Goal: Task Accomplishment & Management: Complete application form

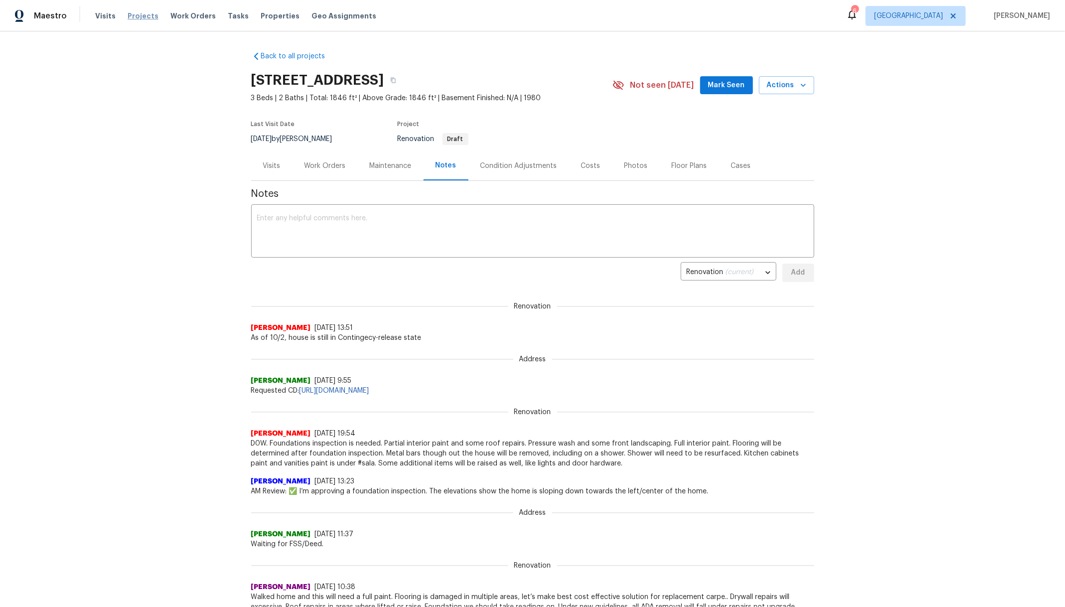
click at [134, 14] on span "Projects" at bounding box center [143, 16] width 31 height 10
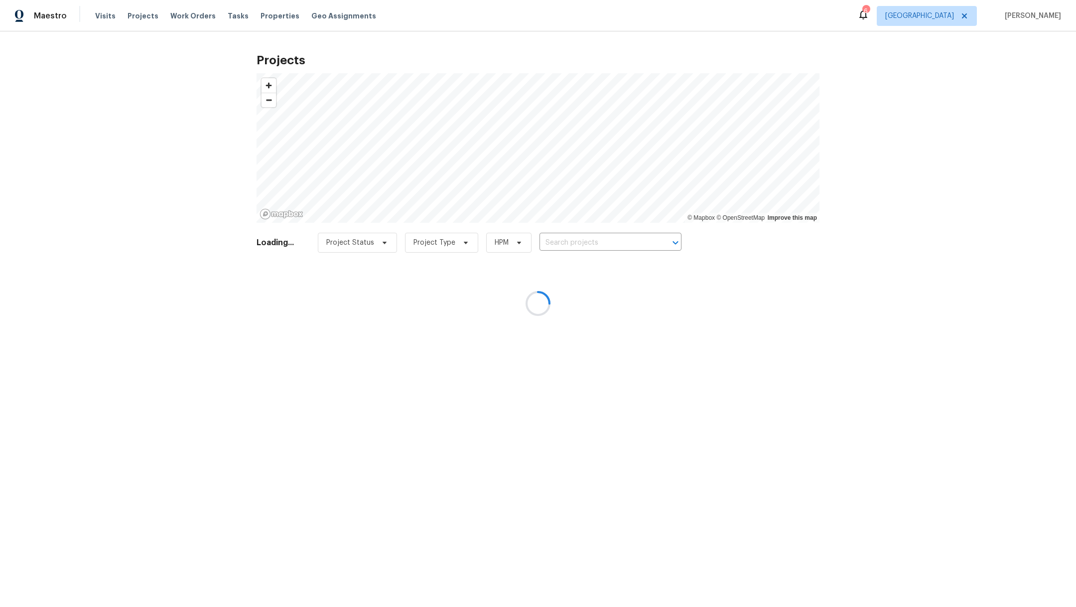
click at [591, 239] on div at bounding box center [538, 303] width 1076 height 607
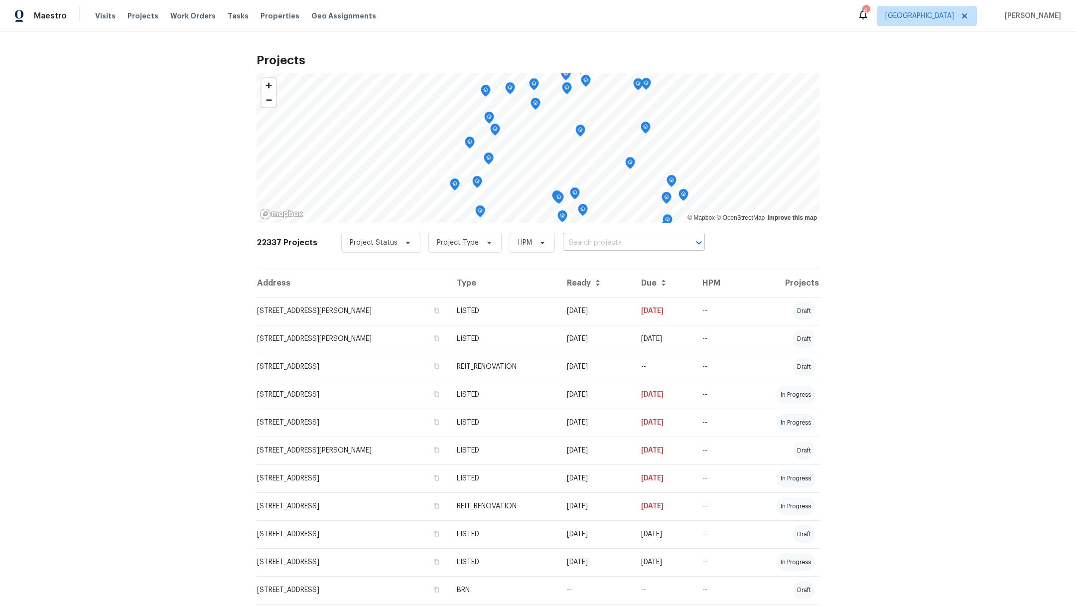
click at [592, 240] on input "text" at bounding box center [620, 242] width 114 height 15
type input "8611 deep"
click at [599, 270] on li "[STREET_ADDRESS]" at bounding box center [622, 264] width 145 height 16
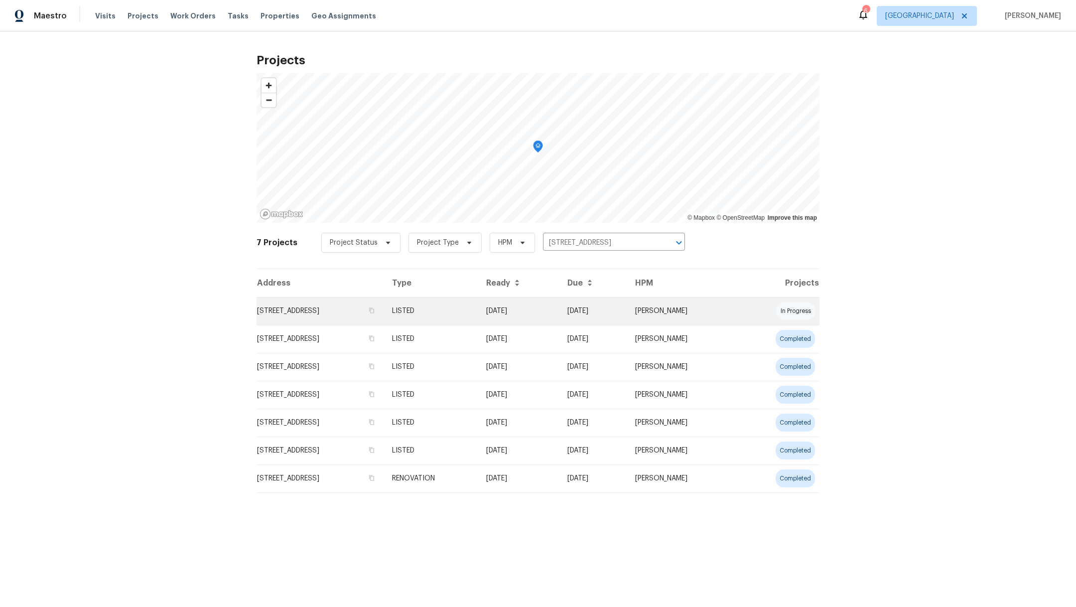
click at [326, 313] on td "[STREET_ADDRESS]" at bounding box center [321, 311] width 128 height 28
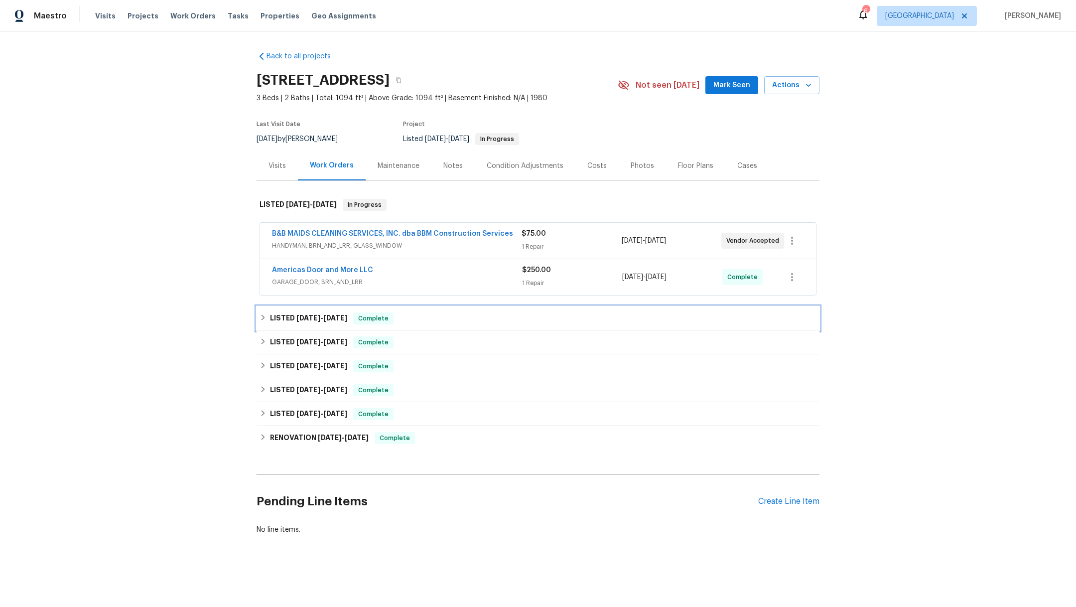
click at [307, 315] on span "9/4/25" at bounding box center [308, 317] width 24 height 7
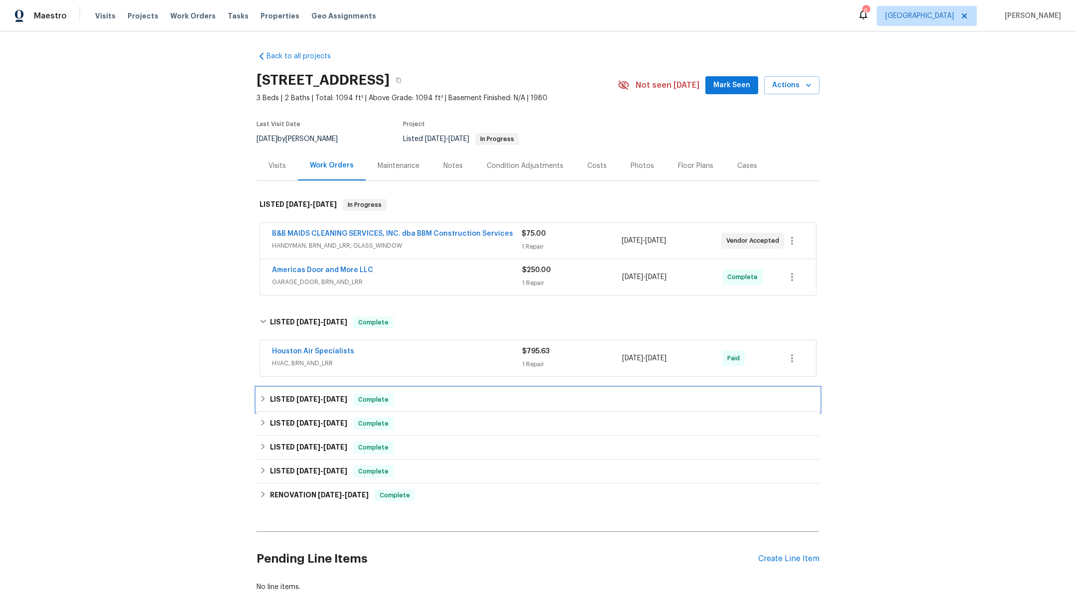
click at [315, 399] on span "8/11/25 - 8/13/25" at bounding box center [321, 399] width 51 height 7
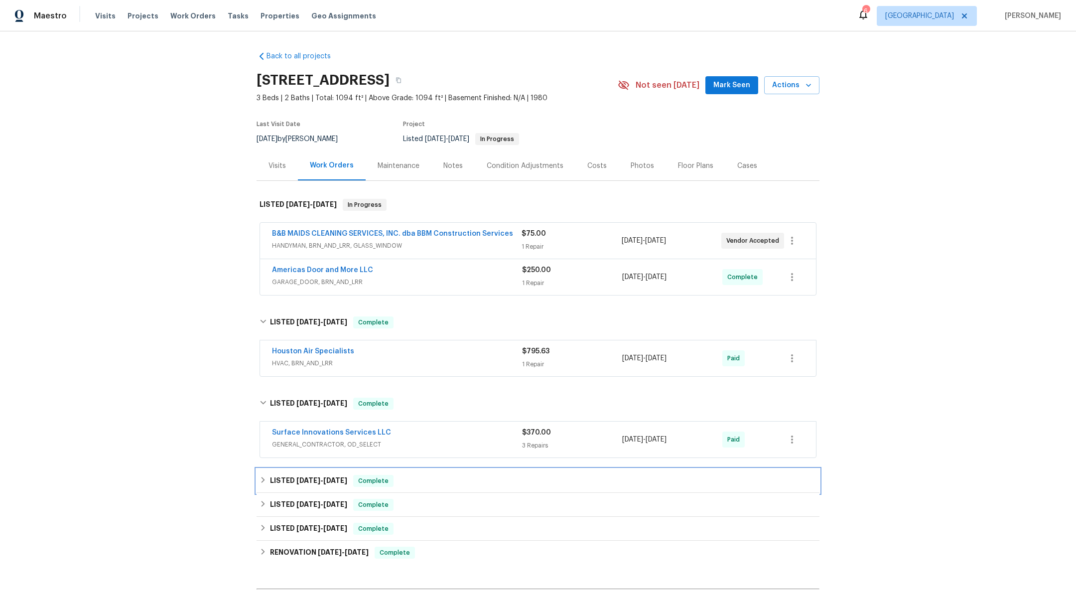
click at [319, 484] on h6 "LISTED 7/21/25 - 7/23/25" at bounding box center [308, 481] width 77 height 12
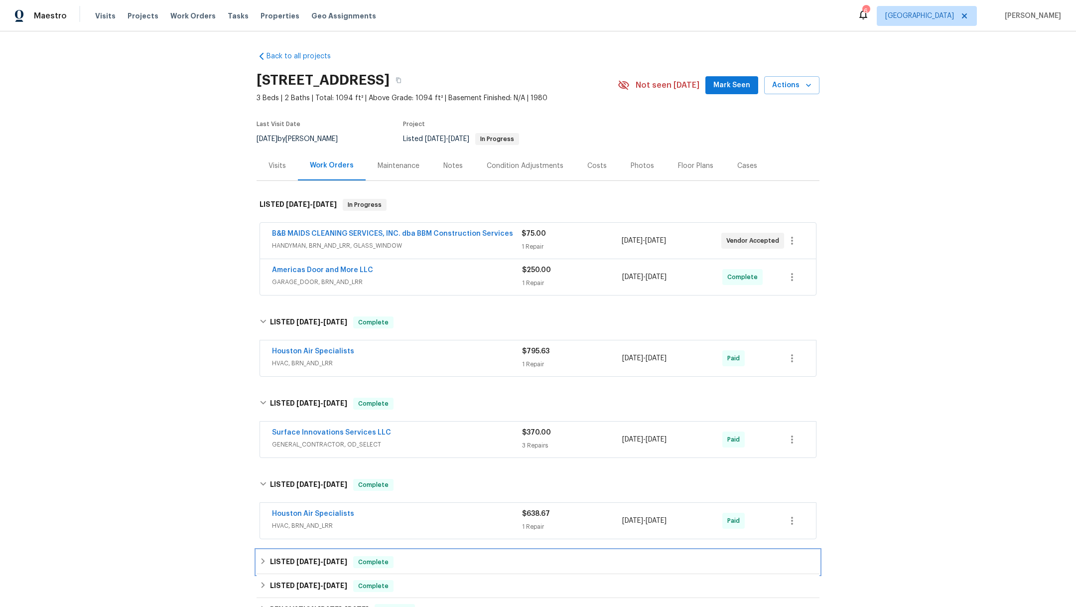
click at [316, 559] on span "5/5/25 - 5/7/25" at bounding box center [321, 561] width 51 height 7
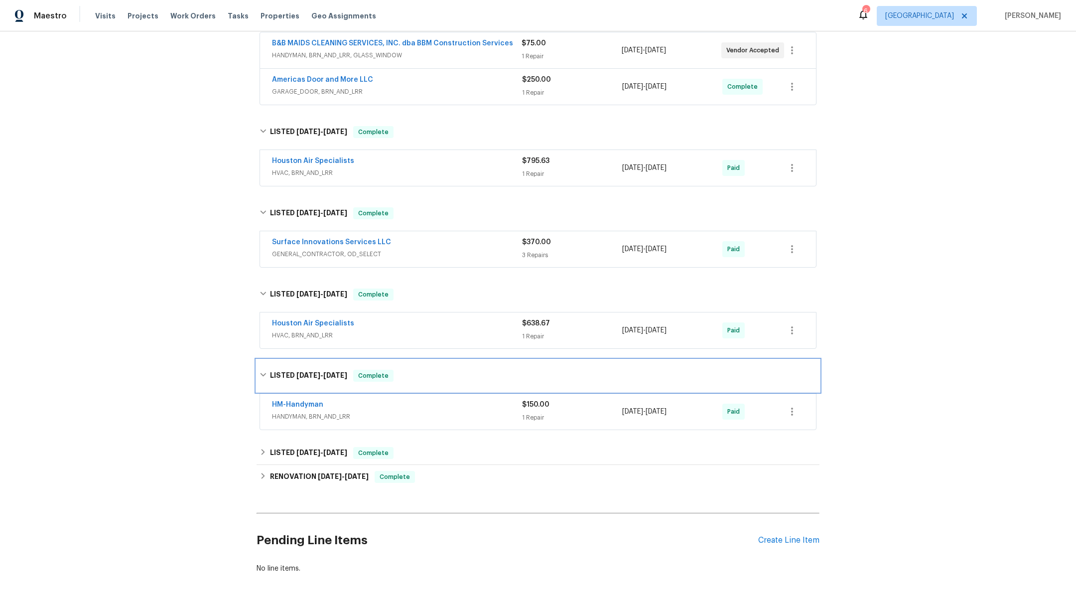
scroll to position [193, 0]
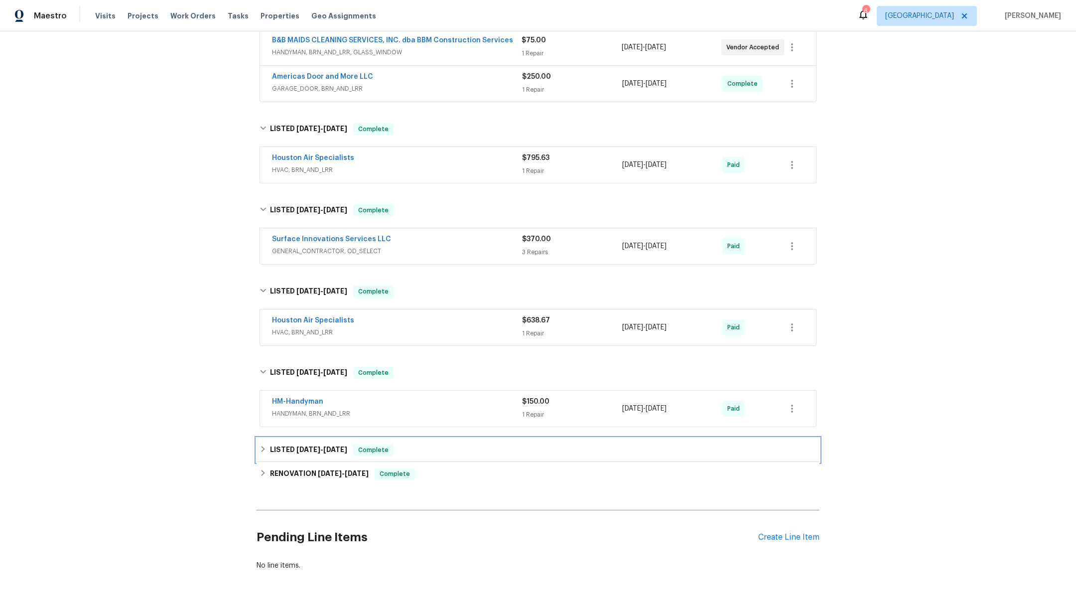
click at [310, 448] on span "3/6/25" at bounding box center [308, 449] width 24 height 7
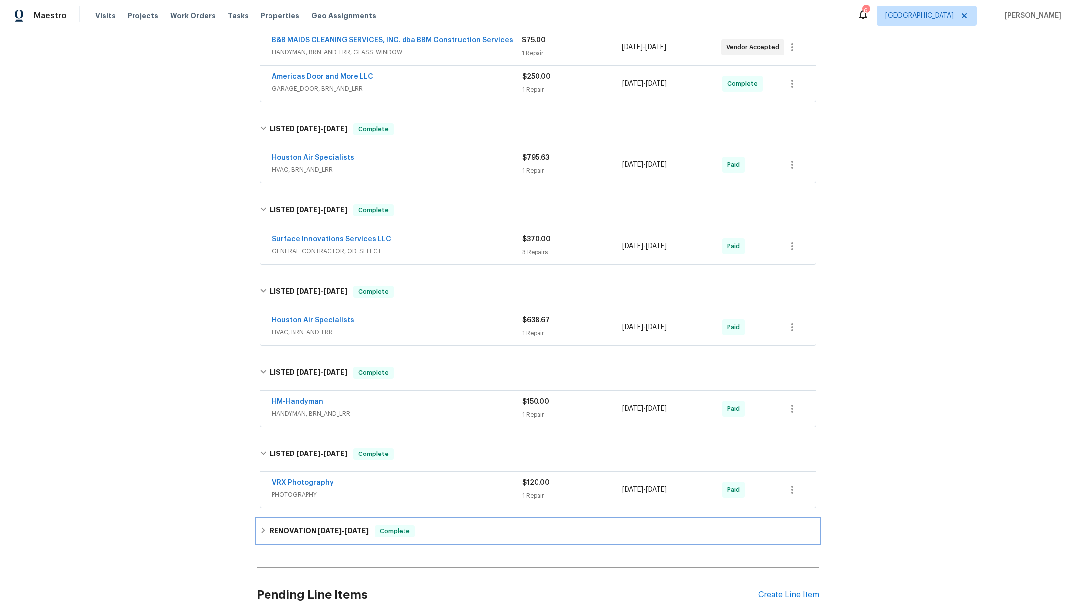
click at [311, 526] on h6 "RENOVATION 2/19/25 - 2/25/25" at bounding box center [319, 531] width 99 height 12
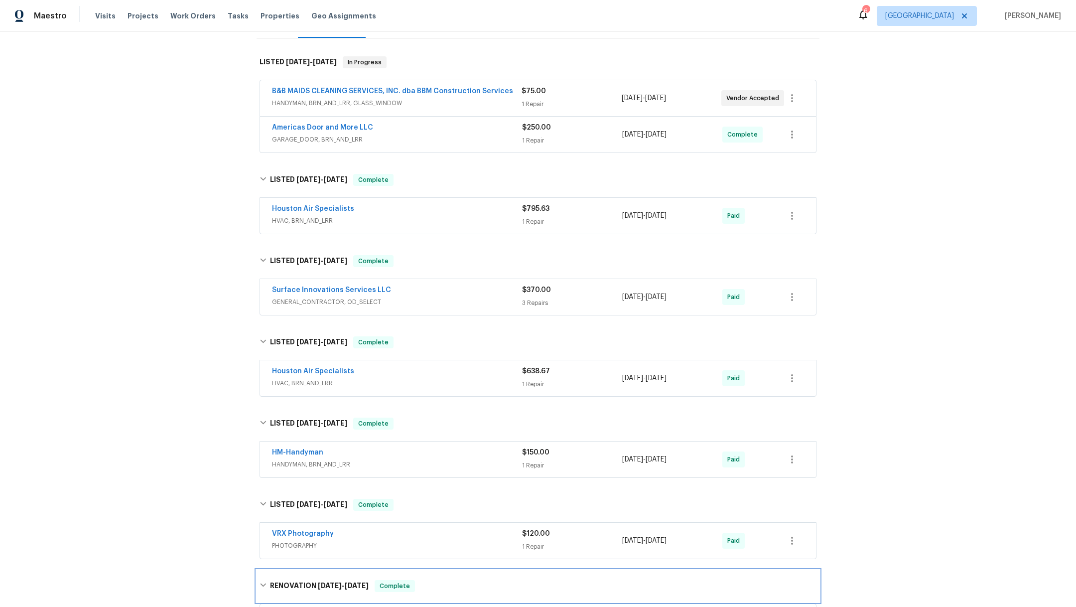
scroll to position [142, 0]
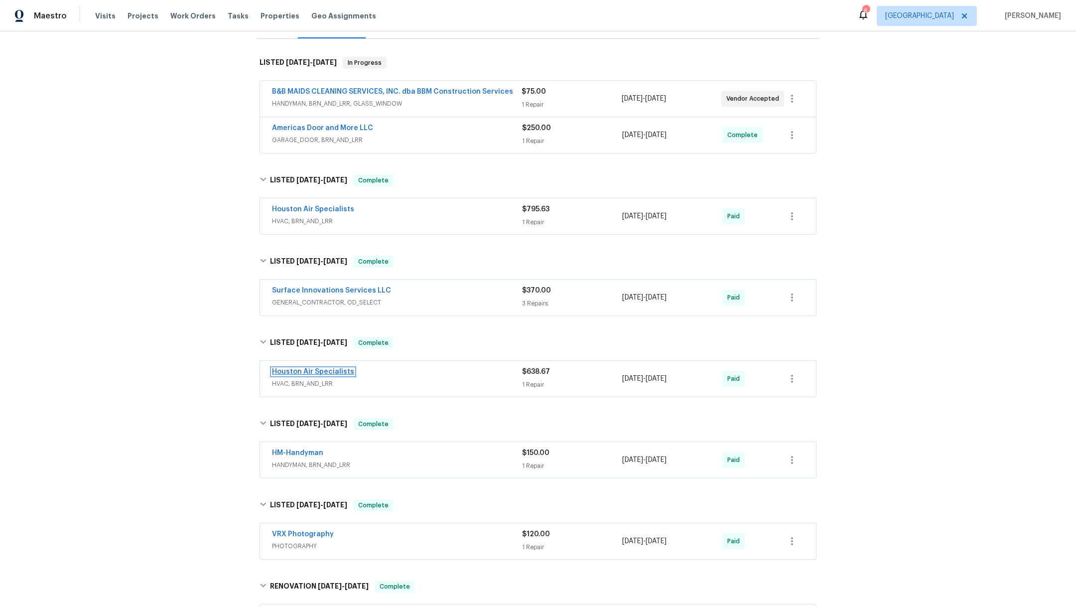
click at [293, 370] on link "Houston Air Specialists" at bounding box center [313, 371] width 82 height 7
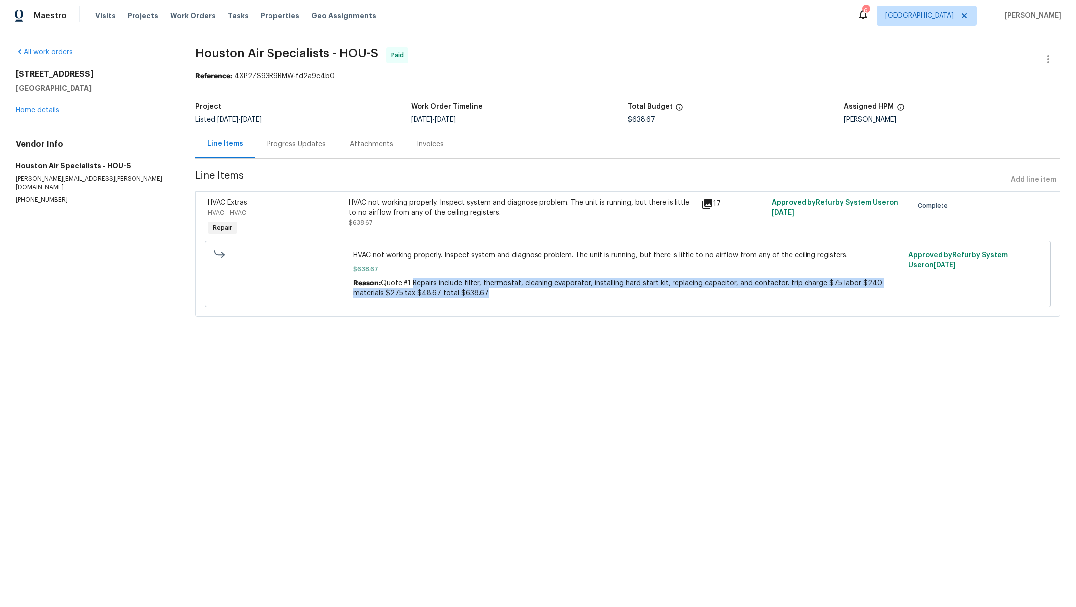
drag, startPoint x: 410, startPoint y: 280, endPoint x: 531, endPoint y: 301, distance: 123.3
click at [531, 301] on div "HVAC not working properly. Inspect system and diagnose problem. The unit is run…" at bounding box center [628, 274] width 846 height 67
copy span "Repairs include filter, thermostat, cleaning evaporator, installing hard start …"
click at [24, 111] on link "Home details" at bounding box center [37, 110] width 43 height 7
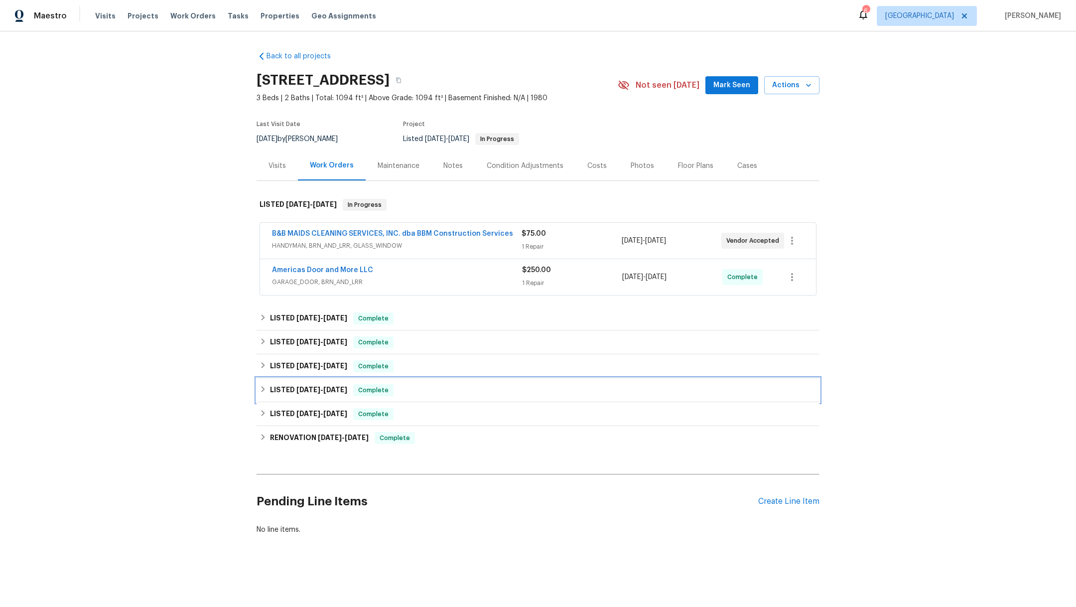
click at [281, 392] on h6 "LISTED 5/5/25 - 5/7/25" at bounding box center [308, 390] width 77 height 12
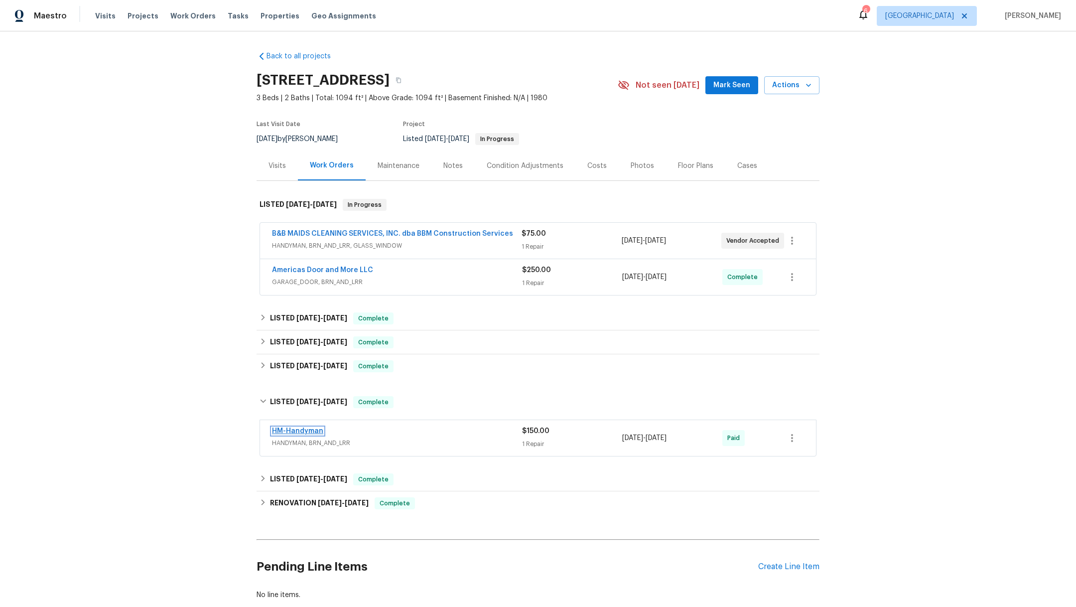
click at [297, 431] on link "HM-Handyman" at bounding box center [297, 430] width 51 height 7
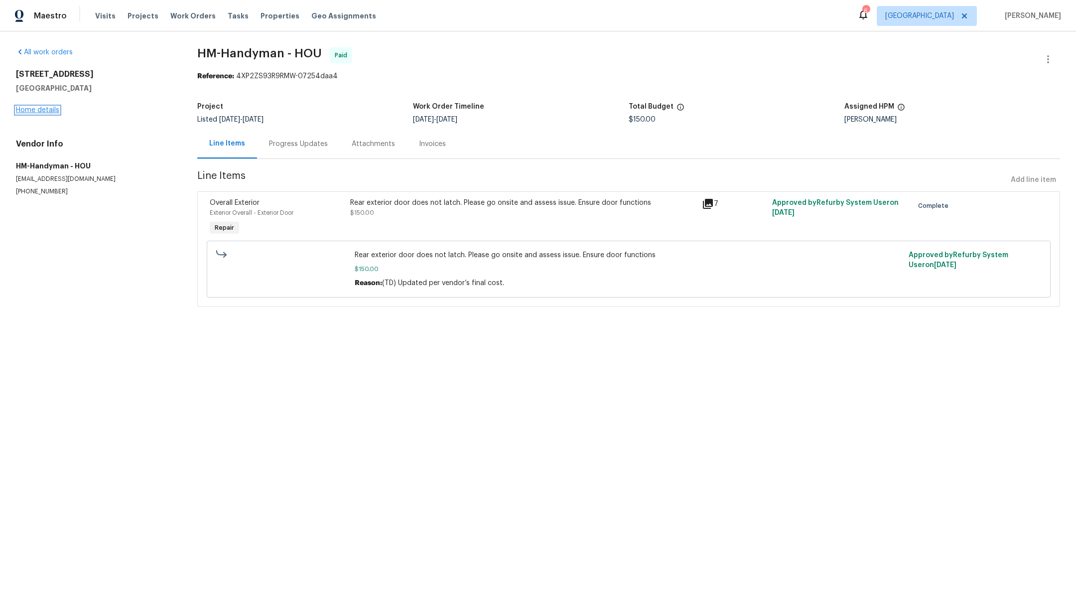
click at [43, 110] on link "Home details" at bounding box center [37, 110] width 43 height 7
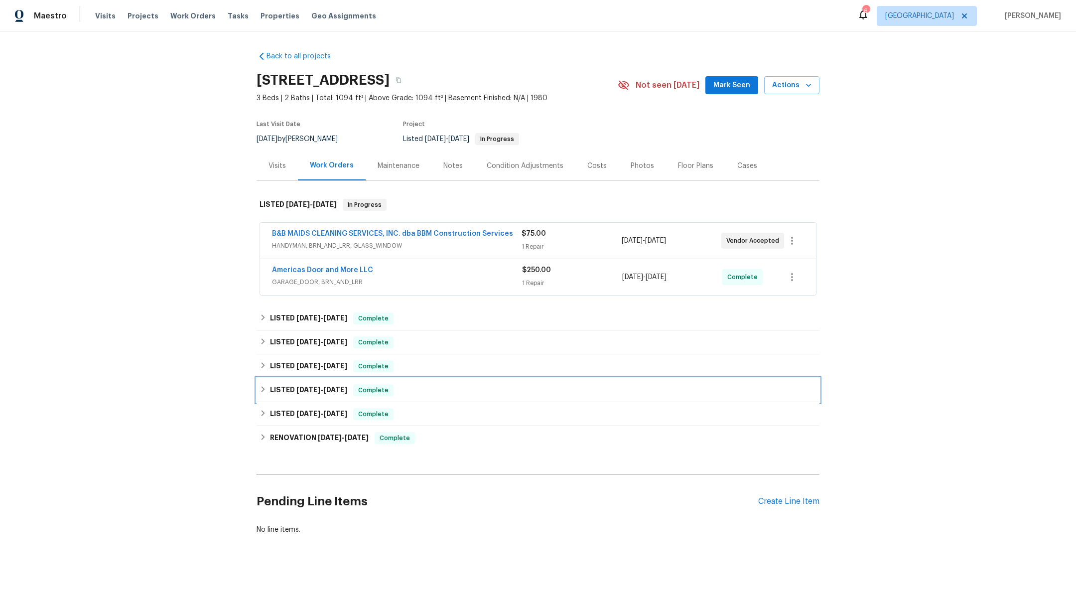
click at [301, 393] on h6 "LISTED 5/5/25 - 5/7/25" at bounding box center [308, 390] width 77 height 12
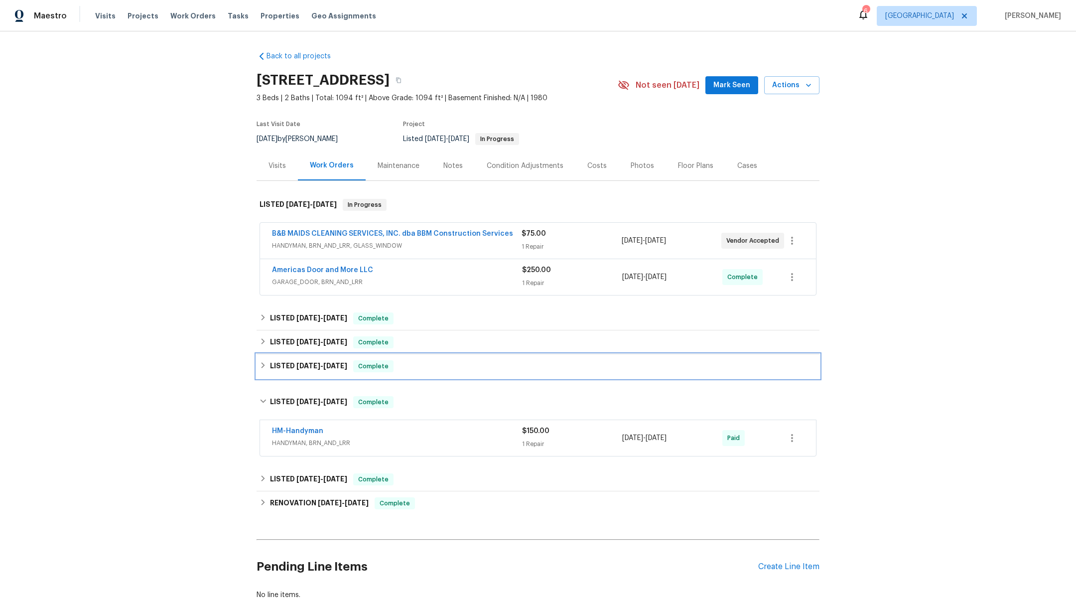
click at [301, 368] on h6 "LISTED 7/21/25 - 7/23/25" at bounding box center [308, 366] width 77 height 12
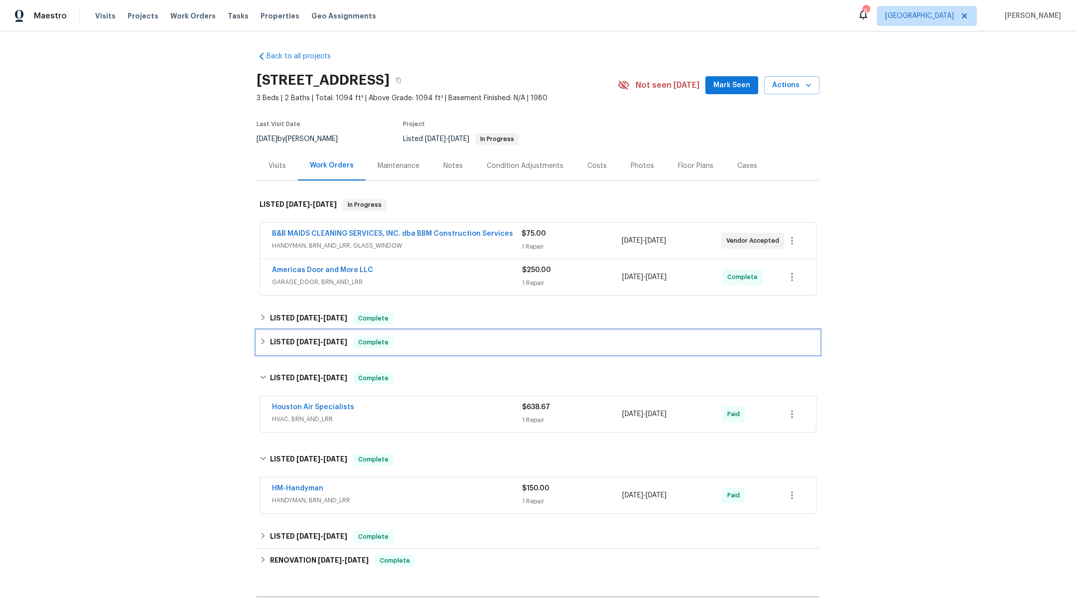
click at [316, 334] on div "LISTED 8/11/25 - 8/13/25 Complete" at bounding box center [538, 342] width 563 height 24
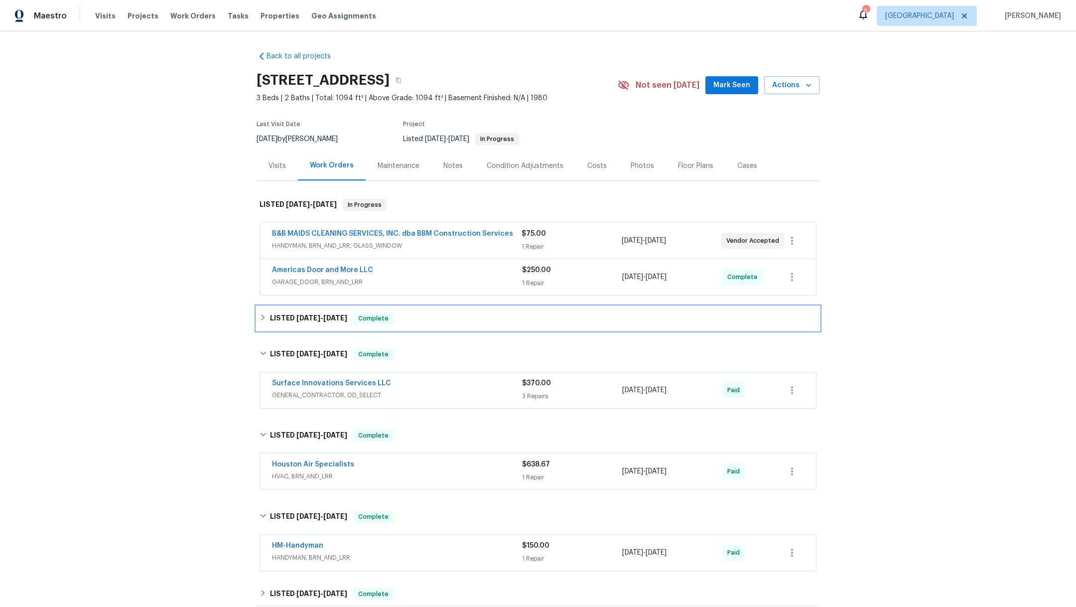
click at [312, 311] on div "LISTED 9/4/25 - 9/9/25 Complete" at bounding box center [538, 318] width 563 height 24
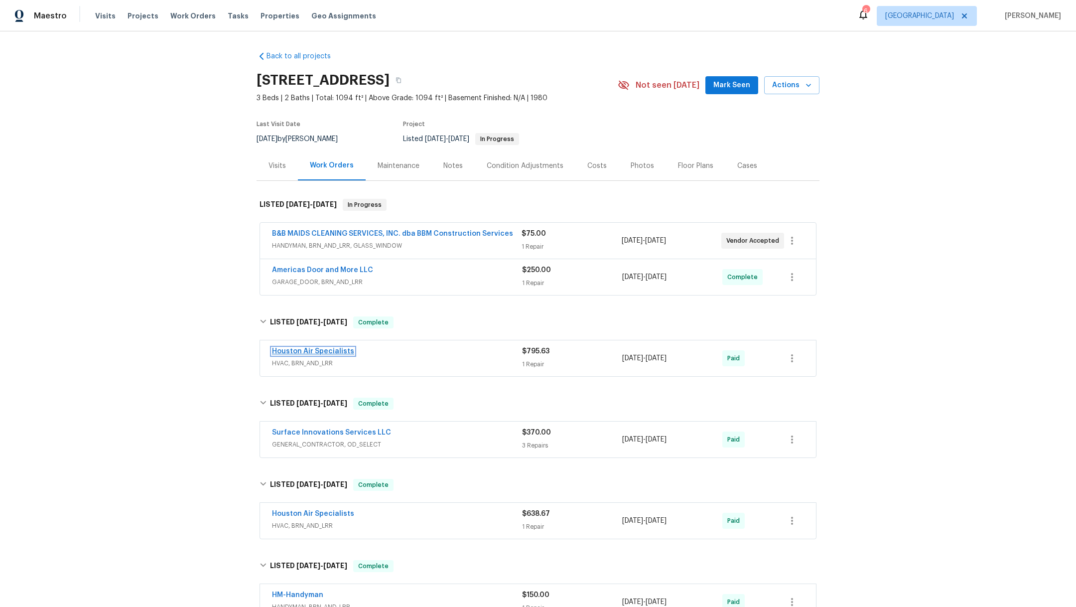
click at [307, 352] on link "Houston Air Specialists" at bounding box center [313, 351] width 82 height 7
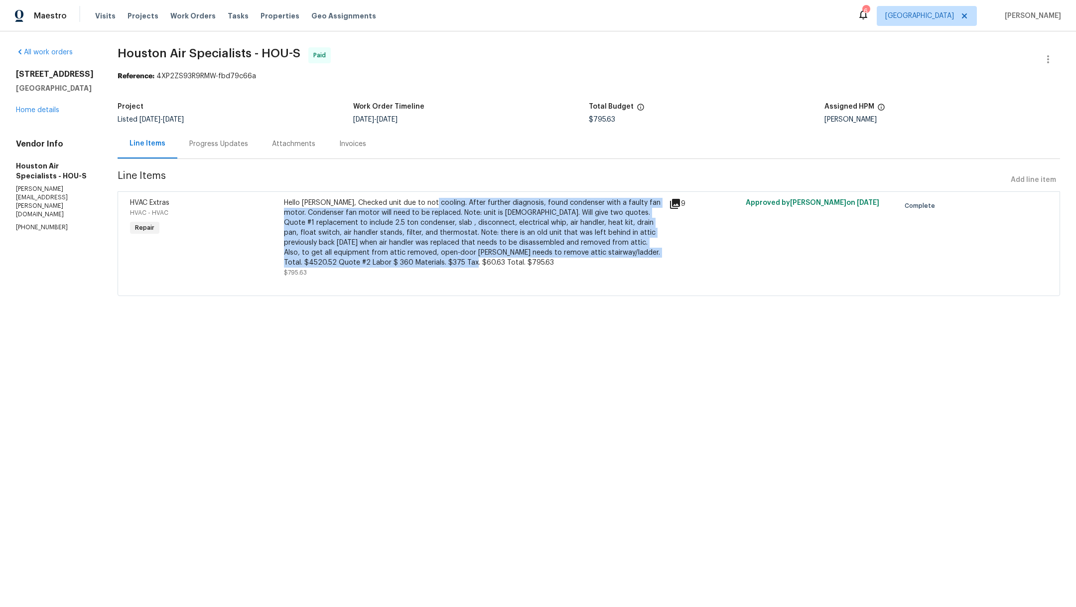
drag, startPoint x: 434, startPoint y: 201, endPoint x: 497, endPoint y: 265, distance: 89.8
click at [497, 265] on div "Hello Andy, Checked unit due to not cooling. After further diagnosis, found con…" at bounding box center [473, 233] width 379 height 70
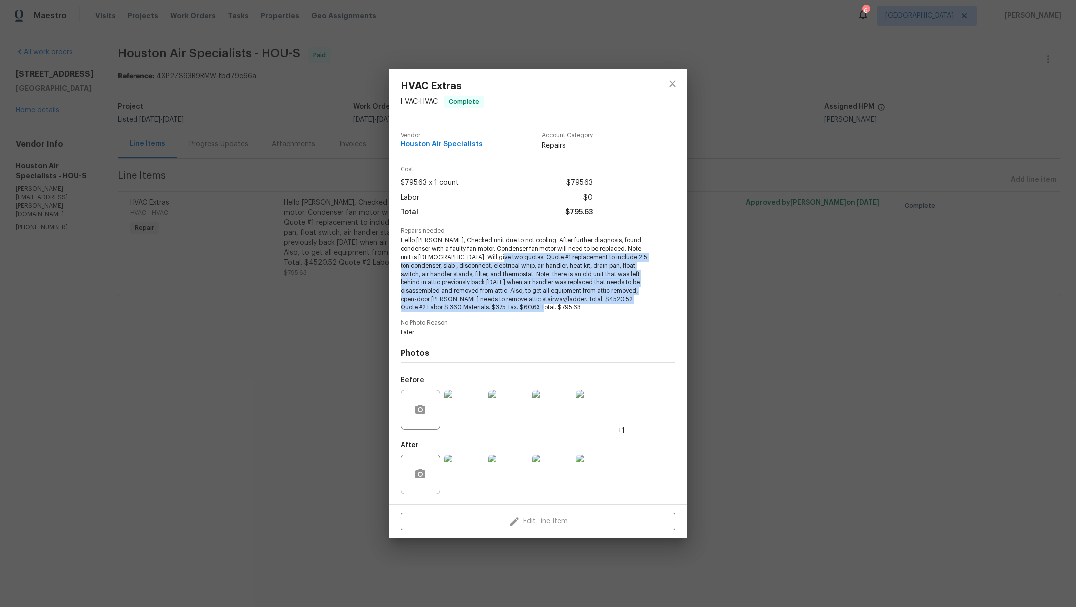
drag, startPoint x: 488, startPoint y: 258, endPoint x: 581, endPoint y: 306, distance: 104.5
click at [582, 307] on span "Hello Andy, Checked unit due to not cooling. After further diagnosis, found con…" at bounding box center [525, 273] width 248 height 75
copy span "Quote #1 replacement to include 2.5 ton condenser, slab , disconnect, electrica…"
click at [677, 81] on icon "close" at bounding box center [673, 84] width 12 height 12
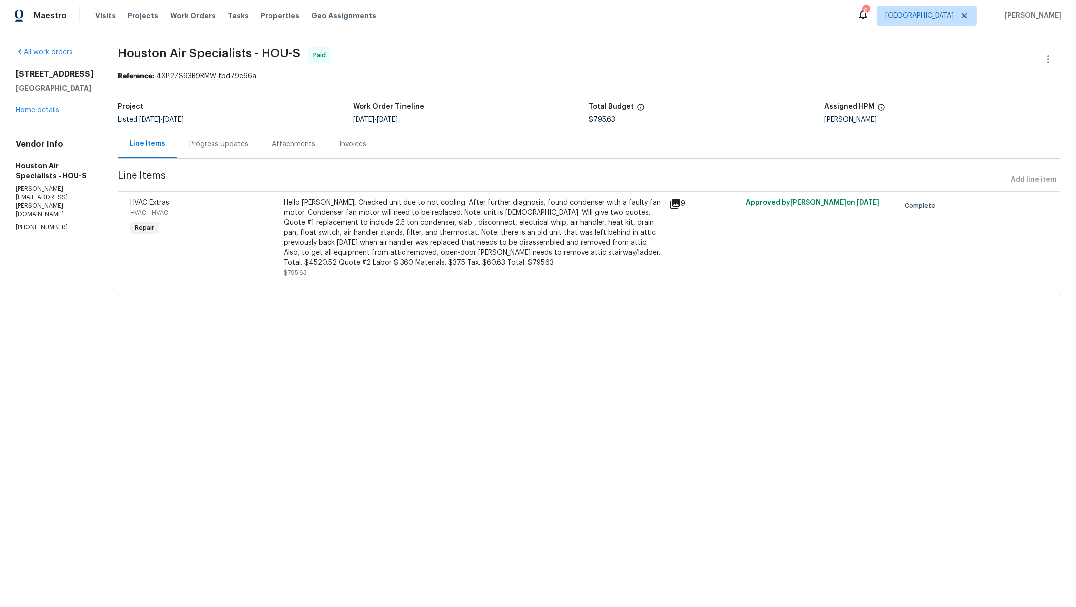
click at [228, 142] on div "Progress Updates" at bounding box center [218, 144] width 59 height 10
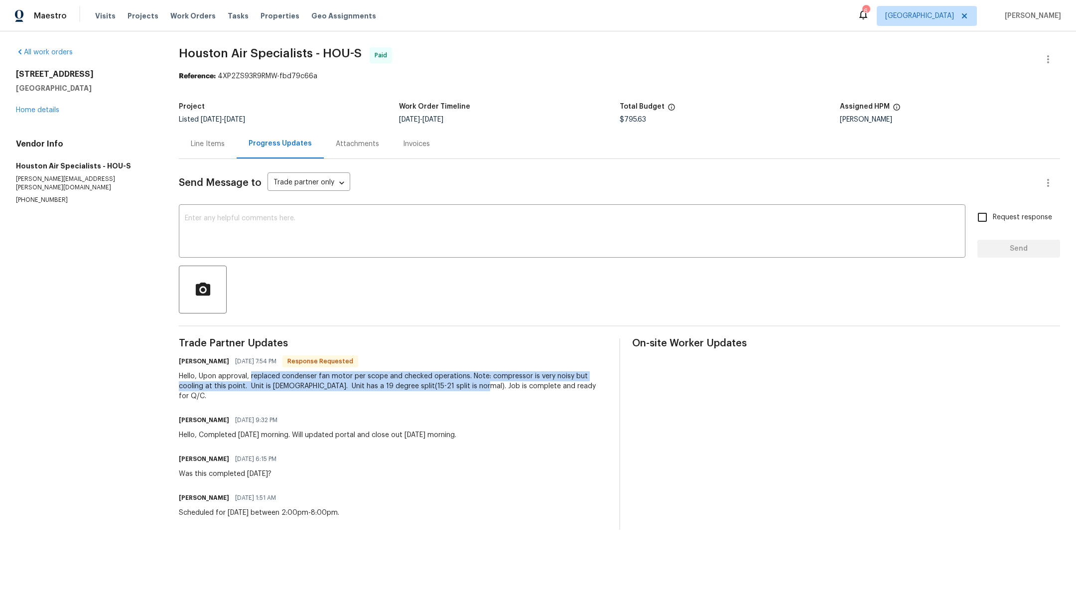
drag, startPoint x: 254, startPoint y: 376, endPoint x: 476, endPoint y: 386, distance: 222.4
click at [476, 386] on div "Hello, Upon approval, replaced condenser fan motor per scope and checked operat…" at bounding box center [393, 386] width 428 height 30
copy div "replaced condenser fan motor per scope and checked operations. Note: compressor…"
click at [510, 461] on div "Andy Taylor 09/07/2025 6:15 PM Was this completed Friday?" at bounding box center [393, 465] width 428 height 27
click at [35, 109] on link "Home details" at bounding box center [37, 110] width 43 height 7
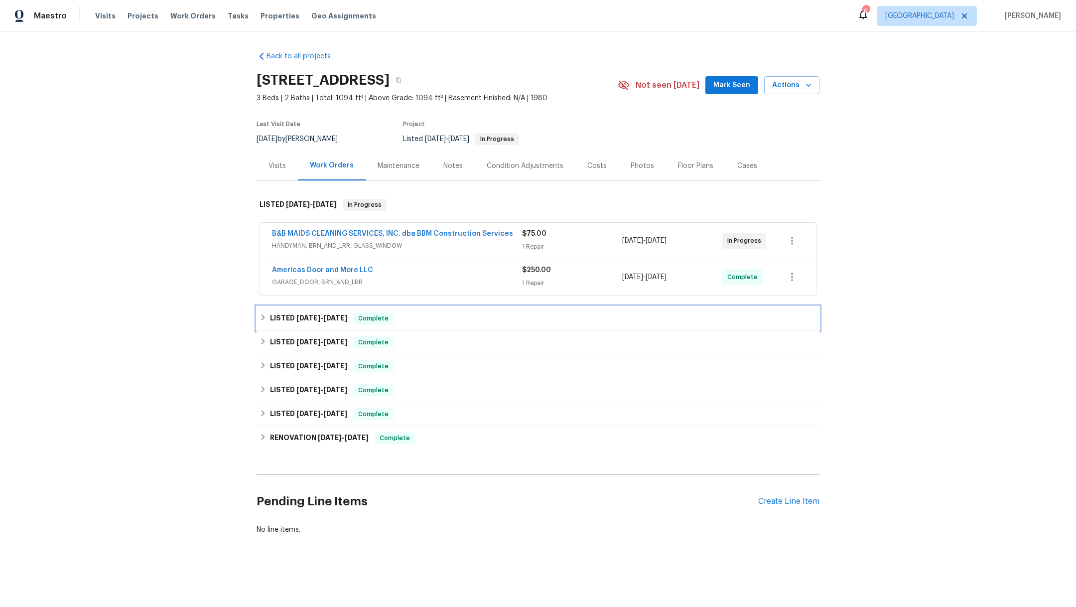
click at [323, 319] on span "9/9/25" at bounding box center [335, 317] width 24 height 7
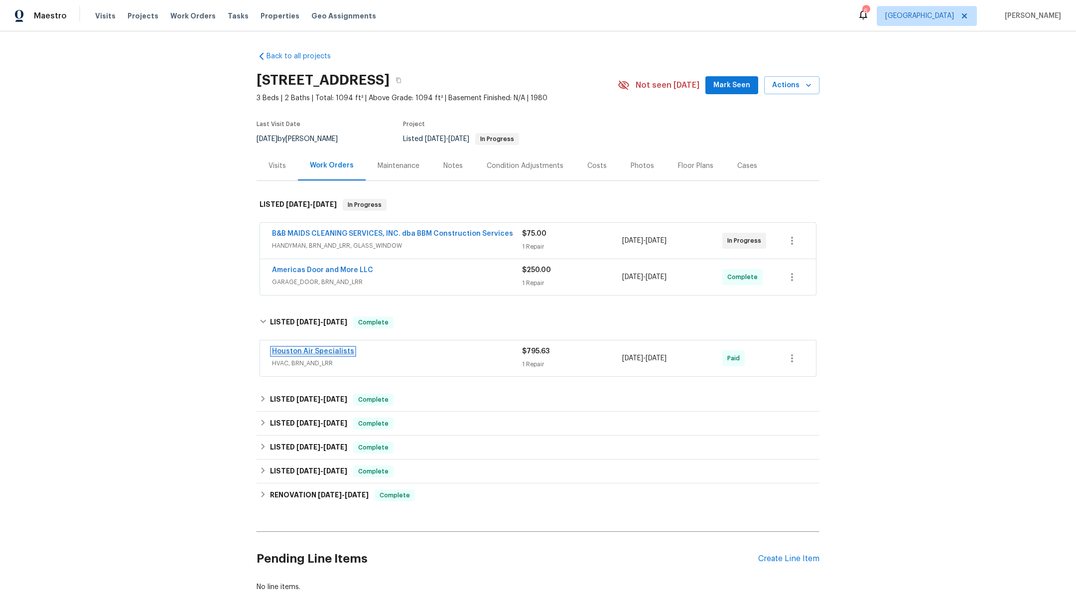
click at [321, 352] on link "Houston Air Specialists" at bounding box center [313, 351] width 82 height 7
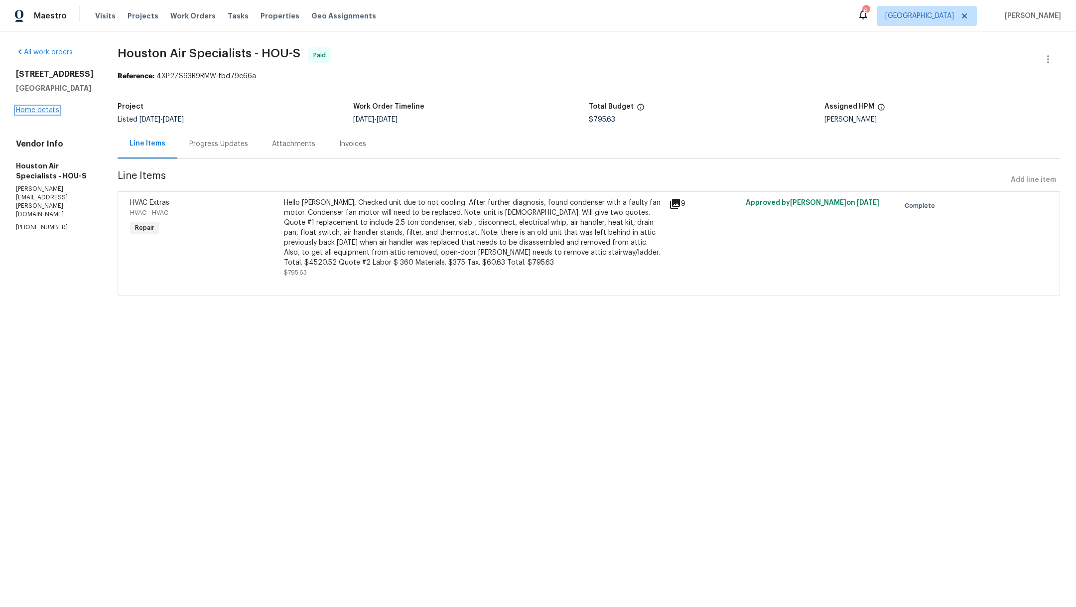
click at [35, 109] on link "Home details" at bounding box center [37, 110] width 43 height 7
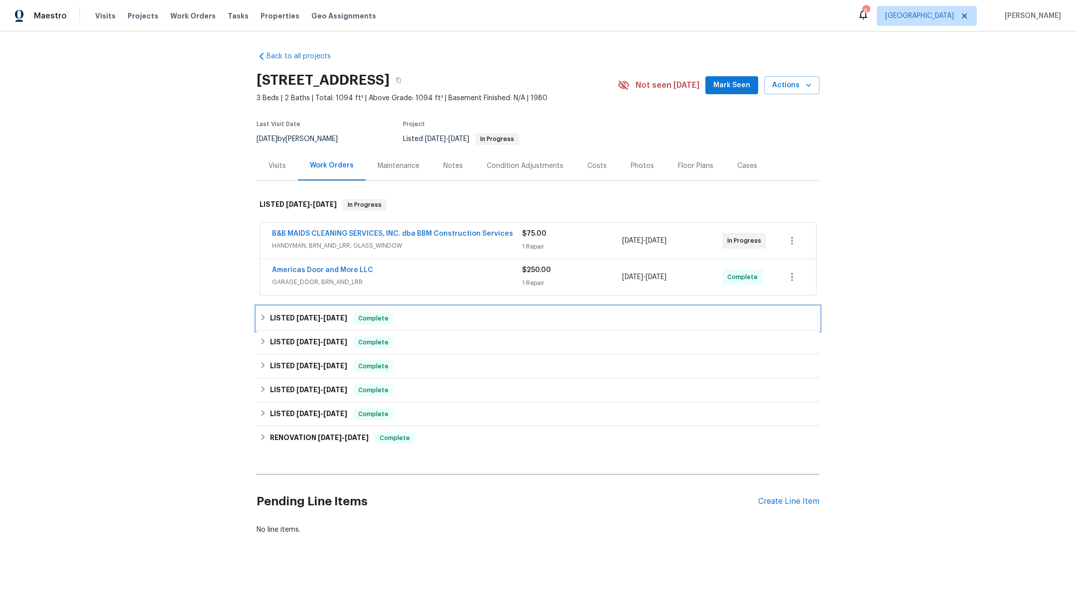
click at [310, 325] on div "LISTED 9/4/25 - 9/9/25 Complete" at bounding box center [538, 318] width 563 height 24
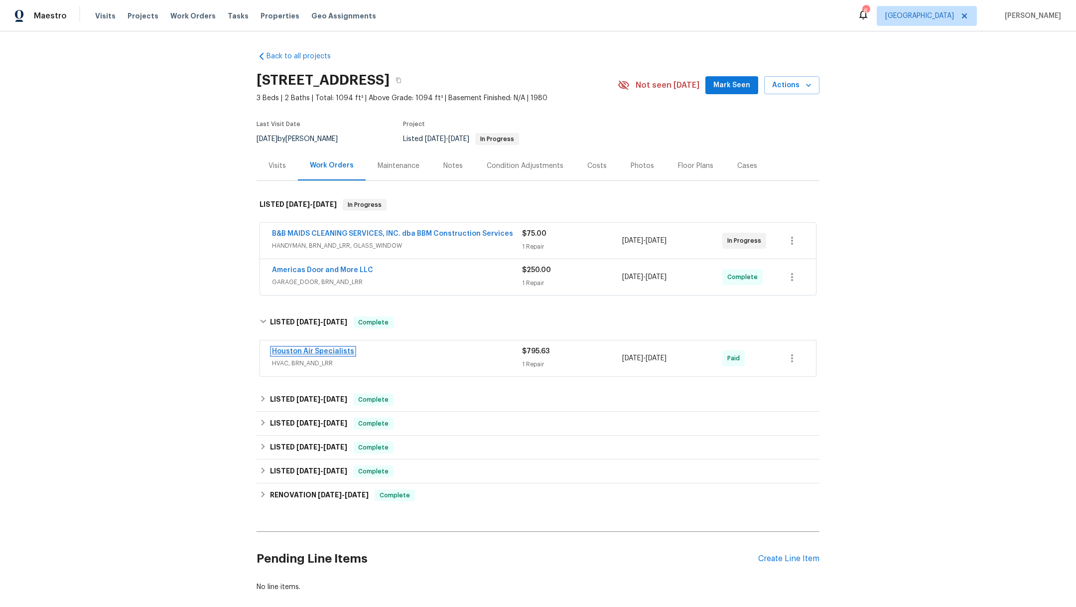
click at [304, 348] on link "Houston Air Specialists" at bounding box center [313, 351] width 82 height 7
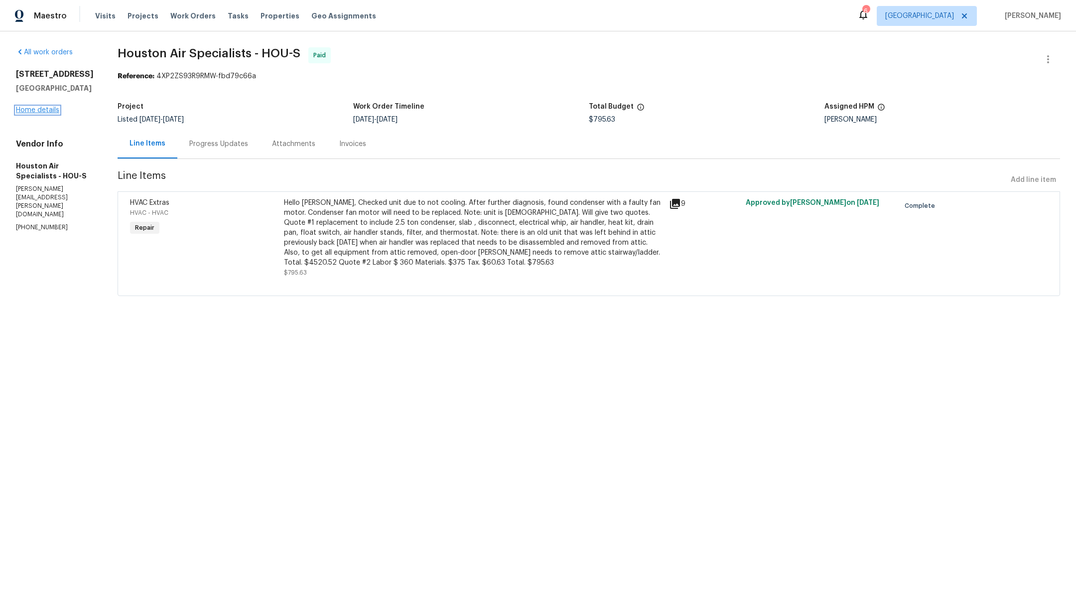
click at [26, 112] on link "Home details" at bounding box center [37, 110] width 43 height 7
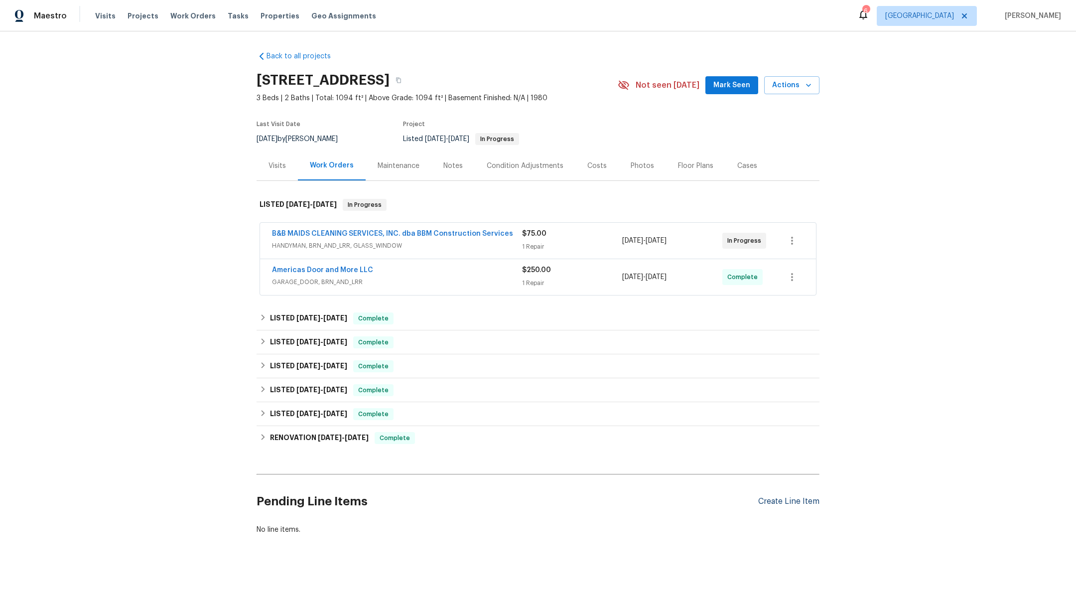
click at [776, 500] on div "Create Line Item" at bounding box center [788, 501] width 61 height 9
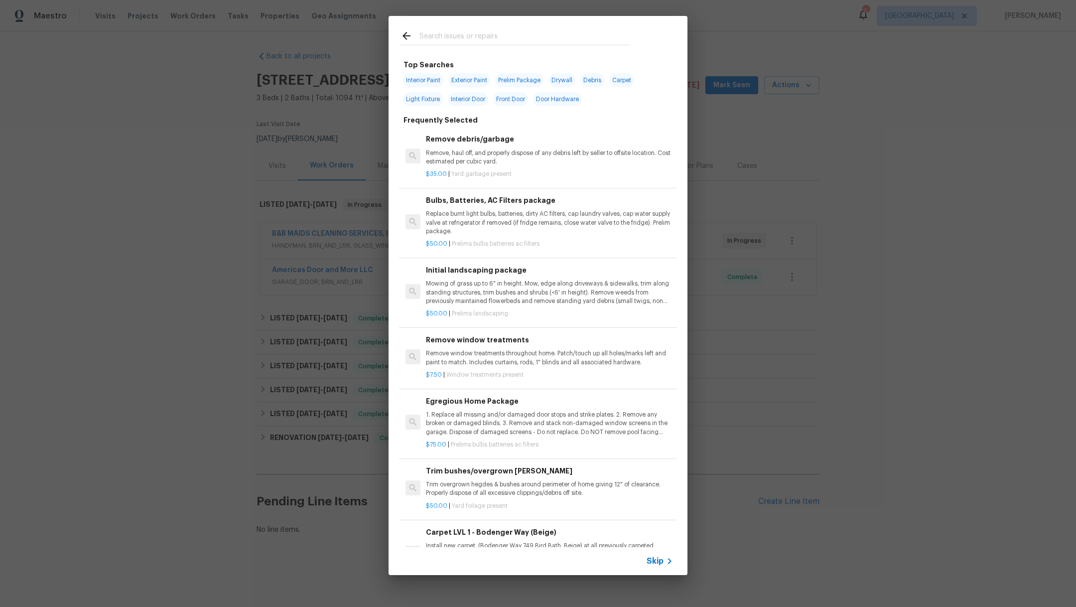
click at [469, 37] on input "text" at bounding box center [524, 37] width 211 height 15
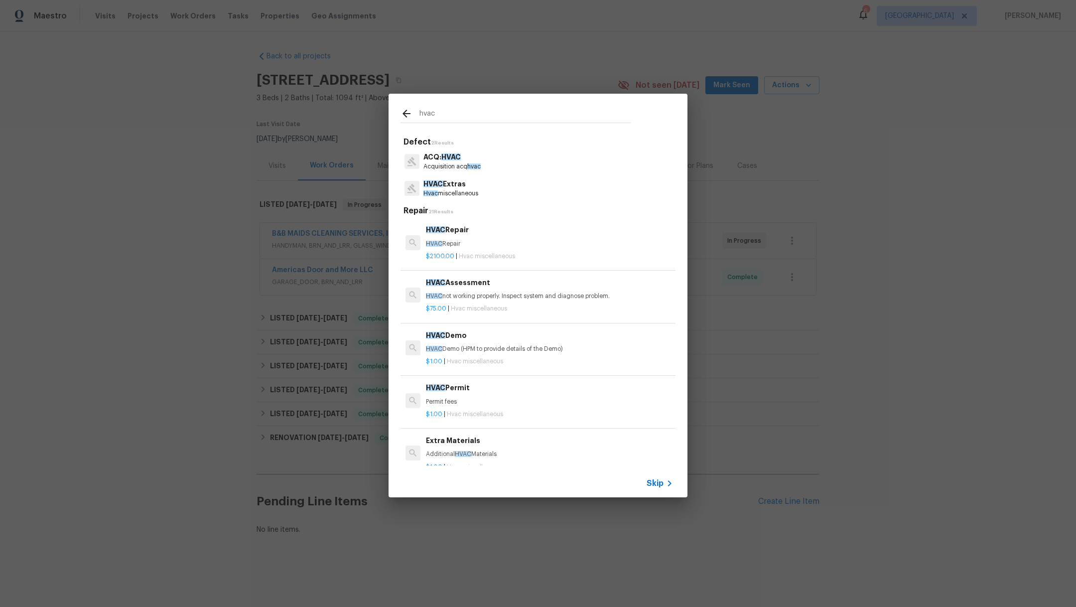
type input "hvac"
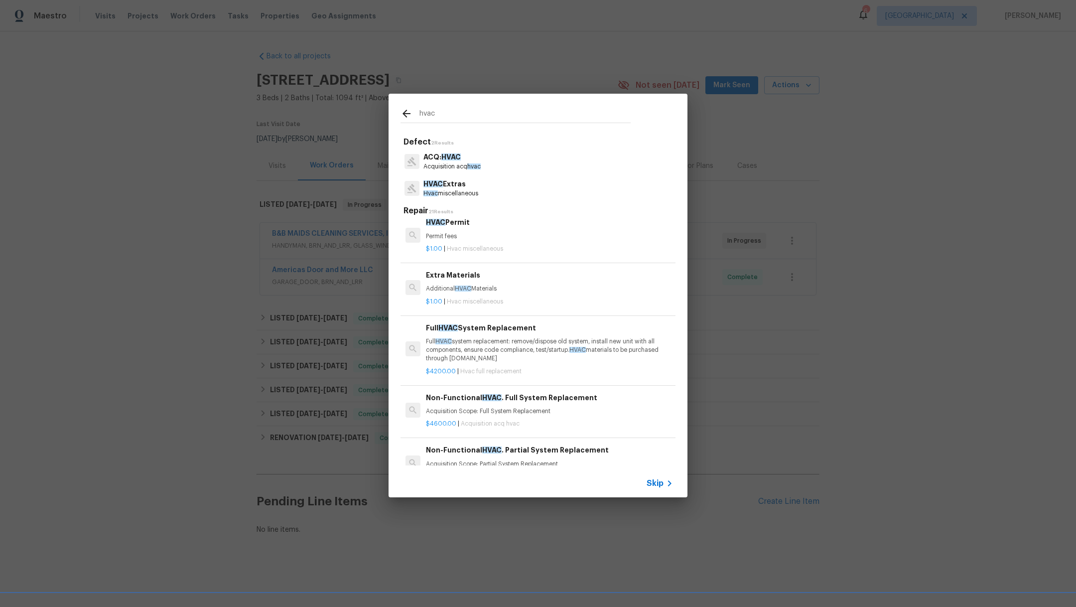
scroll to position [169, 0]
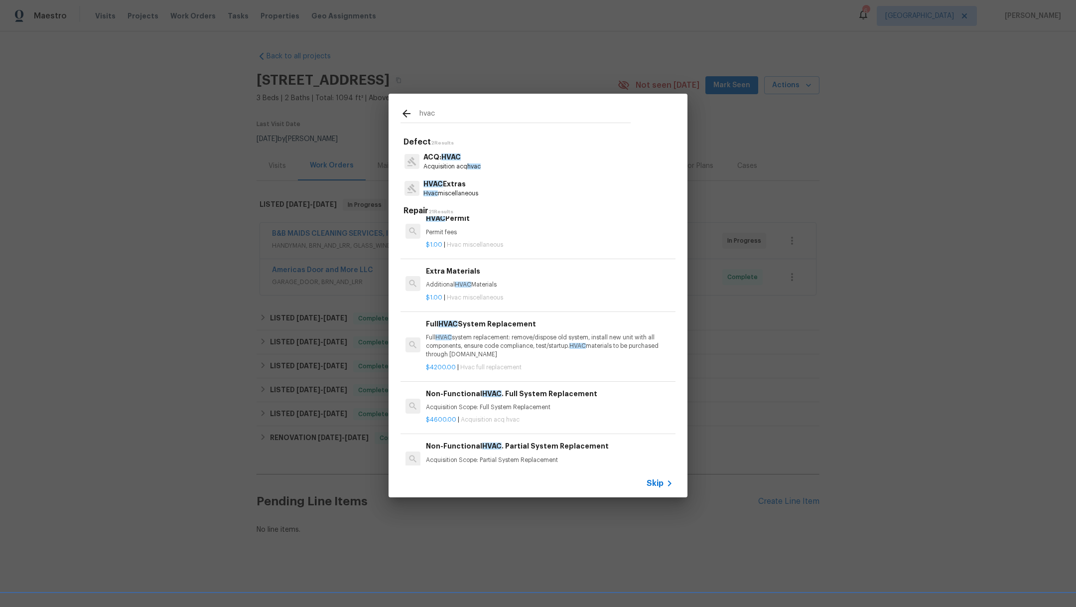
click at [652, 484] on span "Skip" at bounding box center [655, 483] width 17 height 10
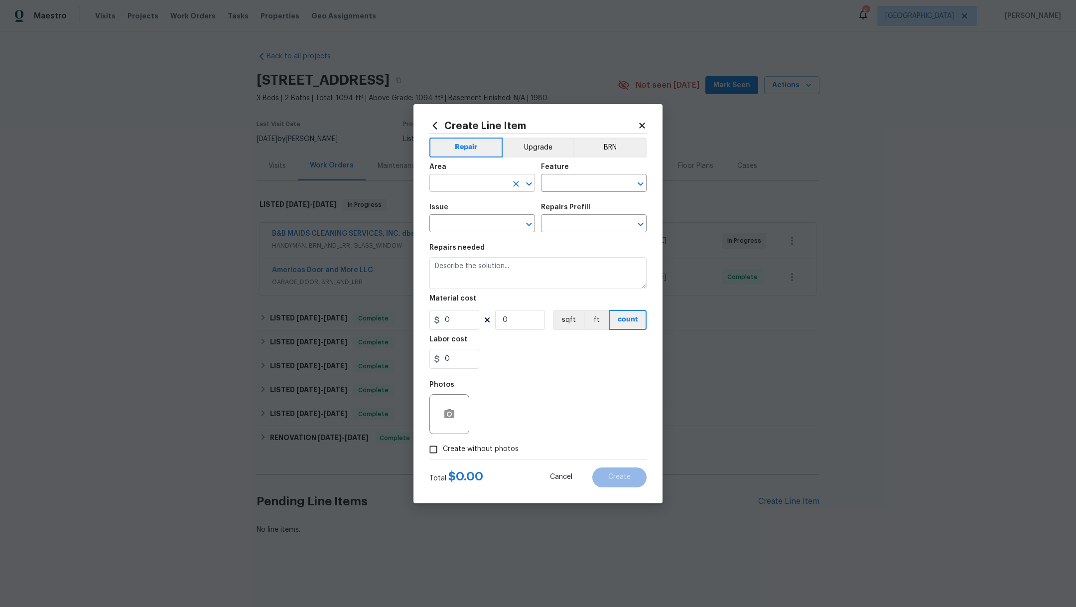
click at [461, 186] on input "text" at bounding box center [468, 183] width 78 height 15
click at [485, 211] on li "HVAC" at bounding box center [482, 206] width 106 height 16
type input "HVAC"
click at [563, 186] on input "text" at bounding box center [580, 183] width 78 height 15
click at [564, 224] on li "HVAC" at bounding box center [594, 230] width 106 height 16
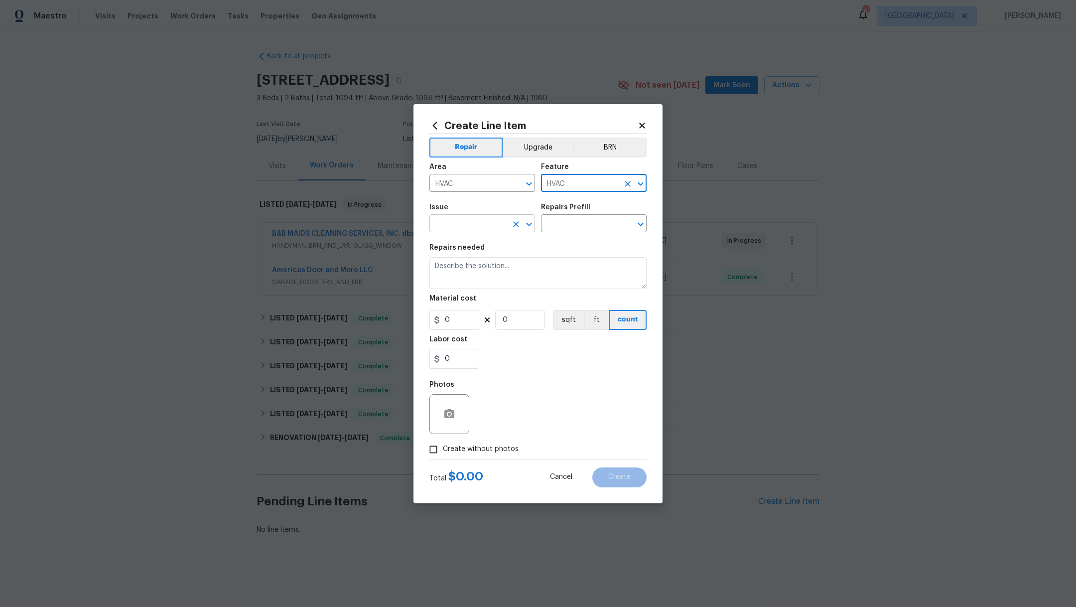
type input "HVAC"
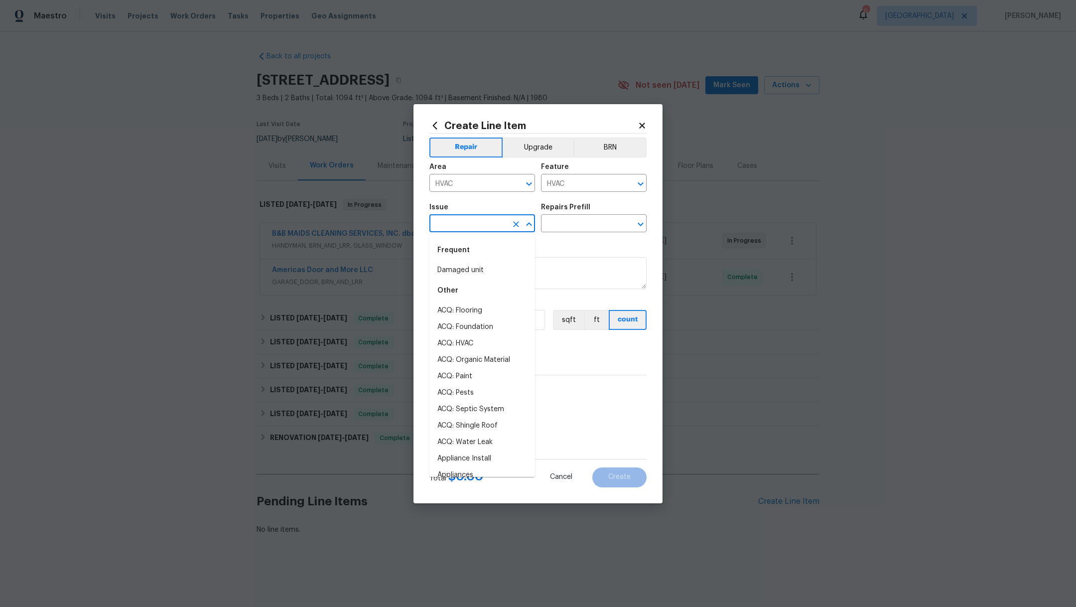
click at [444, 227] on input "text" at bounding box center [468, 224] width 78 height 15
click at [504, 290] on li "HVAC Extras" at bounding box center [482, 286] width 106 height 16
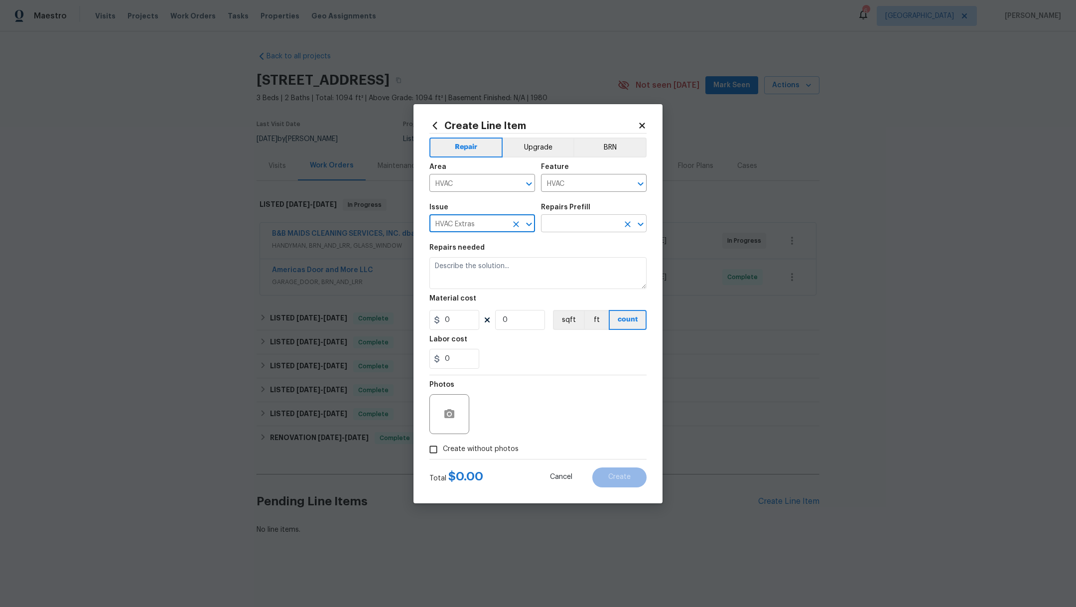
type input "HVAC Extras"
click at [562, 224] on input "text" at bounding box center [580, 224] width 78 height 15
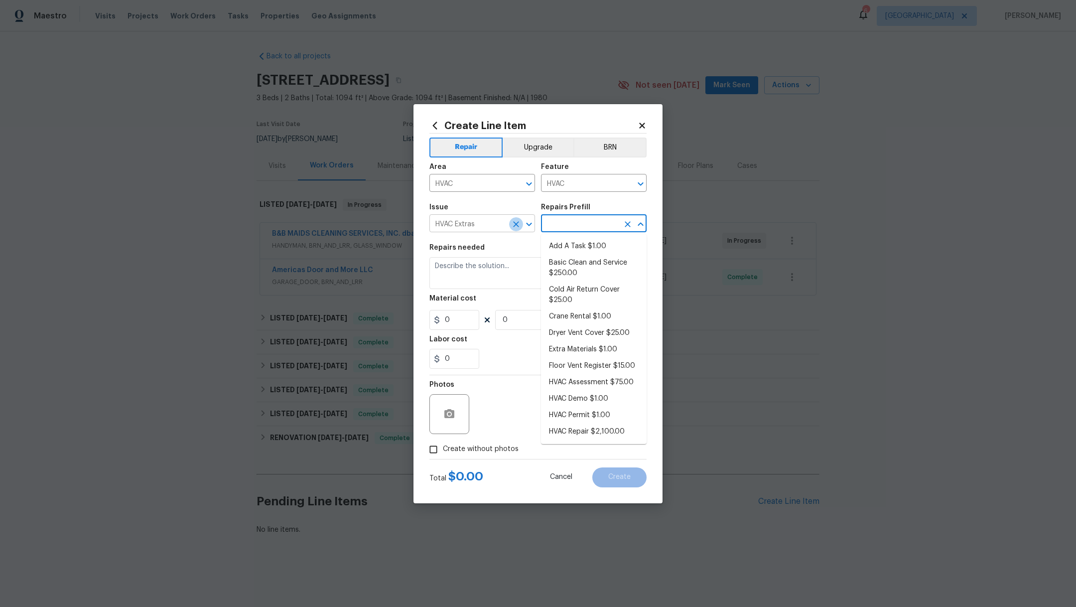
click at [513, 225] on icon "Clear" at bounding box center [516, 224] width 10 height 10
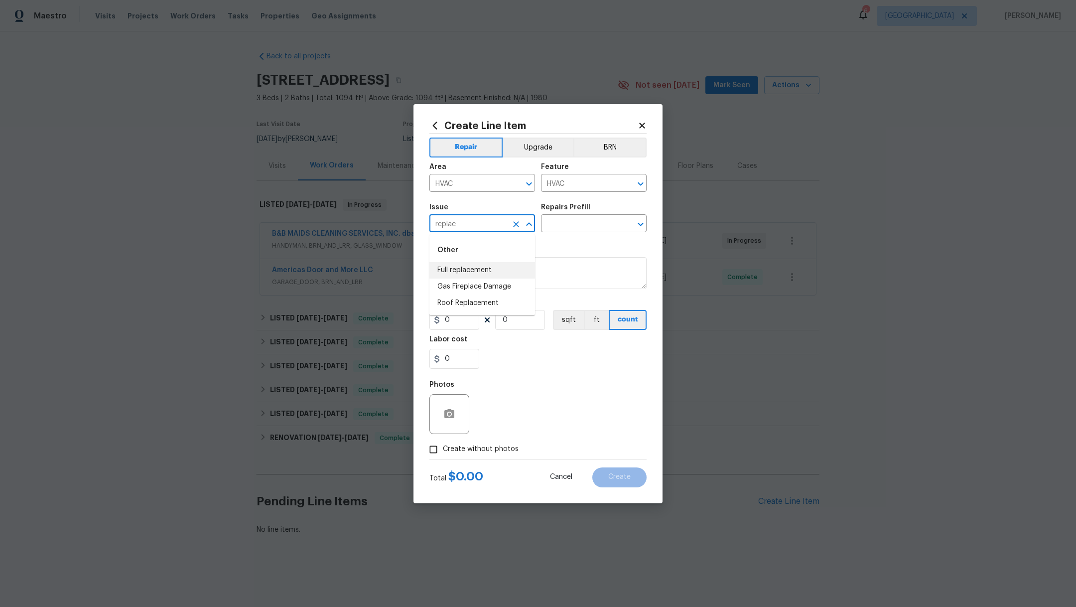
click at [490, 269] on li "Full replacement" at bounding box center [482, 270] width 106 height 16
type input "Full replacement"
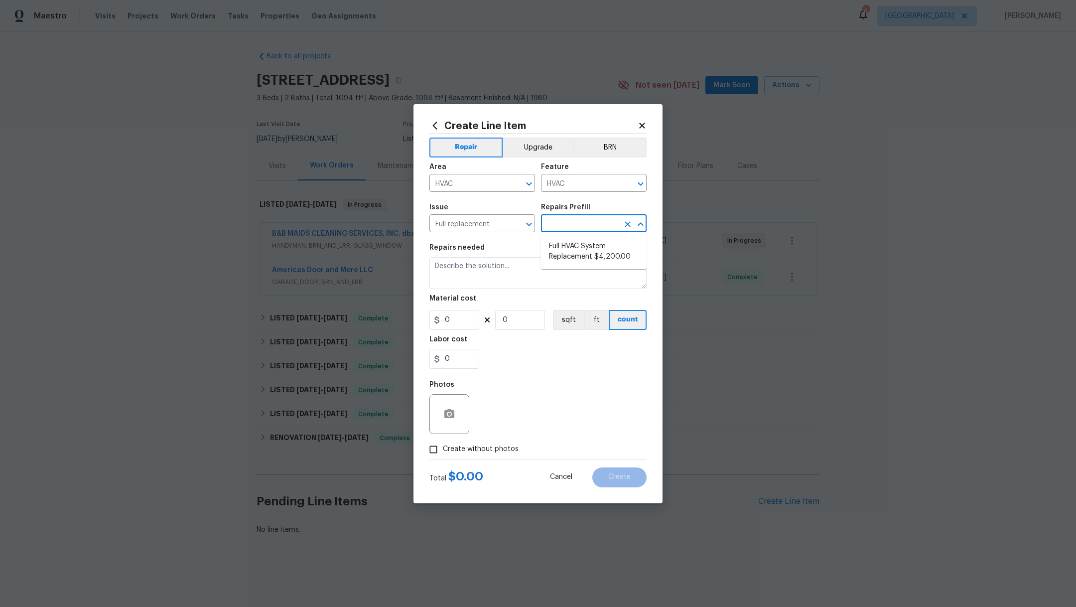
click at [567, 229] on input "text" at bounding box center [580, 224] width 78 height 15
click at [579, 249] on li "Full HVAC System Replacement $4,200.00" at bounding box center [594, 251] width 106 height 27
type input "Full HVAC System Replacement $4,200.00"
type textarea "Full HVAC system replacement: remove/dispose old system, install new unit with …"
type input "4200"
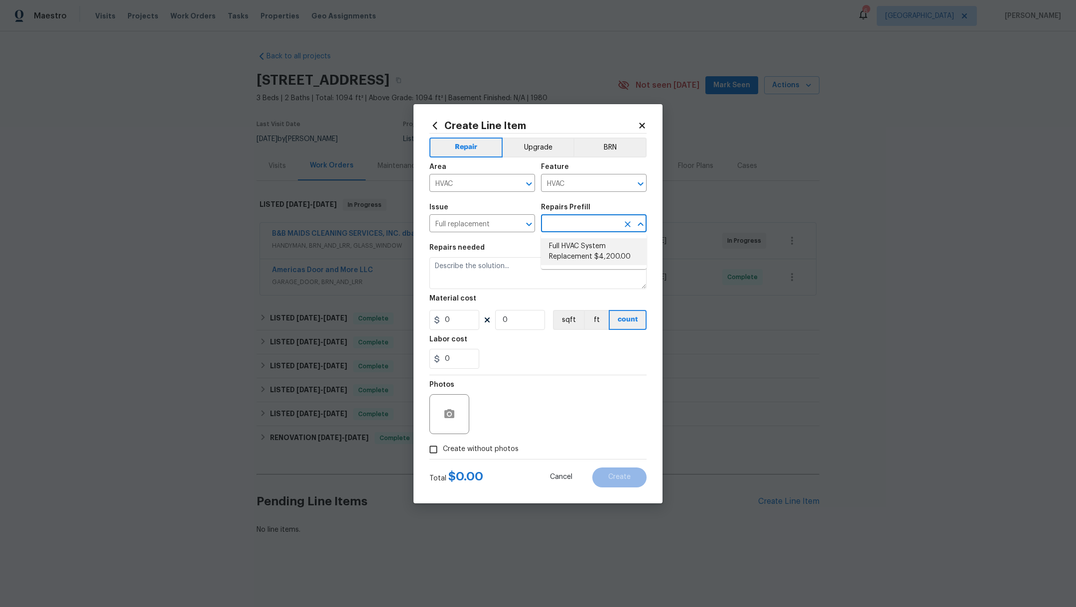
type input "1"
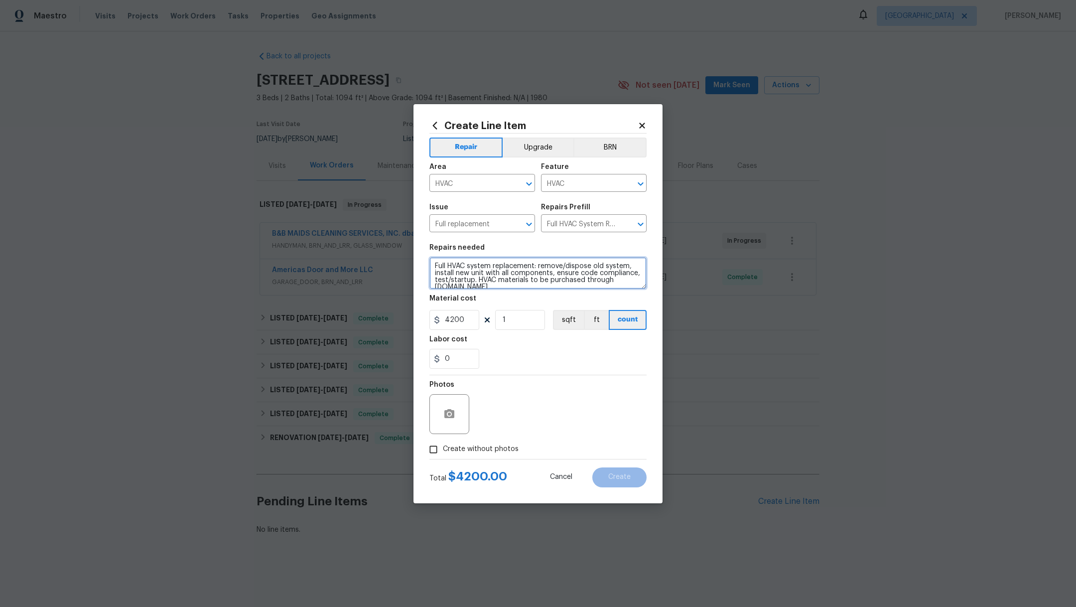
scroll to position [6, 0]
drag, startPoint x: 432, startPoint y: 267, endPoint x: 544, endPoint y: 293, distance: 114.7
click at [545, 293] on section "Repairs needed Full HVAC system replacement: remove/dispose old system, install…" at bounding box center [537, 306] width 217 height 137
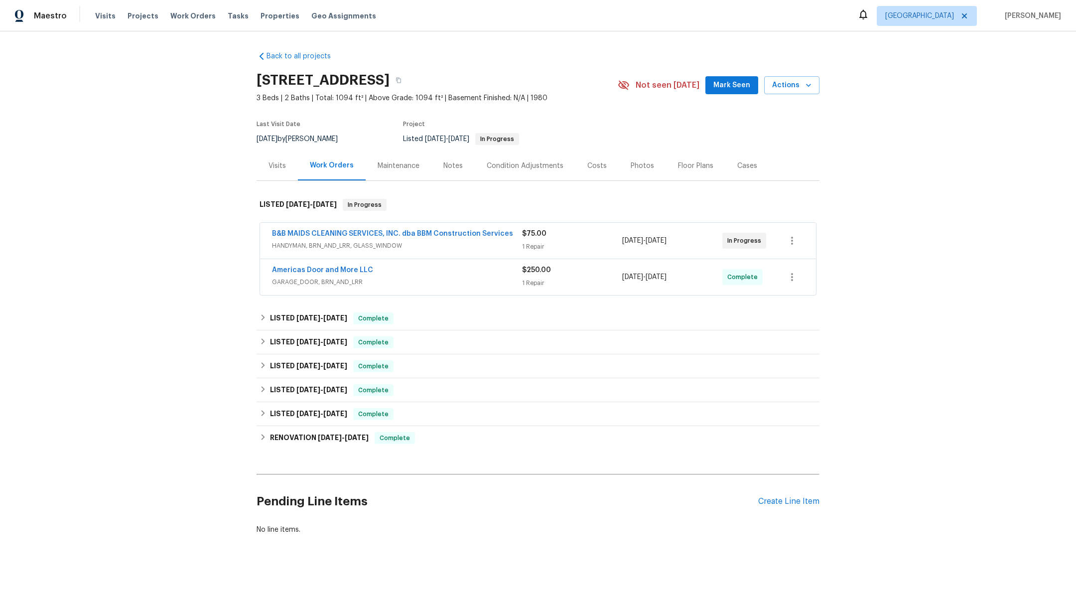
click at [451, 169] on div "Notes" at bounding box center [452, 166] width 19 height 10
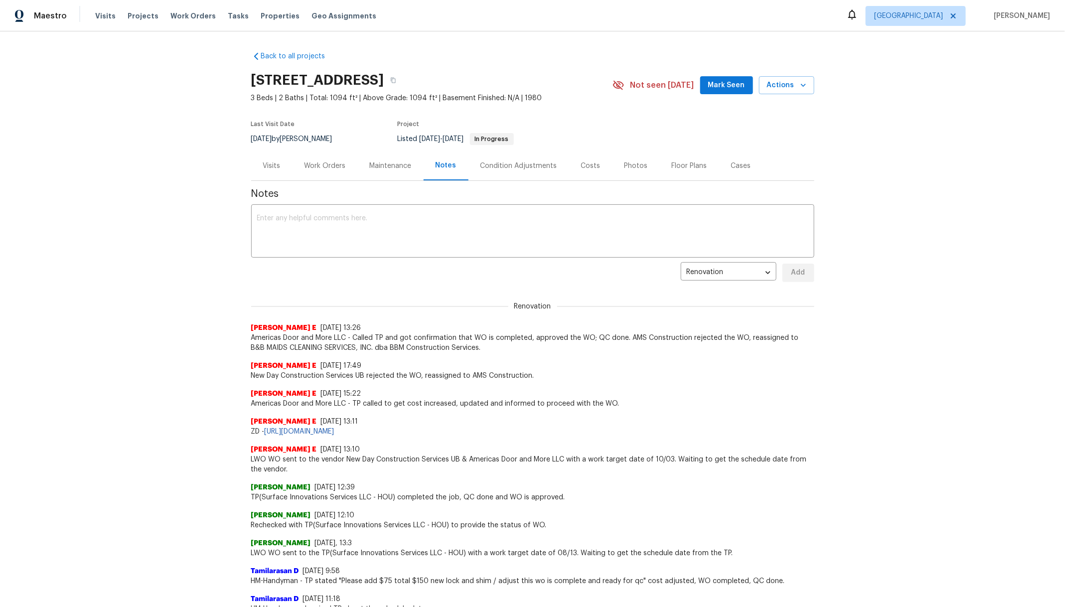
click at [320, 163] on div "Work Orders" at bounding box center [324, 166] width 41 height 10
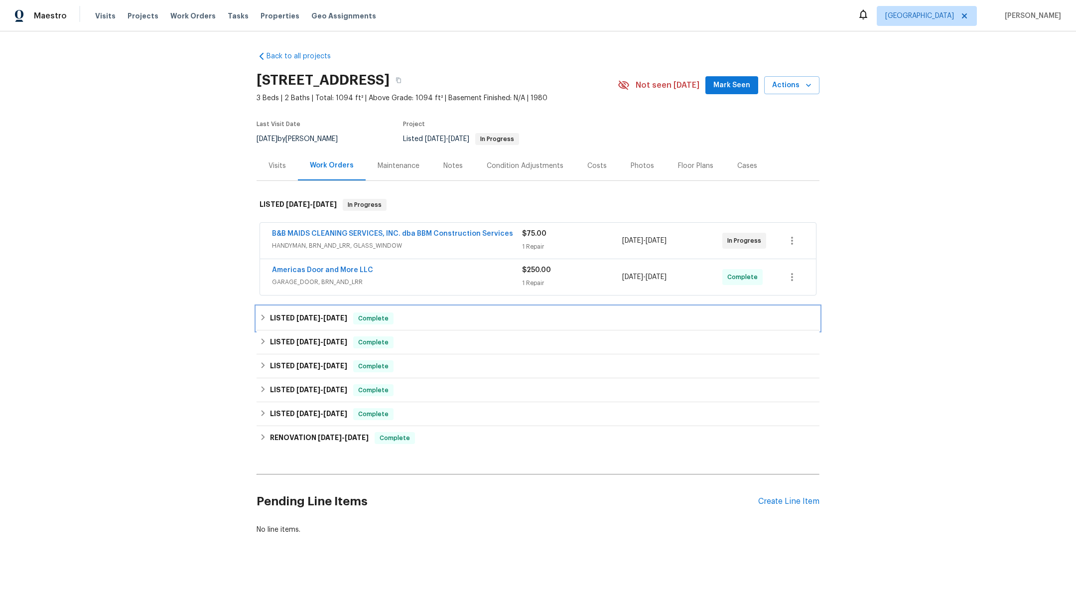
click at [304, 316] on span "9/4/25" at bounding box center [308, 317] width 24 height 7
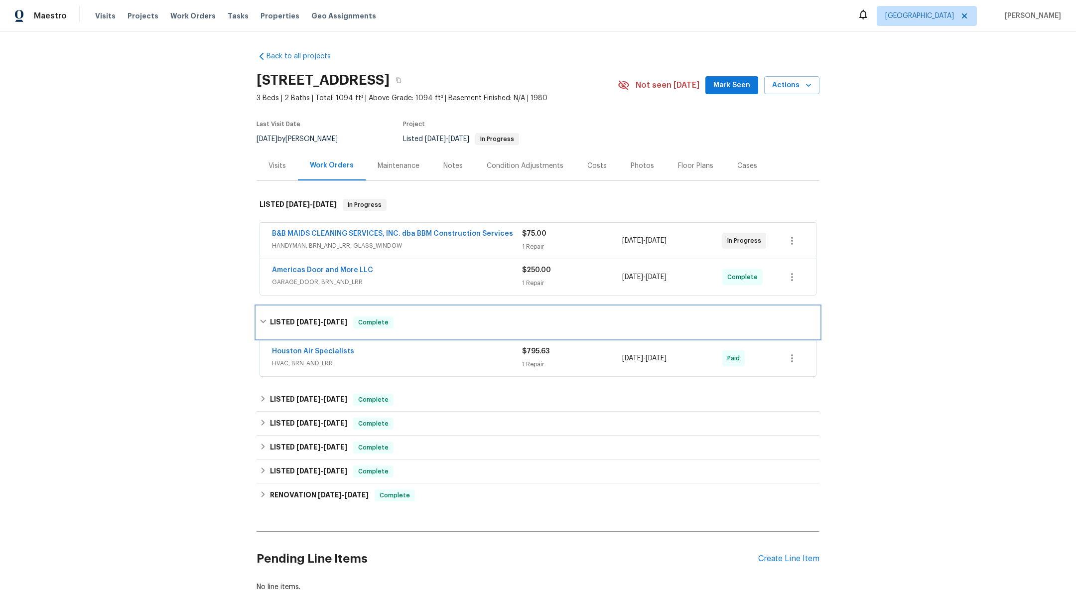
click at [305, 316] on h6 "LISTED 9/4/25 - 9/9/25" at bounding box center [308, 322] width 77 height 12
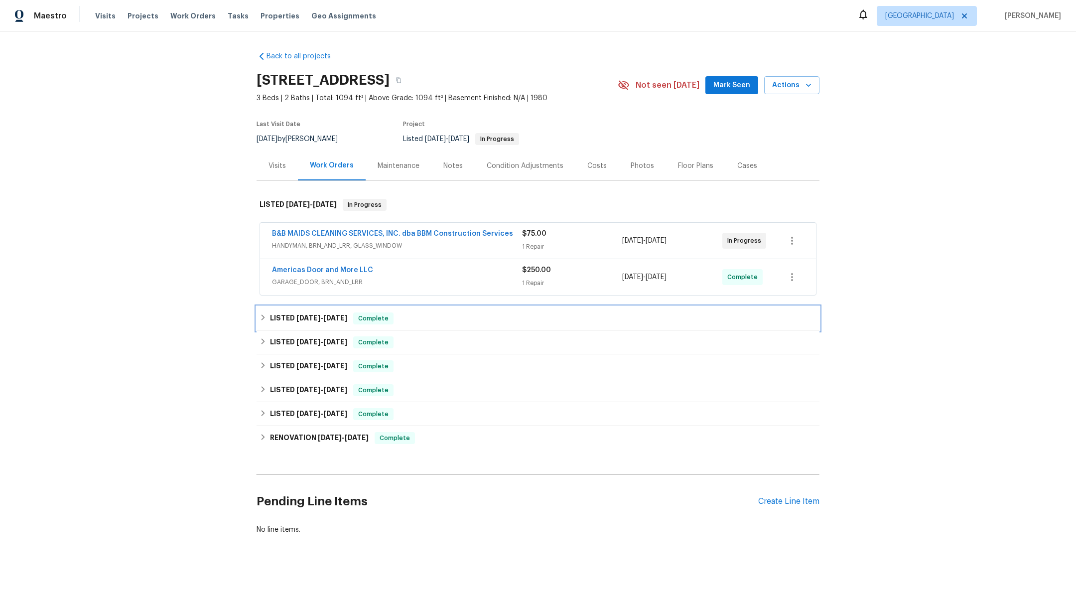
click at [305, 316] on span "9/4/25" at bounding box center [308, 317] width 24 height 7
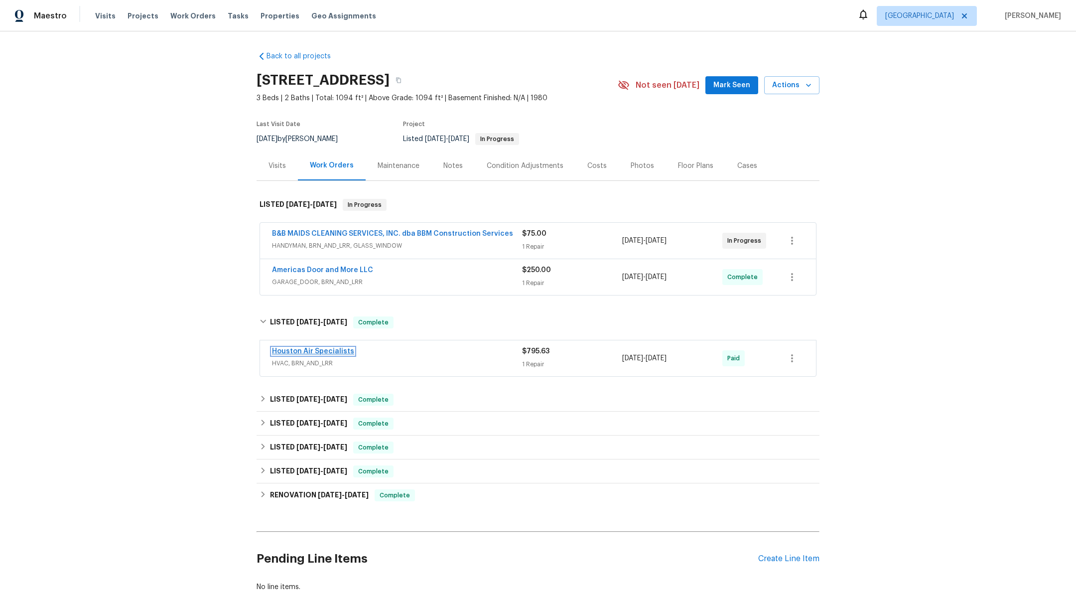
click at [306, 352] on link "Houston Air Specialists" at bounding box center [313, 351] width 82 height 7
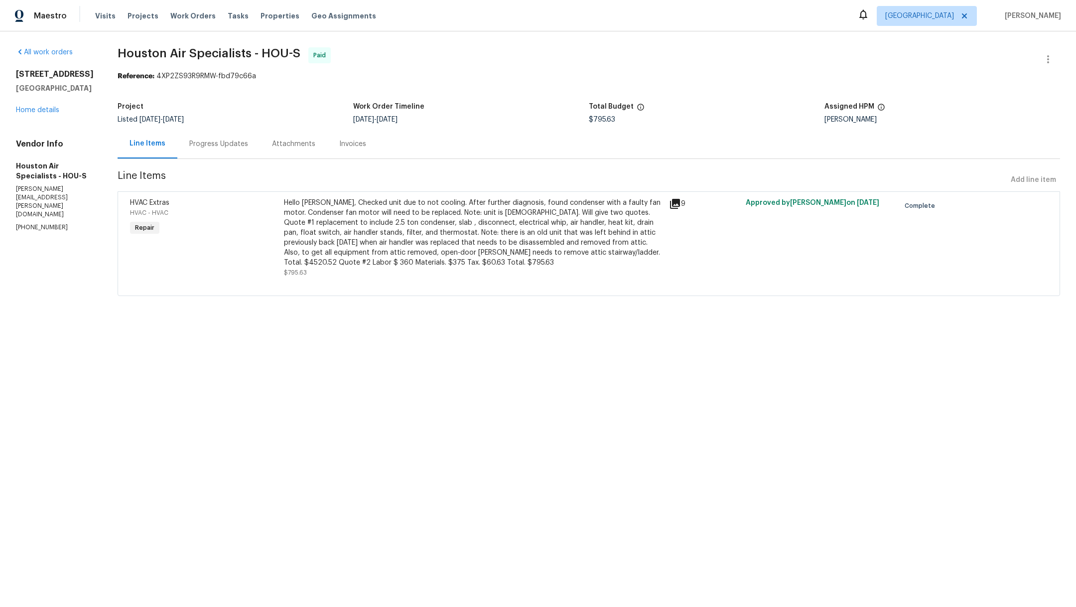
click at [366, 222] on div "Hello Andy, Checked unit due to not cooling. After further diagnosis, found con…" at bounding box center [473, 233] width 379 height 70
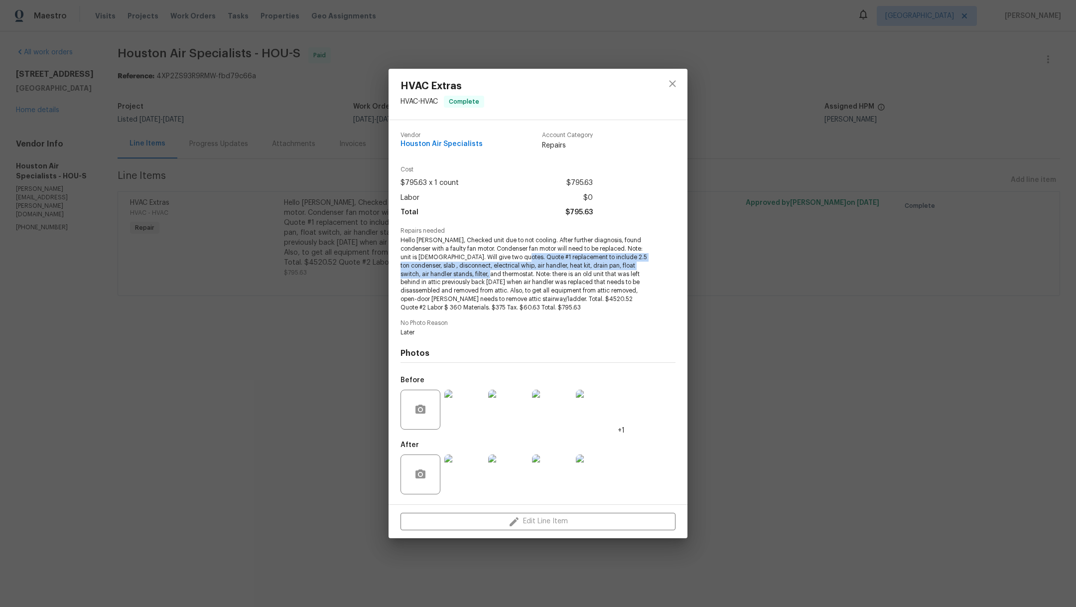
drag, startPoint x: 514, startPoint y: 256, endPoint x: 483, endPoint y: 272, distance: 35.0
click at [483, 273] on span "Hello Andy, Checked unit due to not cooling. After further diagnosis, found con…" at bounding box center [525, 273] width 248 height 75
copy span "replacement to include 2.5 ton condenser, slab , disconnect, electrical whip, a…"
click at [670, 84] on icon "close" at bounding box center [673, 84] width 12 height 12
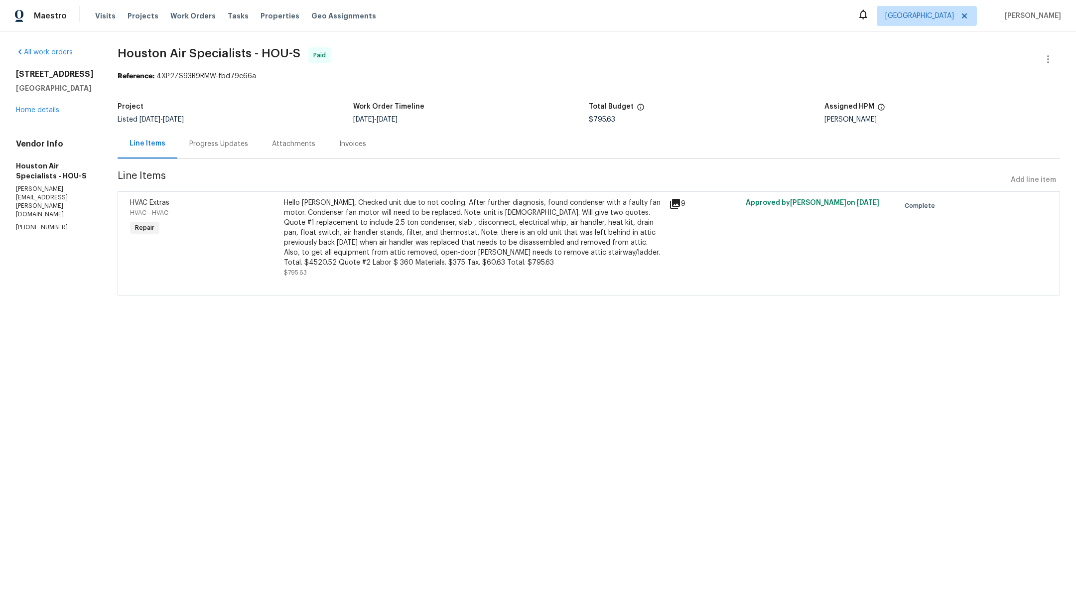
click at [44, 113] on div "8611 Deep Valley Dr Houston, TX 77044 Home details" at bounding box center [55, 92] width 78 height 46
click at [39, 110] on link "Home details" at bounding box center [37, 110] width 43 height 7
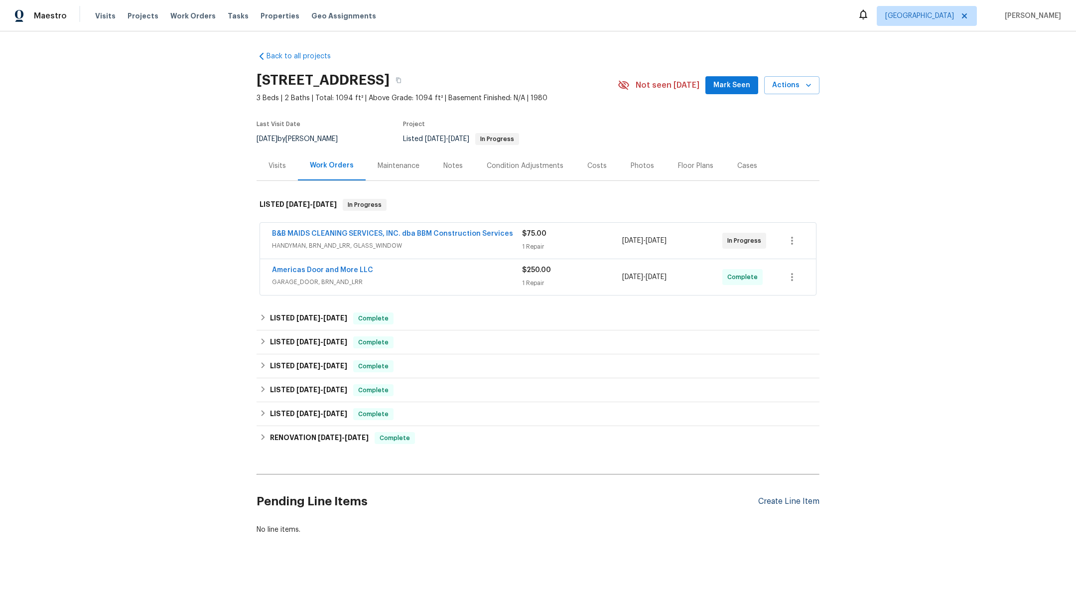
click at [773, 502] on div "Create Line Item" at bounding box center [788, 501] width 61 height 9
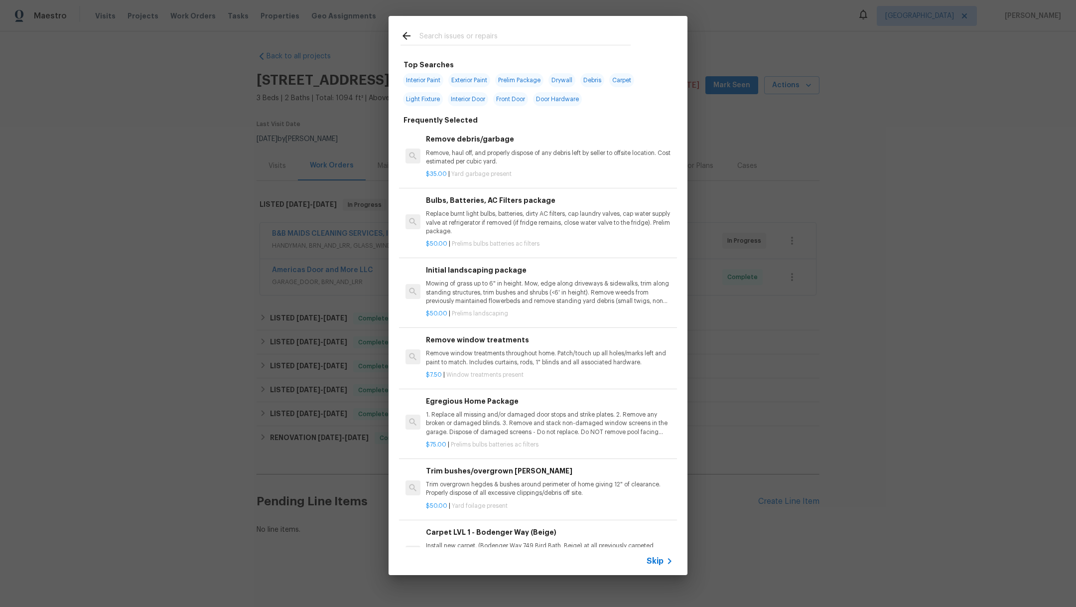
click at [478, 39] on input "text" at bounding box center [524, 37] width 211 height 15
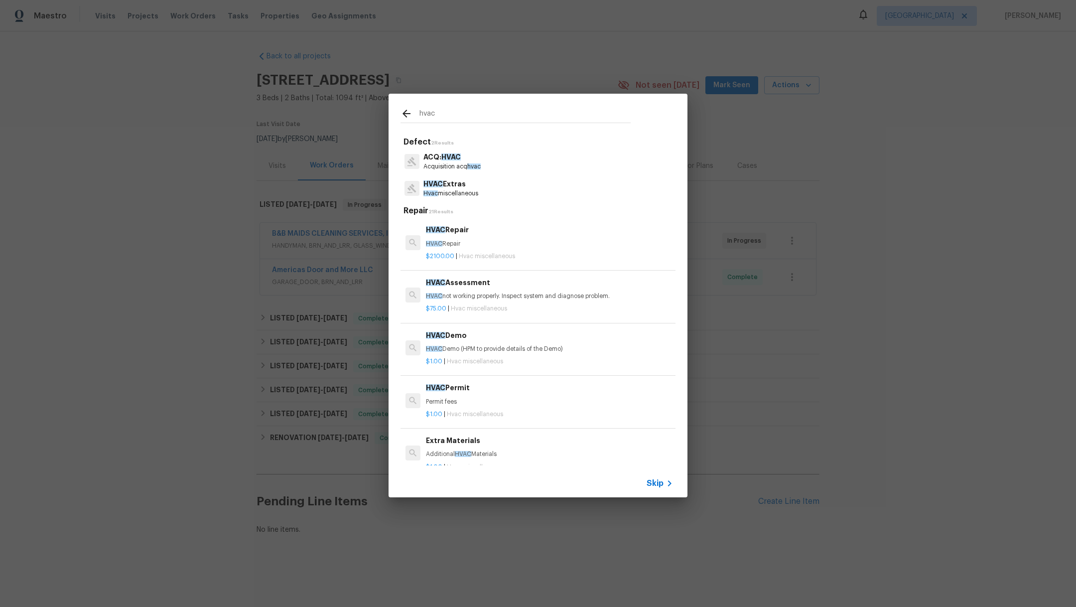
type input "hvac"
click at [547, 193] on div "HVAC Extras Hvac miscellaneous" at bounding box center [538, 188] width 275 height 27
click at [489, 191] on div "HVAC Extras Hvac miscellaneous" at bounding box center [538, 188] width 275 height 27
click at [427, 188] on p "HVAC Extras" at bounding box center [450, 184] width 55 height 10
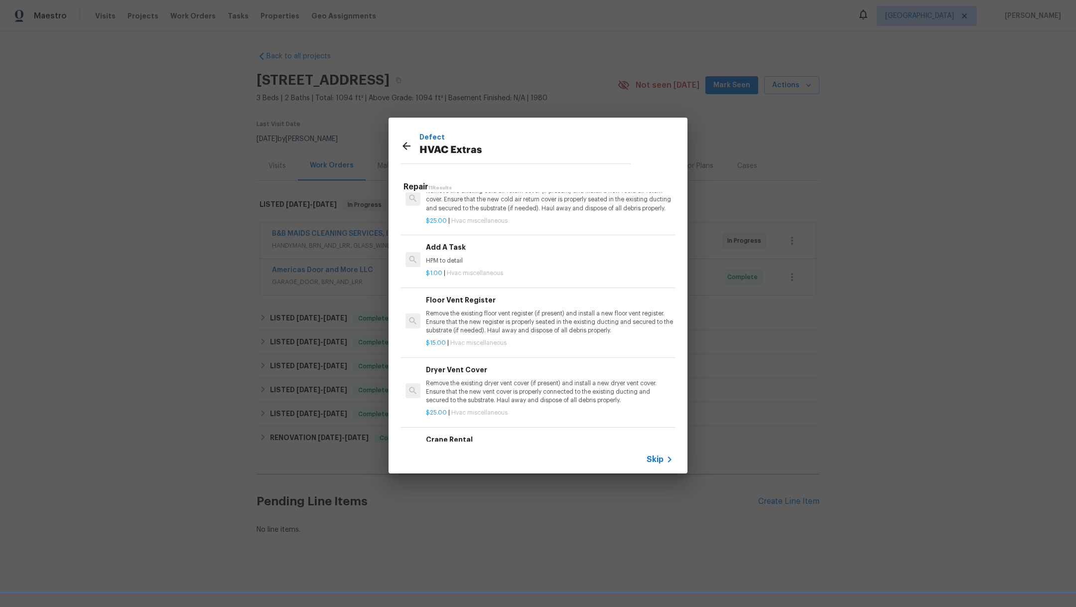
scroll to position [364, 0]
click at [548, 256] on p "HPM to detail" at bounding box center [549, 259] width 247 height 8
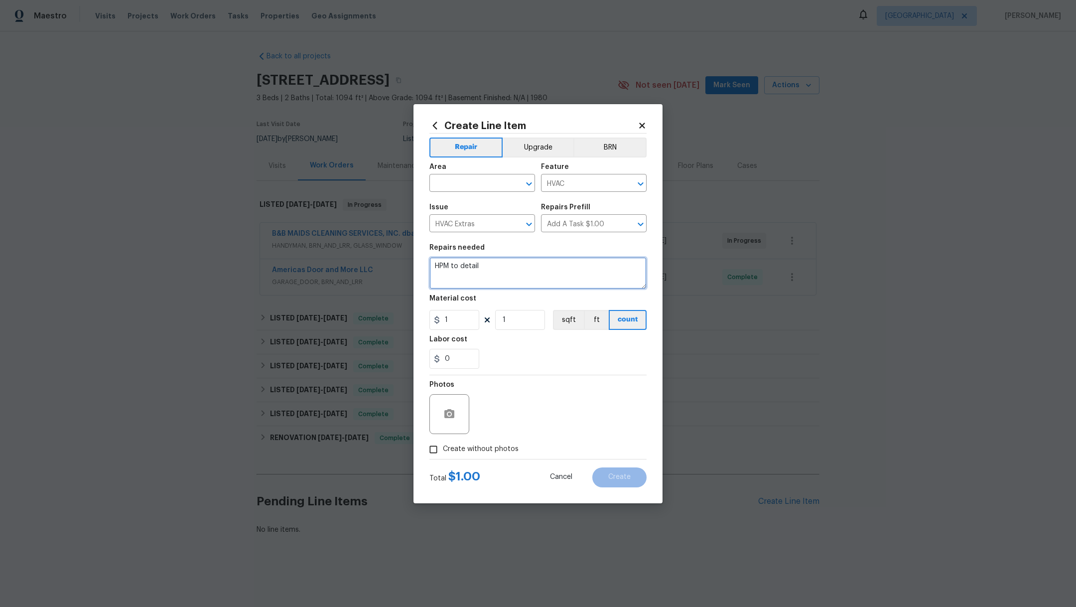
drag, startPoint x: 495, startPoint y: 264, endPoint x: 329, endPoint y: 261, distance: 166.4
click at [329, 261] on div "Create Line Item Repair Upgrade BRN Area ​ Feature HVAC ​ Issue HVAC Extras ​ R…" at bounding box center [538, 303] width 1076 height 607
paste textarea "replacement to include 2.5 ton condenser, slab , disconnect, electrical whip, a…"
type textarea "replacement to include 2.5 ton condenser, slab , disconnect, electrical whip, a…"
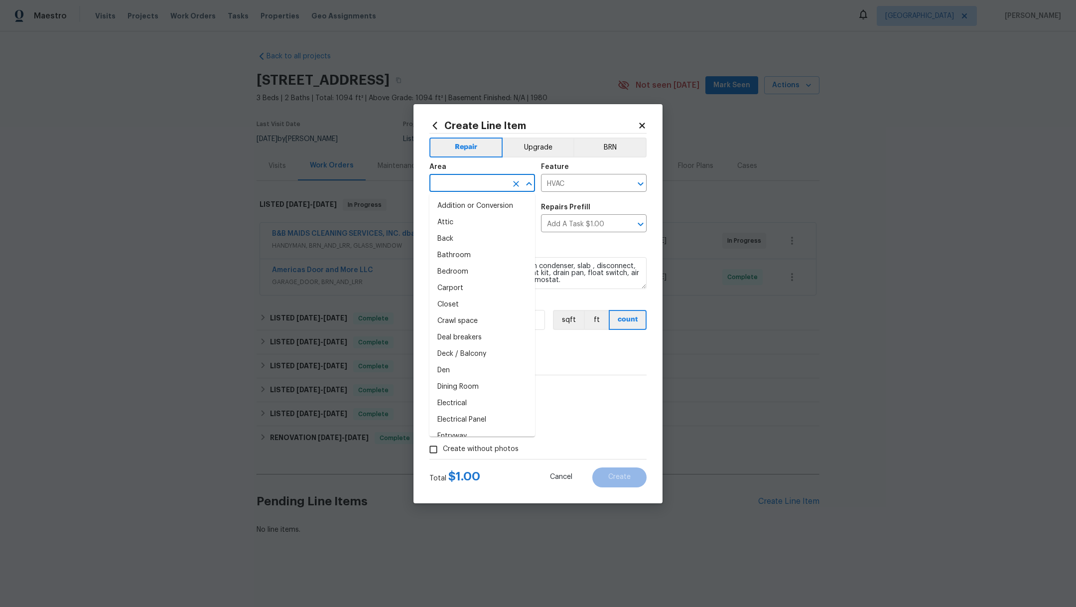
click at [449, 183] on input "text" at bounding box center [468, 183] width 78 height 15
click at [447, 200] on li "HVAC" at bounding box center [482, 206] width 106 height 16
type input "HVAC"
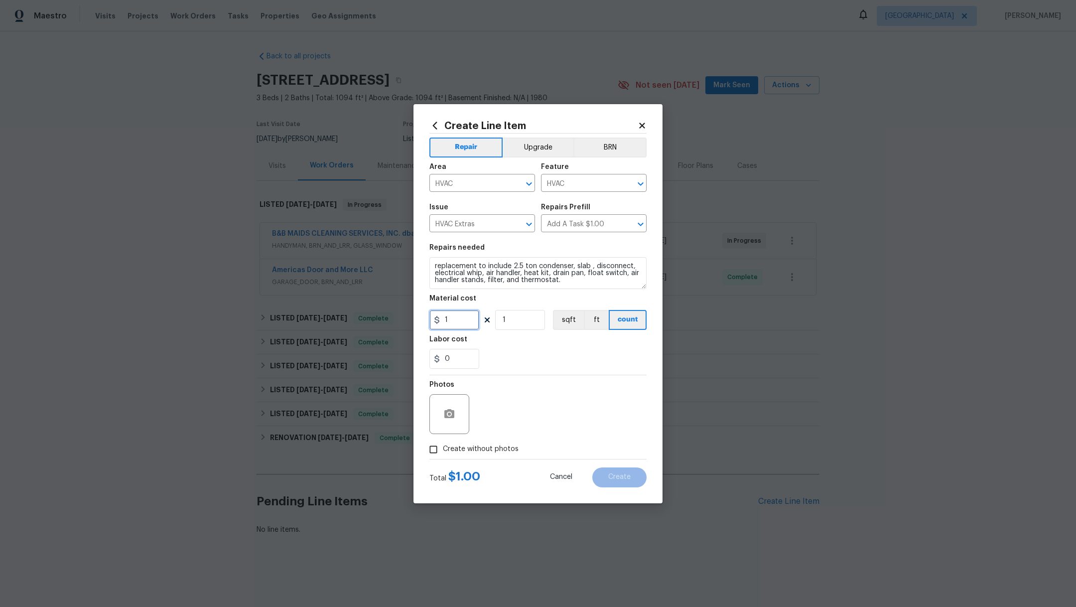
drag, startPoint x: 456, startPoint y: 322, endPoint x: 361, endPoint y: 319, distance: 94.7
click at [363, 319] on div "Create Line Item Repair Upgrade BRN Area HVAC ​ Feature HVAC ​ Issue HVAC Extra…" at bounding box center [538, 303] width 1076 height 607
type input "4000"
click at [514, 356] on div "0" at bounding box center [537, 359] width 217 height 20
click at [468, 447] on span "Create without photos" at bounding box center [481, 449] width 76 height 10
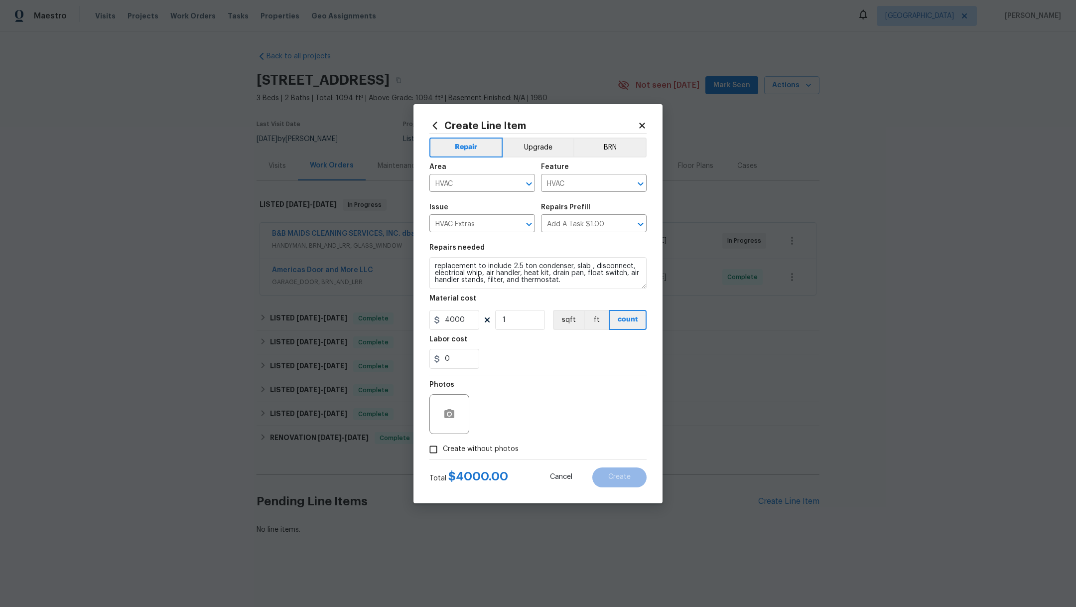
click at [443, 447] on input "Create without photos" at bounding box center [433, 449] width 19 height 19
checkbox input "true"
click at [531, 413] on textarea at bounding box center [561, 414] width 169 height 40
type textarea "."
click at [627, 477] on span "Create" at bounding box center [619, 476] width 22 height 7
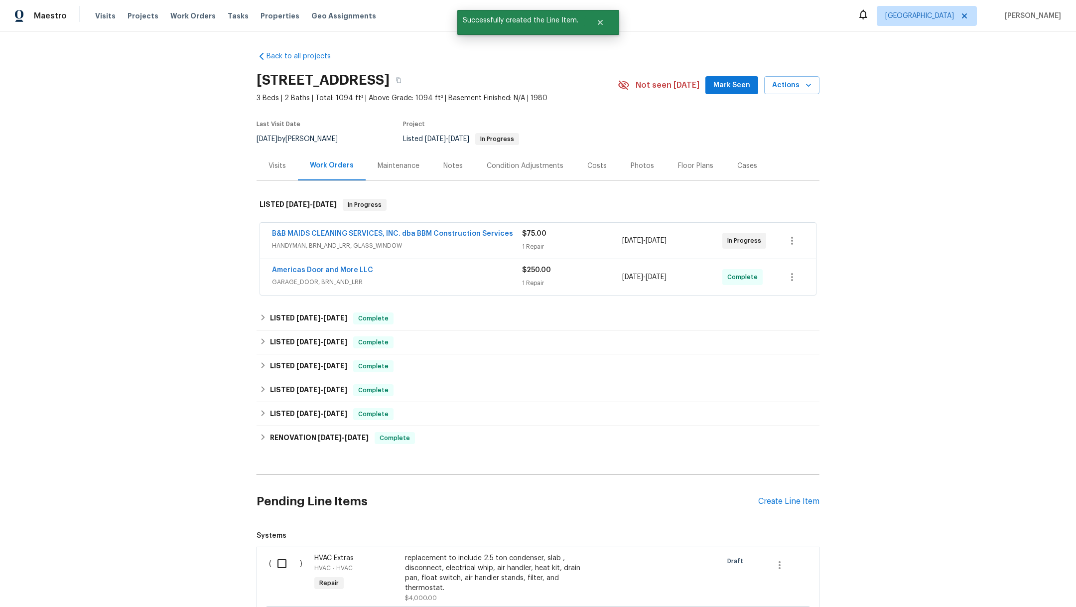
click at [274, 563] on input "checkbox" at bounding box center [286, 563] width 28 height 21
checkbox input "true"
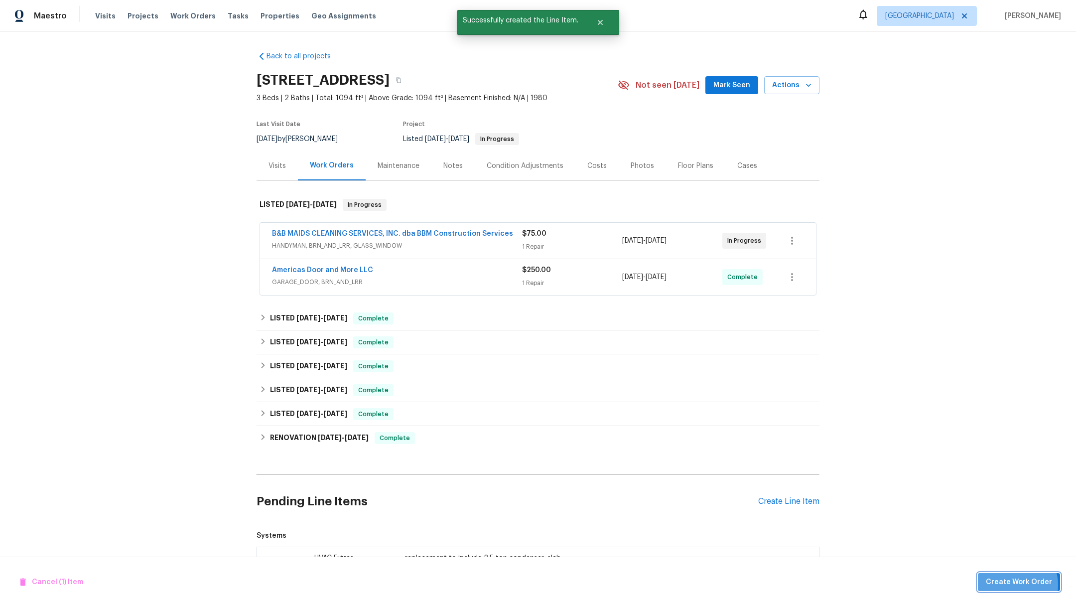
click at [1014, 585] on span "Create Work Order" at bounding box center [1019, 582] width 66 height 12
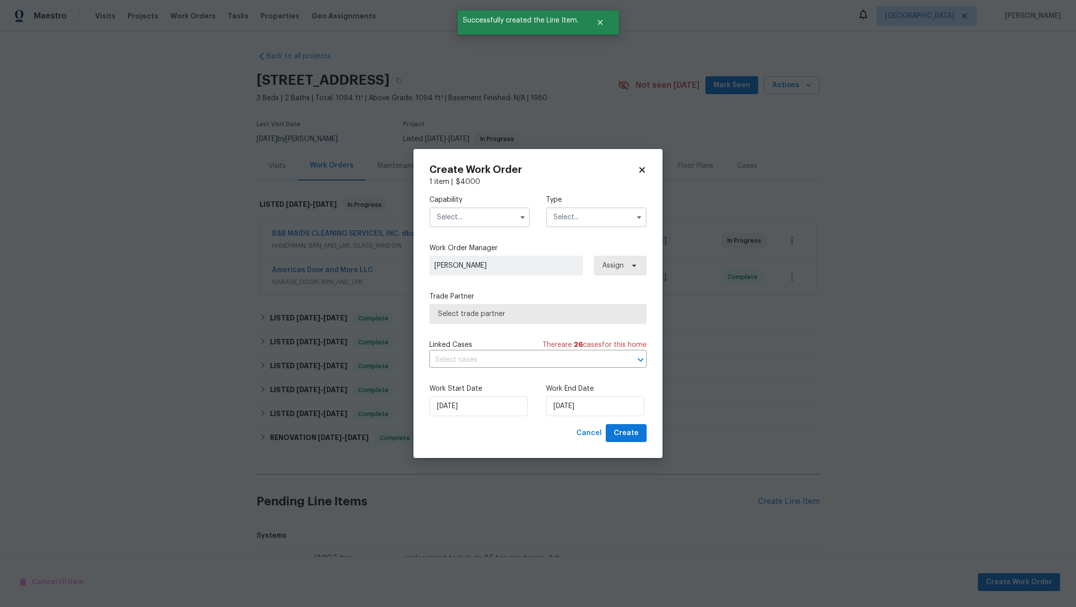
click at [450, 225] on input "text" at bounding box center [479, 217] width 101 height 20
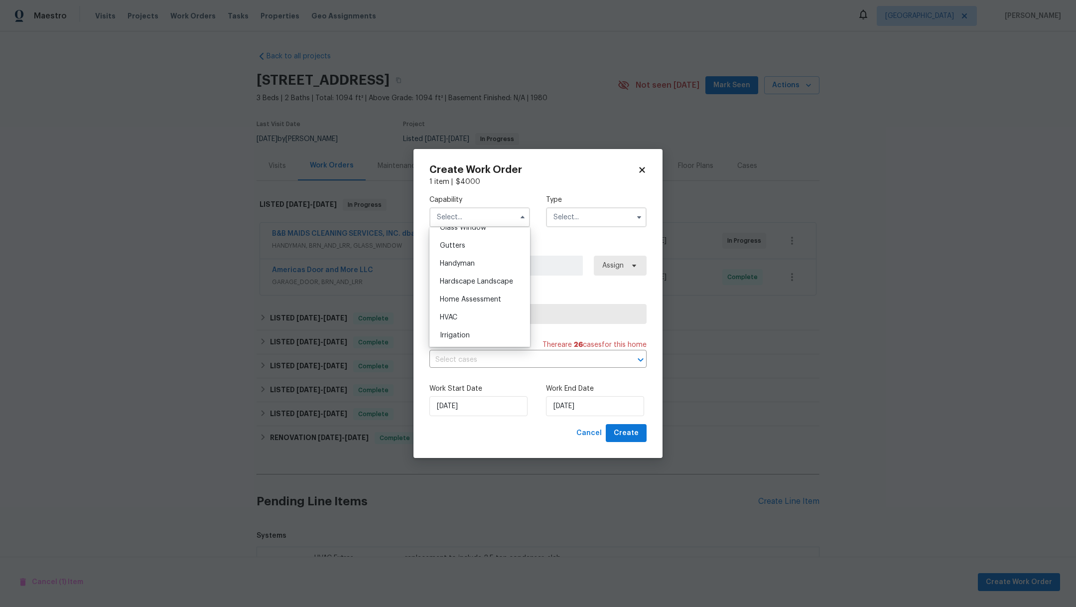
scroll to position [628, 0]
click at [465, 222] on div "HVAC" at bounding box center [480, 213] width 96 height 18
type input "HVAC"
click at [570, 216] on input "text" at bounding box center [596, 217] width 101 height 20
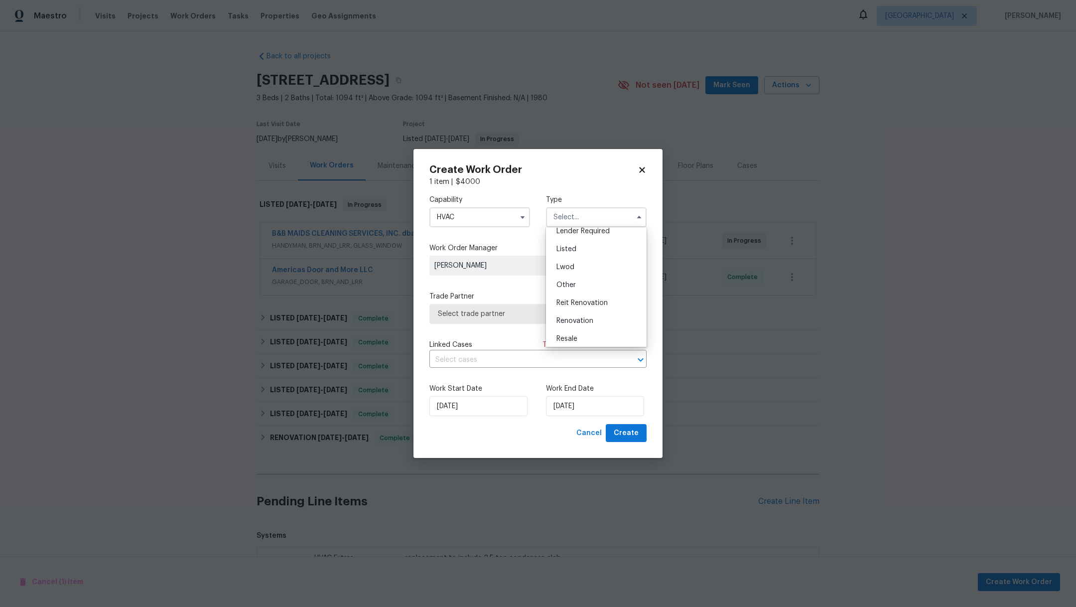
scroll to position [105, 0]
click at [597, 295] on div "Renovation" at bounding box center [596, 295] width 96 height 18
type input "Renovation"
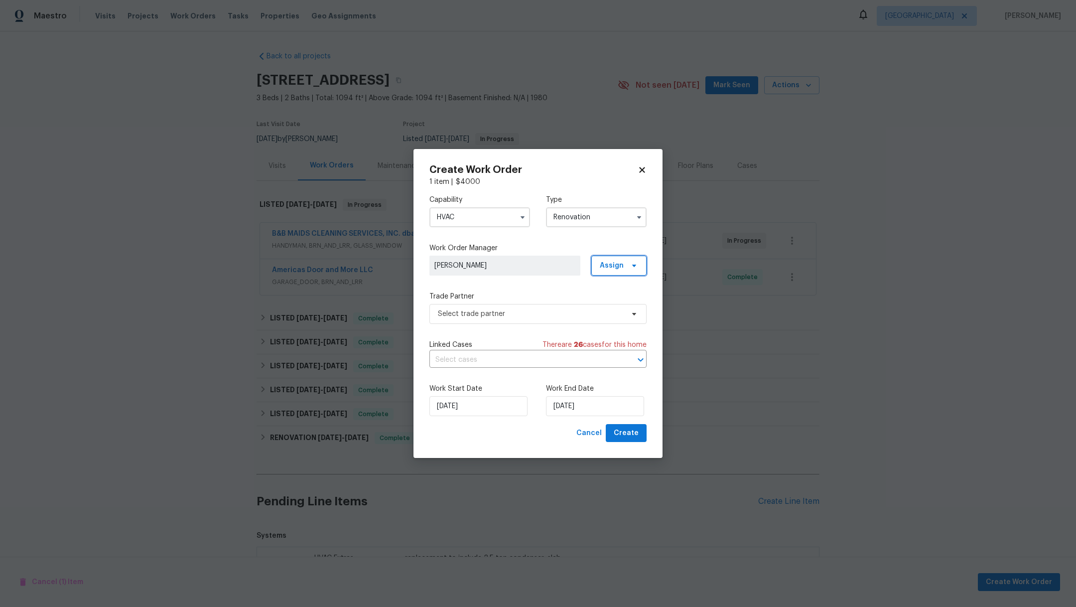
click at [609, 274] on span "Assign" at bounding box center [618, 266] width 55 height 20
click at [618, 309] on div "Assign to me" at bounding box center [620, 308] width 43 height 10
click at [527, 320] on span "Select trade partner" at bounding box center [537, 314] width 217 height 20
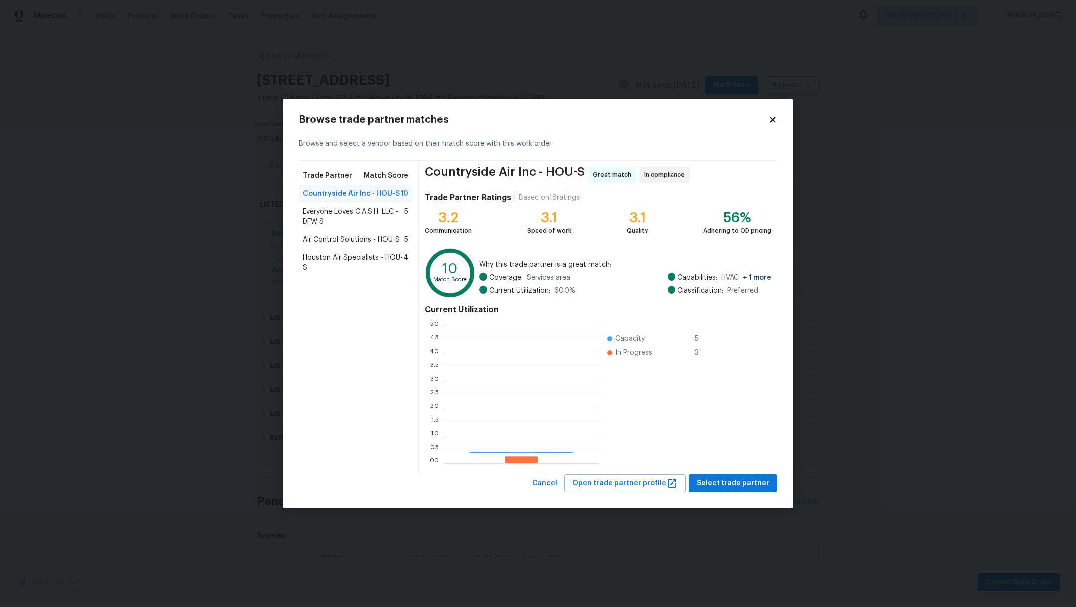
scroll to position [129, 144]
click at [745, 484] on span "Select trade partner" at bounding box center [733, 483] width 72 height 12
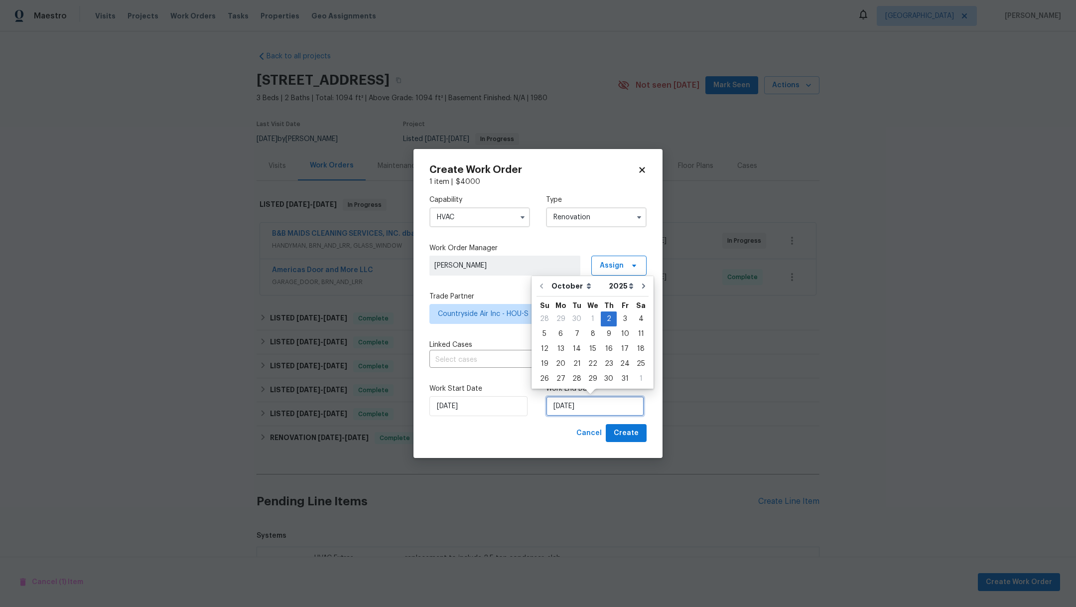
click at [604, 403] on input "[DATE]" at bounding box center [595, 406] width 98 height 20
click at [558, 334] on div "6" at bounding box center [560, 334] width 16 height 14
type input "10/6/2025"
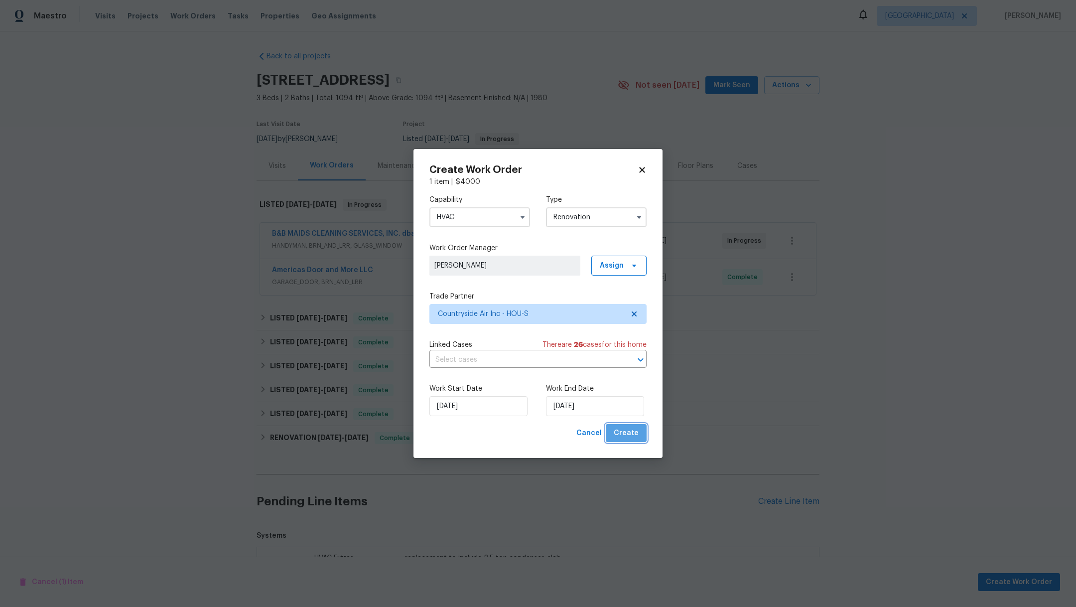
click at [636, 435] on span "Create" at bounding box center [626, 433] width 25 height 12
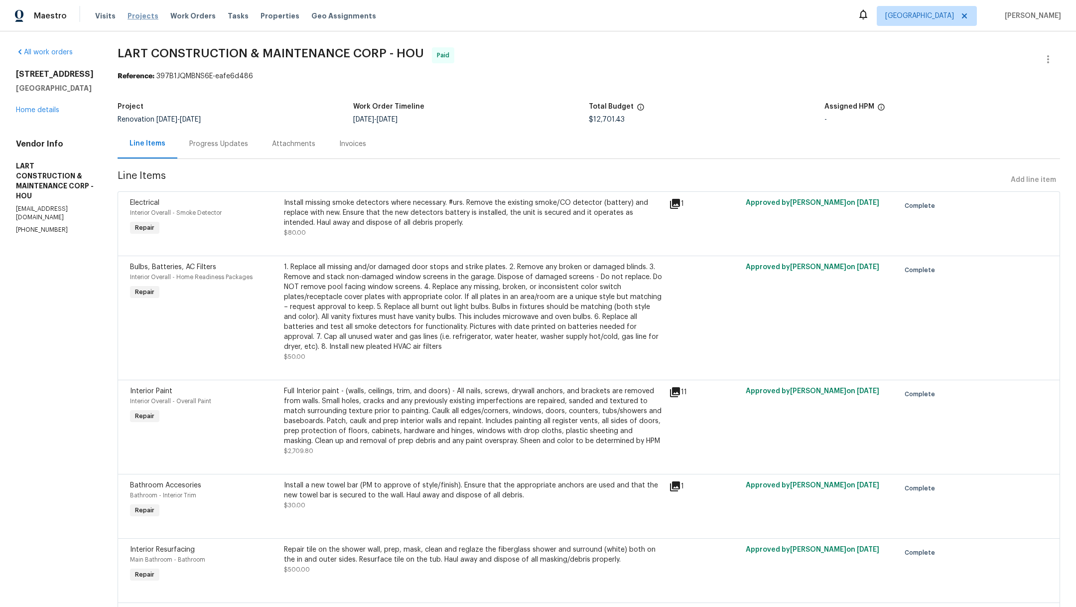
click at [129, 14] on span "Projects" at bounding box center [143, 16] width 31 height 10
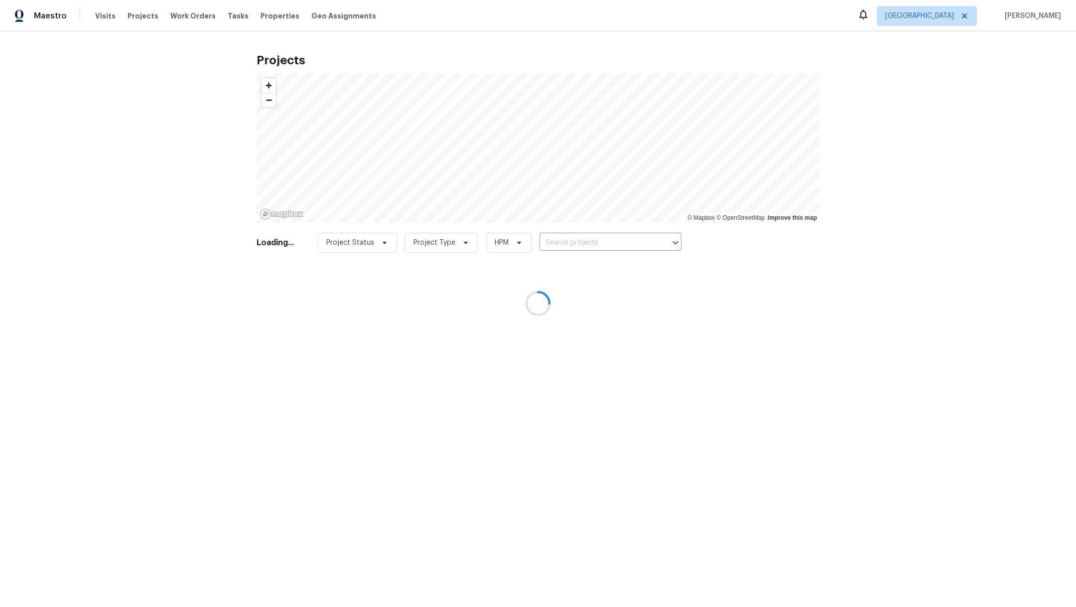
click at [581, 247] on div at bounding box center [538, 303] width 1076 height 607
click at [581, 245] on div at bounding box center [538, 303] width 1076 height 607
click at [581, 244] on div at bounding box center [538, 303] width 1076 height 607
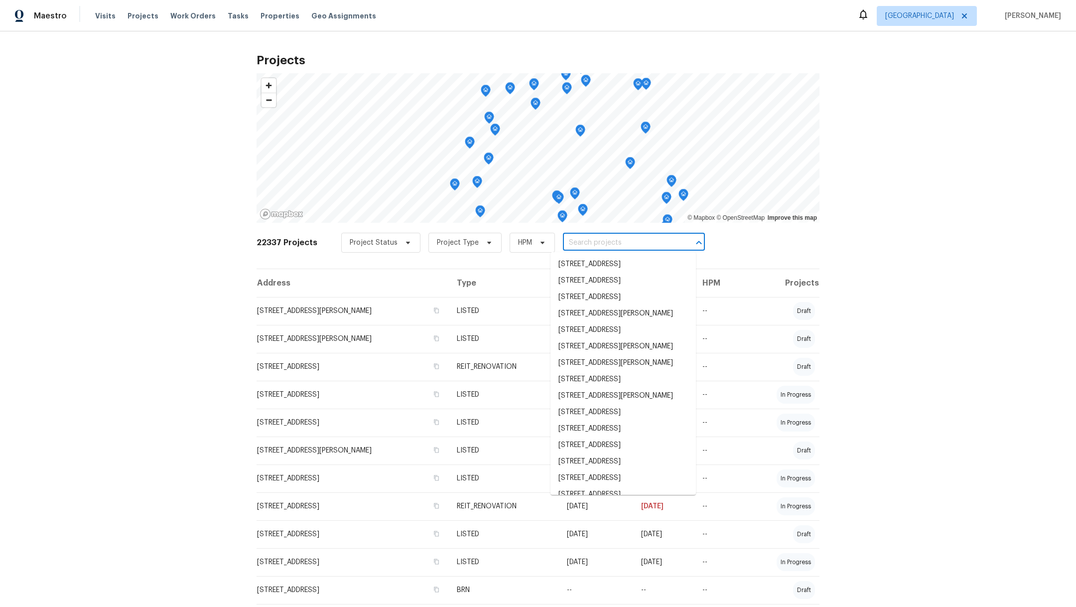
click at [581, 244] on input "text" at bounding box center [620, 242] width 114 height 15
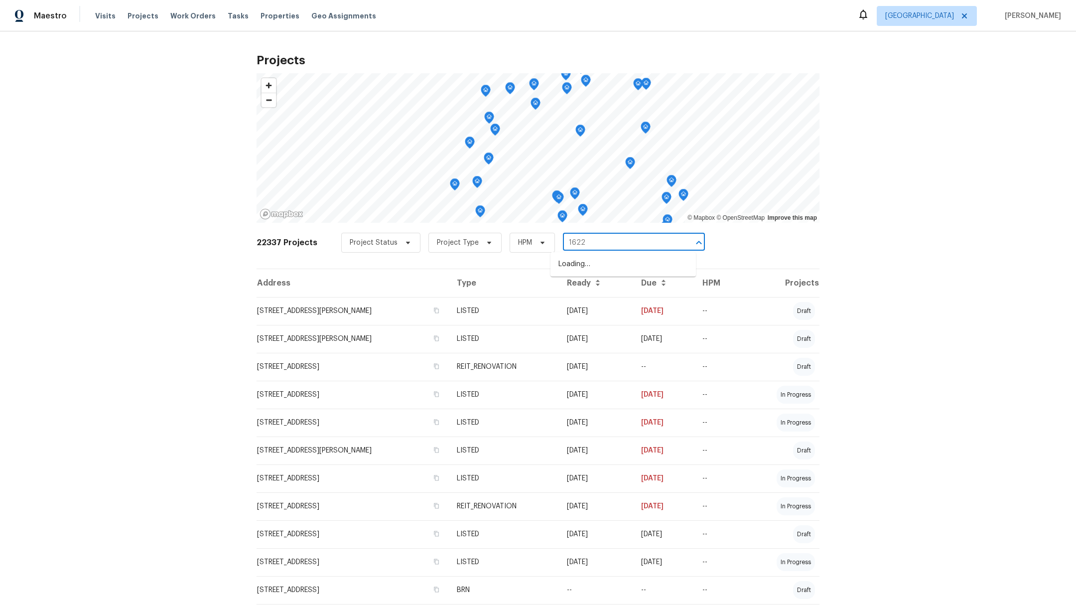
type input "16223"
click at [598, 289] on li "16223 Summer Dawn Ln, Houston, TX 77095" at bounding box center [622, 281] width 145 height 16
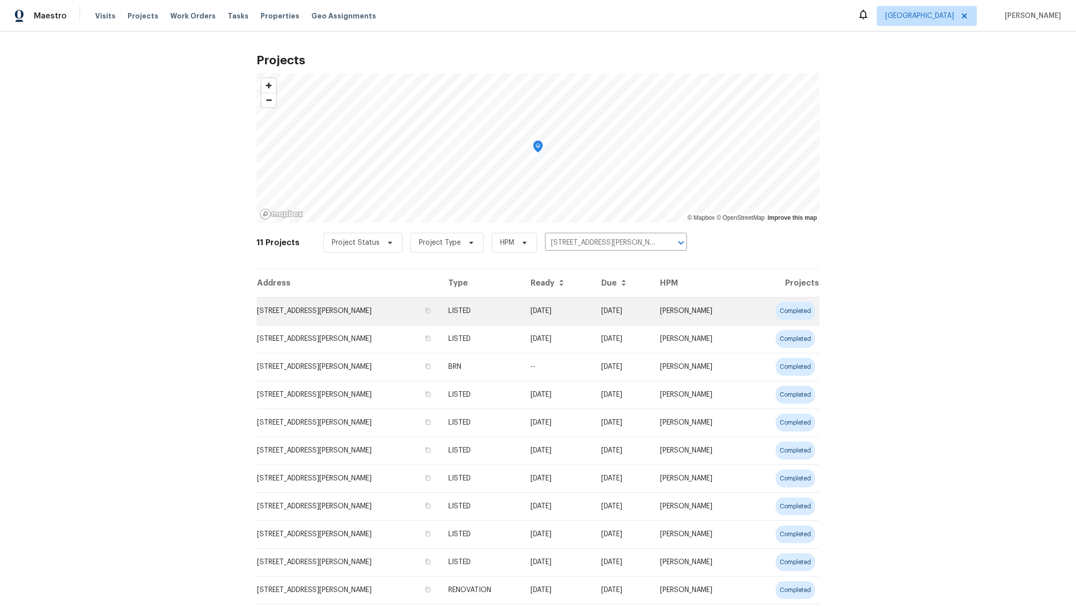
click at [347, 314] on td "16223 Summer Dawn Ln, Houston, TX 77095" at bounding box center [349, 311] width 184 height 28
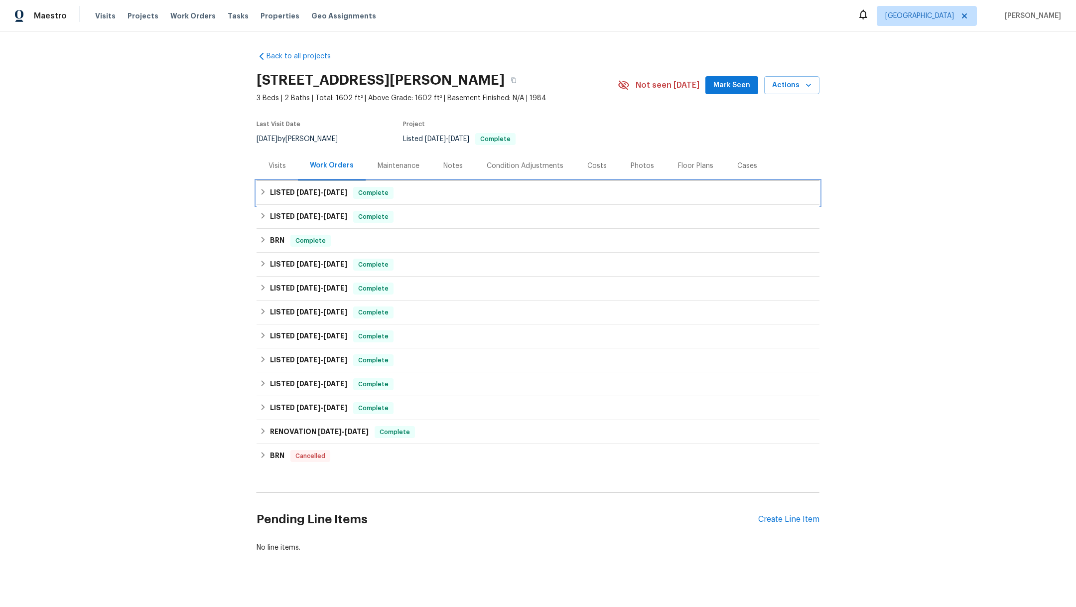
click at [307, 196] on h6 "LISTED 9/9/25 - 9/11/25" at bounding box center [308, 193] width 77 height 12
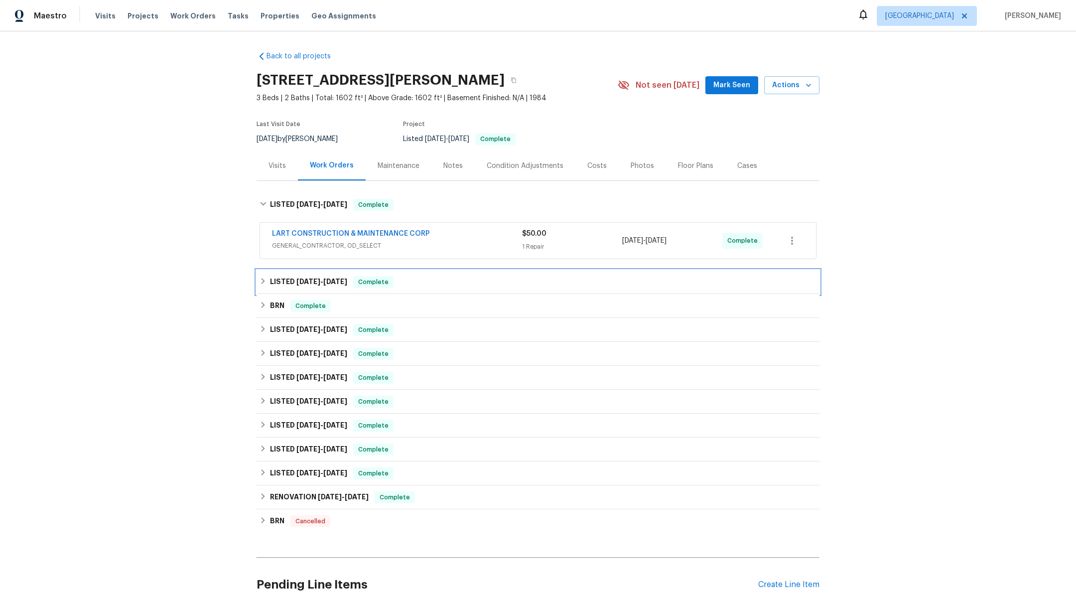
click at [308, 287] on h6 "LISTED 8/21/25 - 9/6/25" at bounding box center [308, 282] width 77 height 12
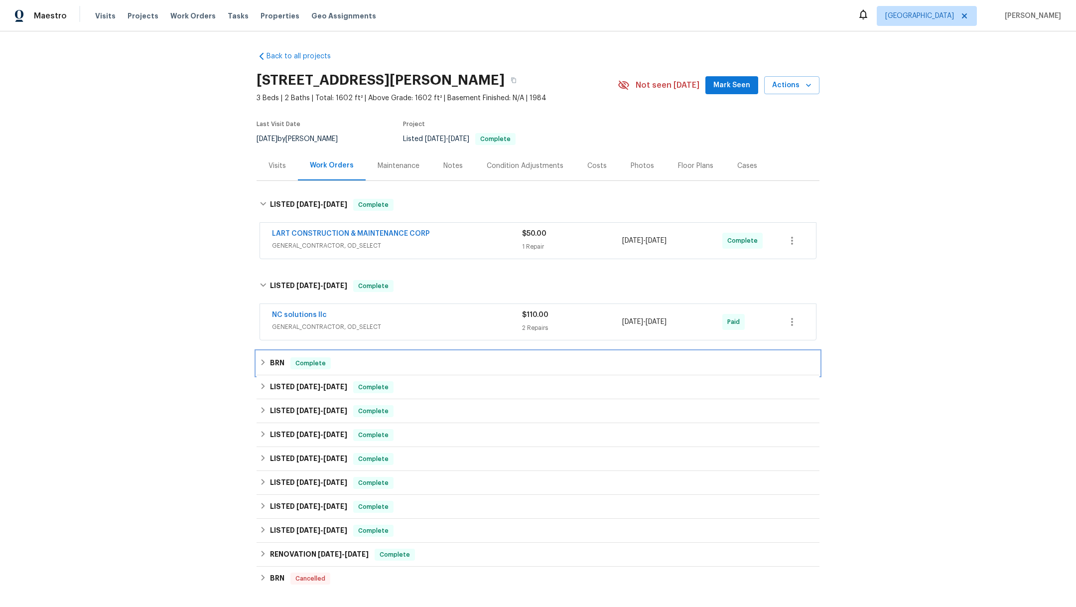
click at [270, 362] on h6 "BRN" at bounding box center [277, 363] width 14 height 12
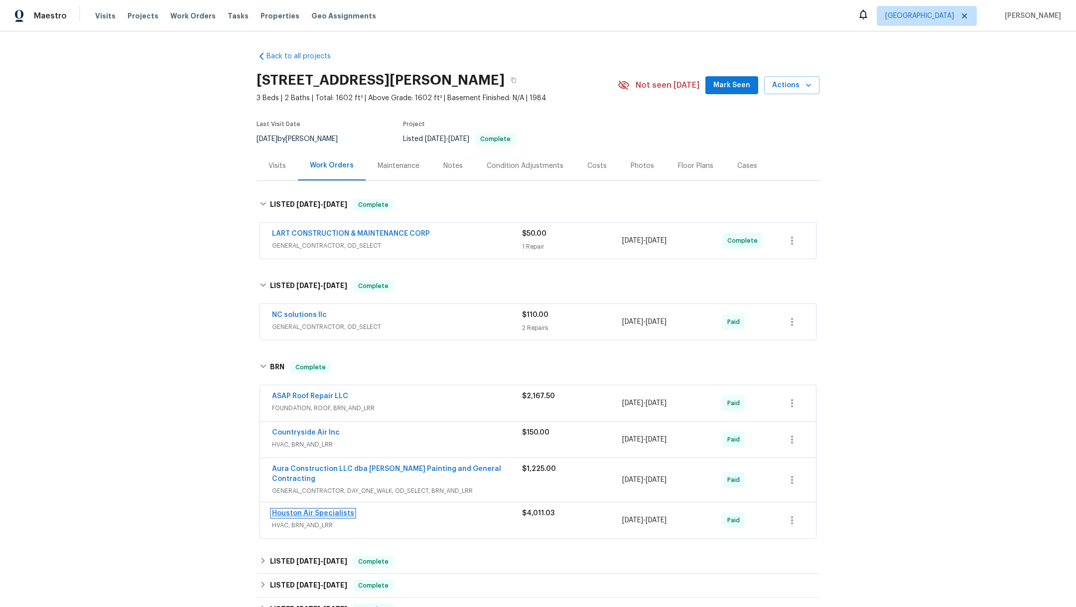
click at [303, 510] on link "Houston Air Specialists" at bounding box center [313, 513] width 82 height 7
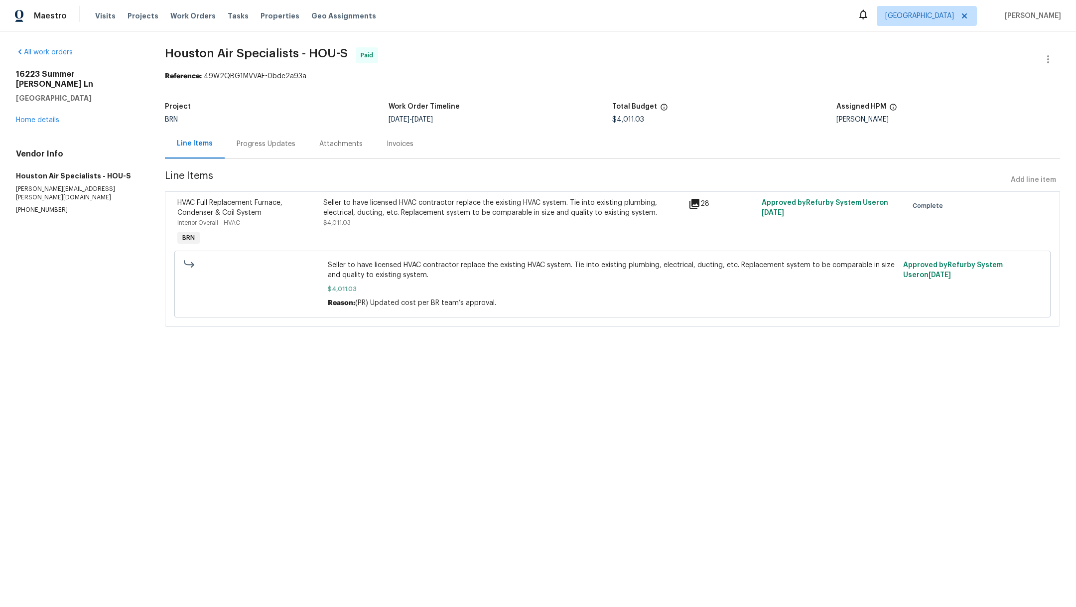
click at [243, 143] on div "Progress Updates" at bounding box center [266, 144] width 59 height 10
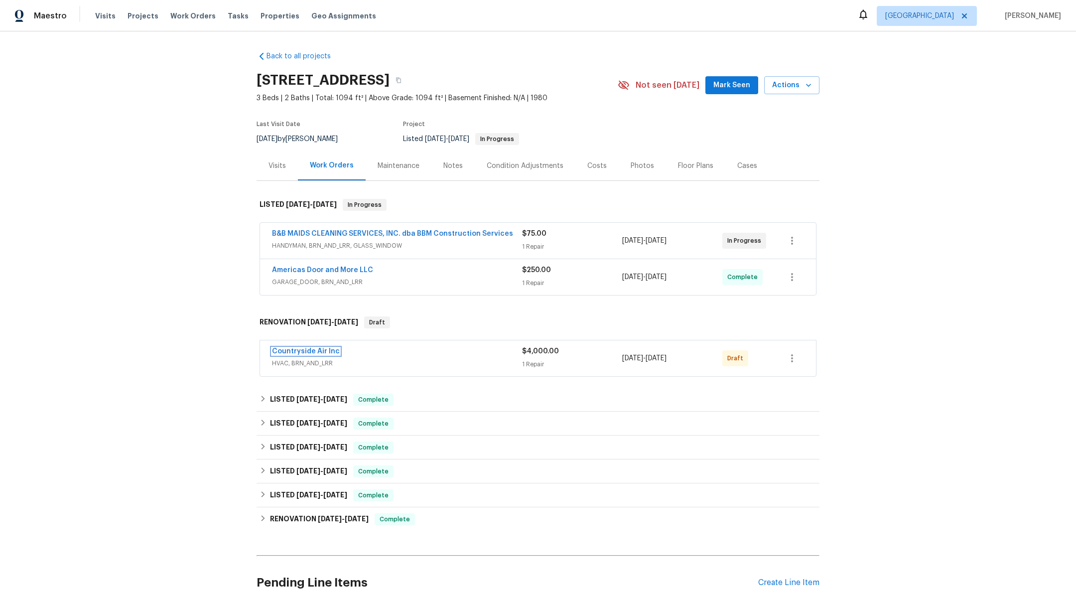
click at [303, 350] on link "Countryside Air Inc" at bounding box center [306, 351] width 68 height 7
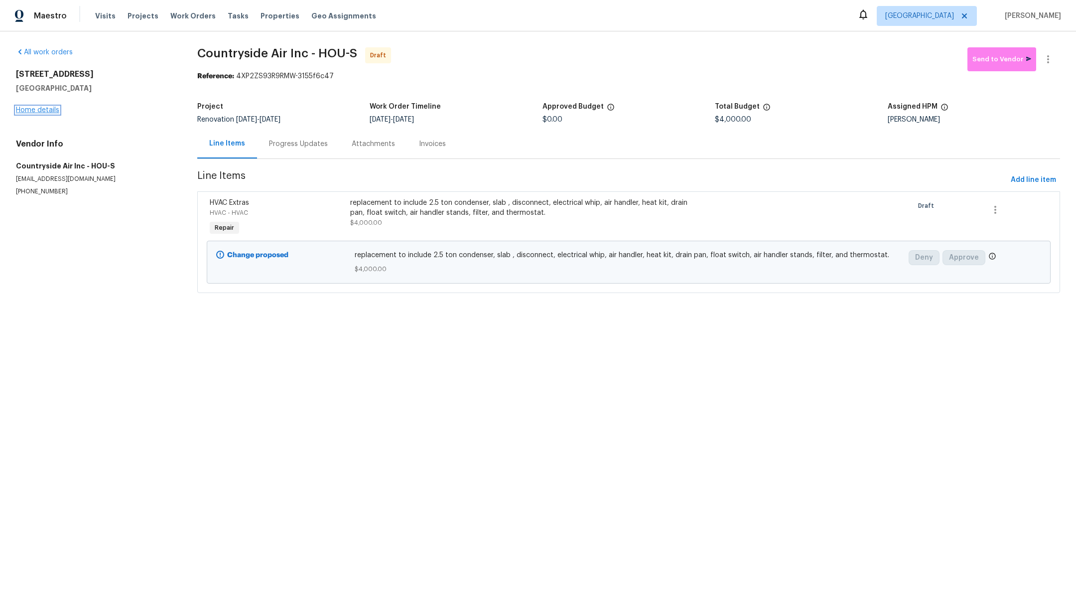
click at [25, 111] on link "Home details" at bounding box center [37, 110] width 43 height 7
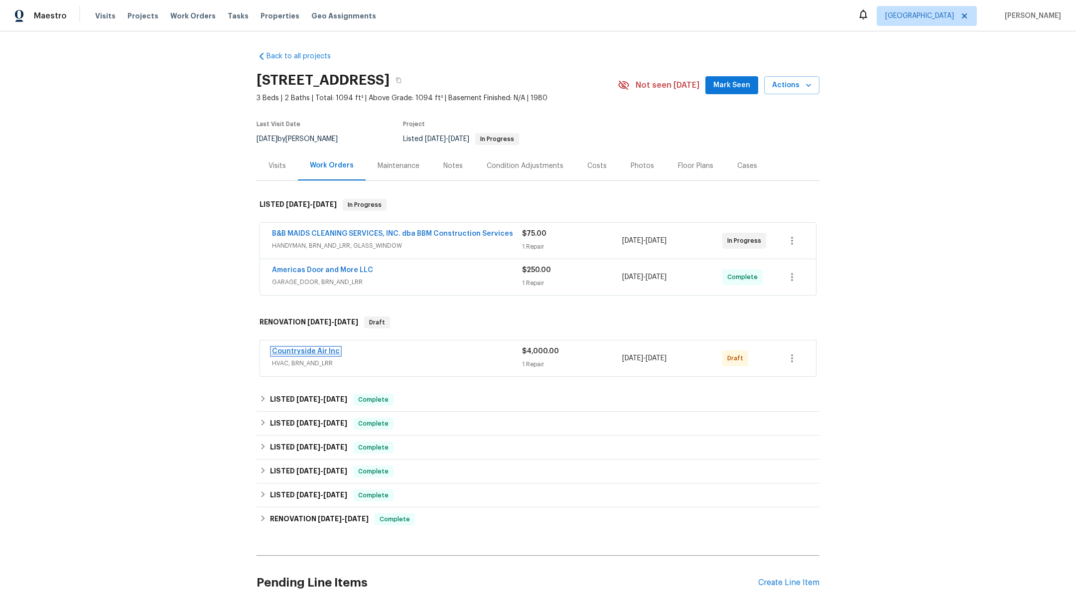
click at [306, 348] on link "Countryside Air Inc" at bounding box center [306, 351] width 68 height 7
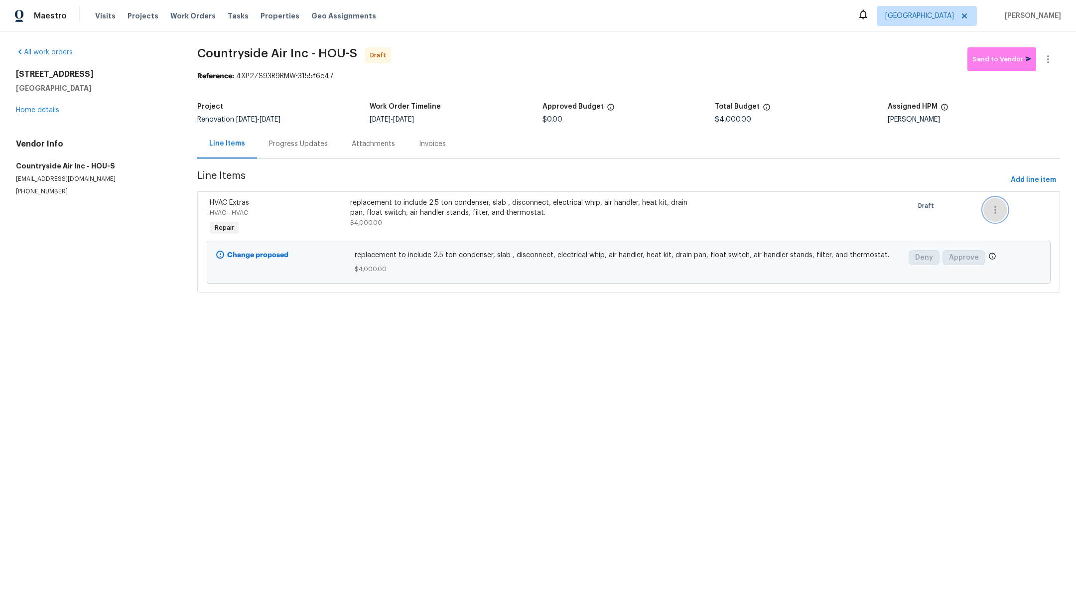
click at [985, 218] on button "button" at bounding box center [995, 210] width 24 height 24
click at [40, 107] on div at bounding box center [538, 303] width 1076 height 607
click at [34, 108] on link "Home details" at bounding box center [37, 110] width 43 height 7
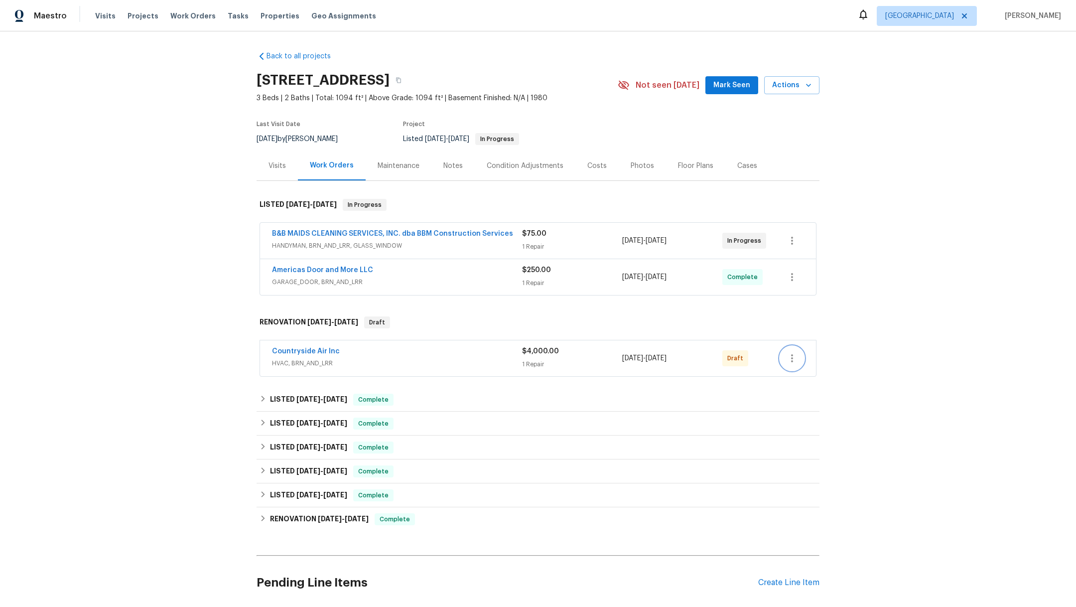
click at [791, 360] on icon "button" at bounding box center [792, 358] width 2 height 8
click at [794, 390] on li "Edit" at bounding box center [830, 390] width 111 height 16
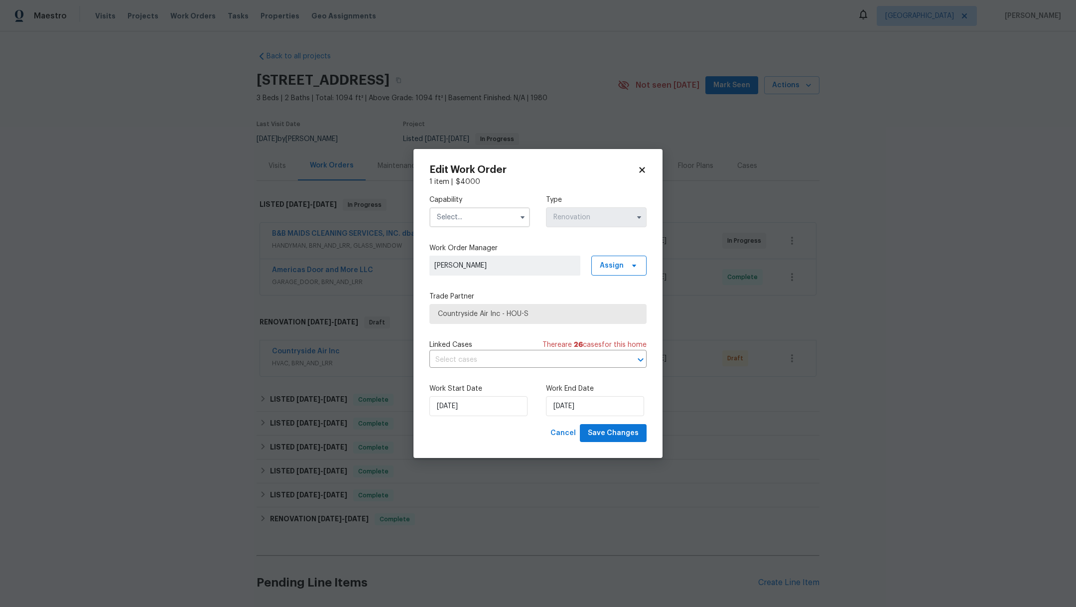
click at [641, 167] on icon at bounding box center [642, 169] width 9 height 9
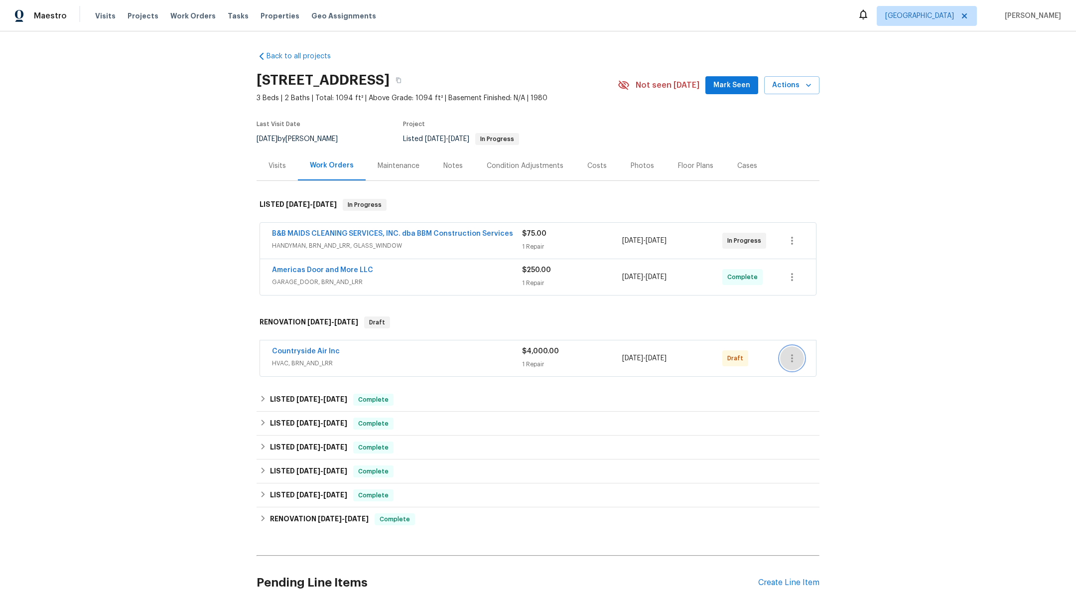
click at [786, 355] on icon "button" at bounding box center [792, 358] width 12 height 12
click at [790, 440] on li "Delete" at bounding box center [830, 439] width 111 height 16
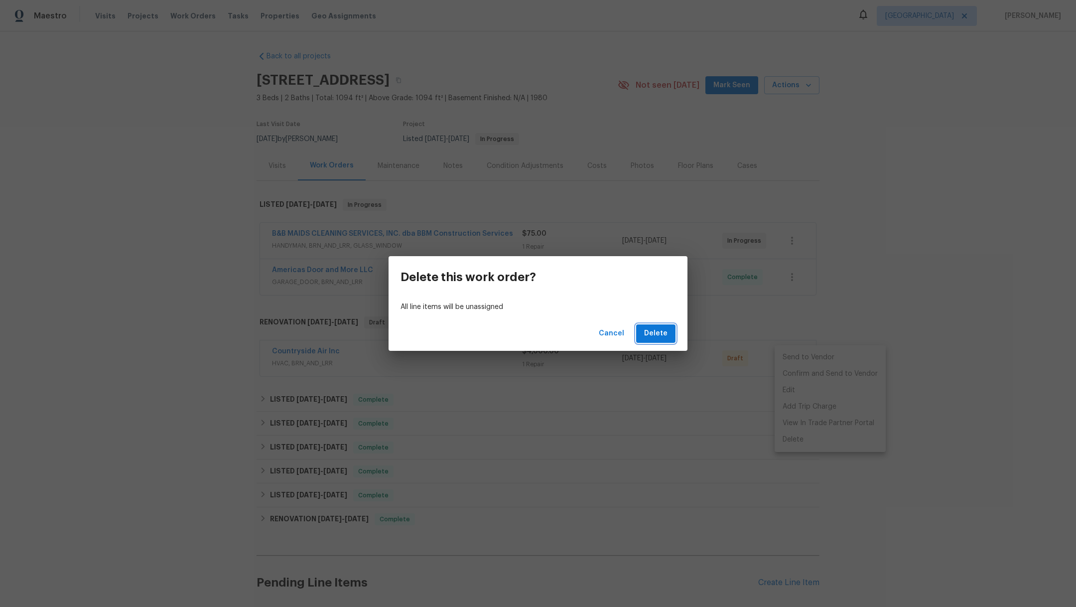
click at [655, 331] on span "Delete" at bounding box center [655, 333] width 23 height 12
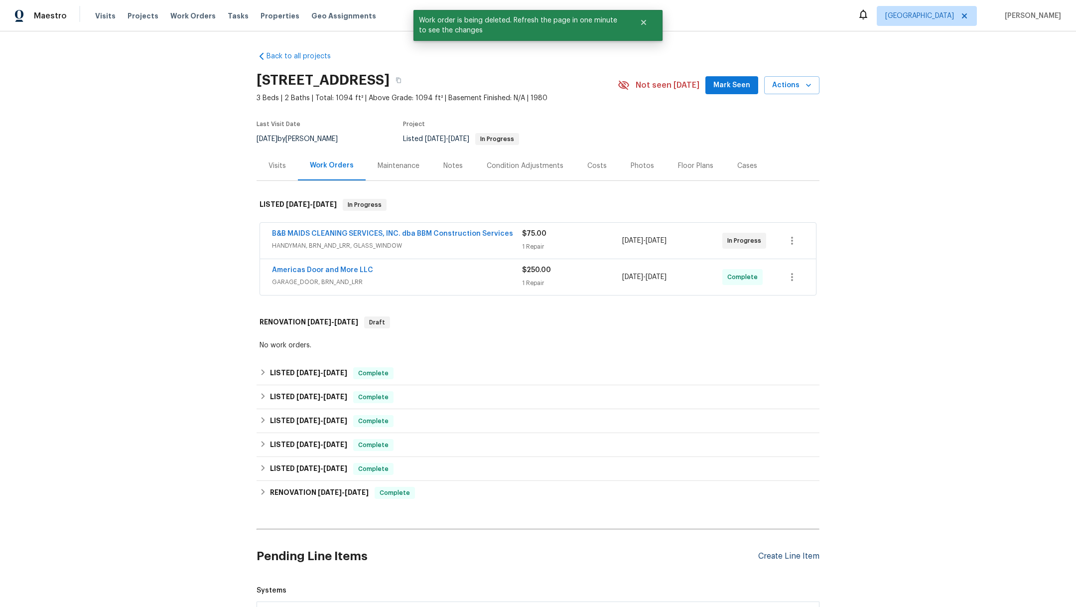
click at [759, 555] on div "Create Line Item" at bounding box center [788, 555] width 61 height 9
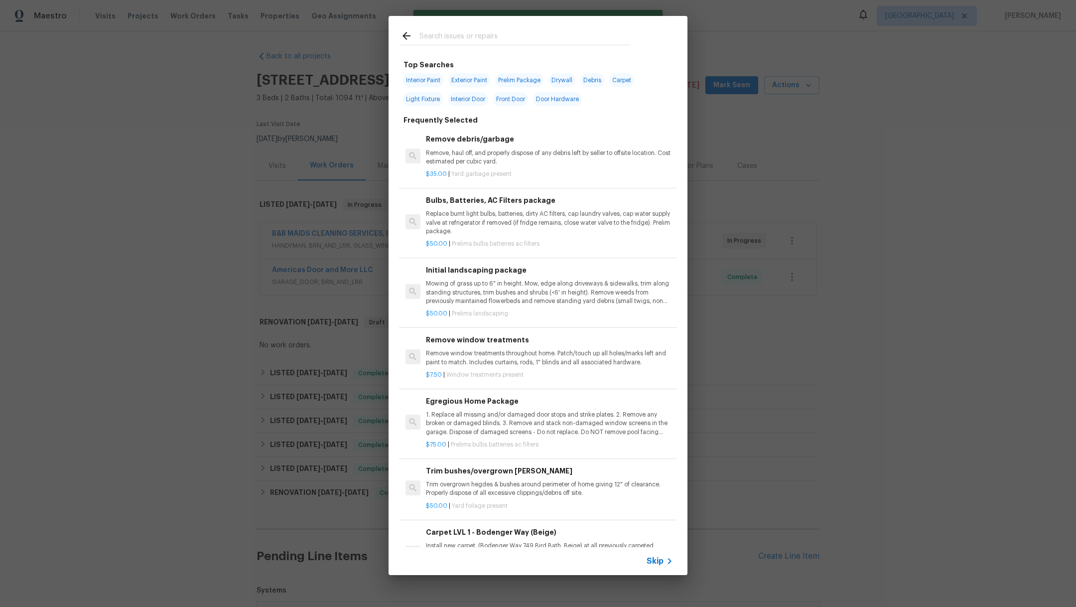
click at [434, 37] on input "text" at bounding box center [524, 37] width 211 height 15
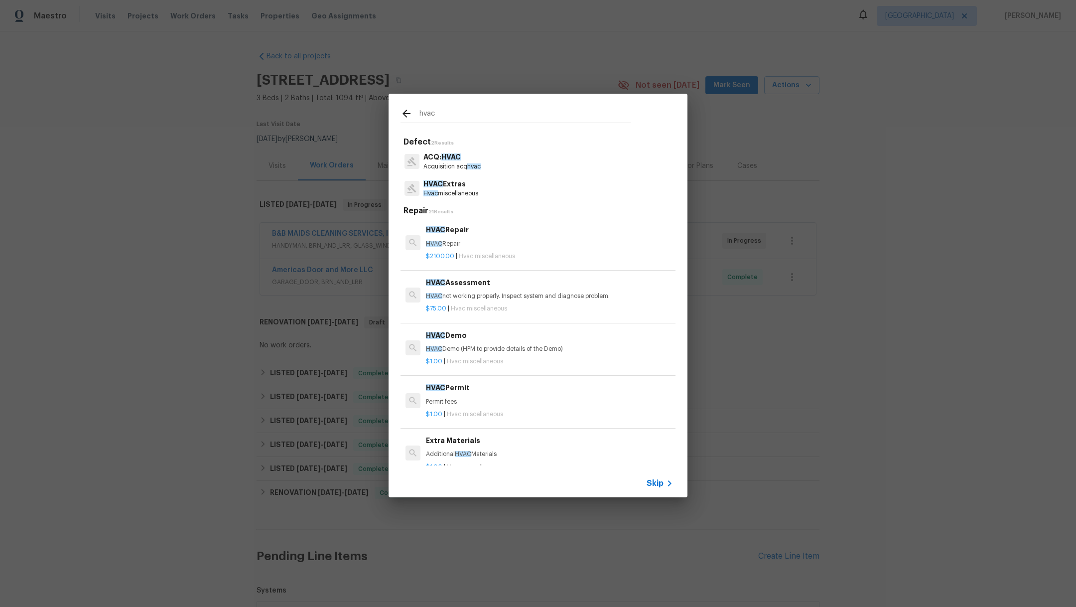
type input "hvac"
click at [450, 193] on p "Hvac miscellaneous" at bounding box center [450, 193] width 55 height 8
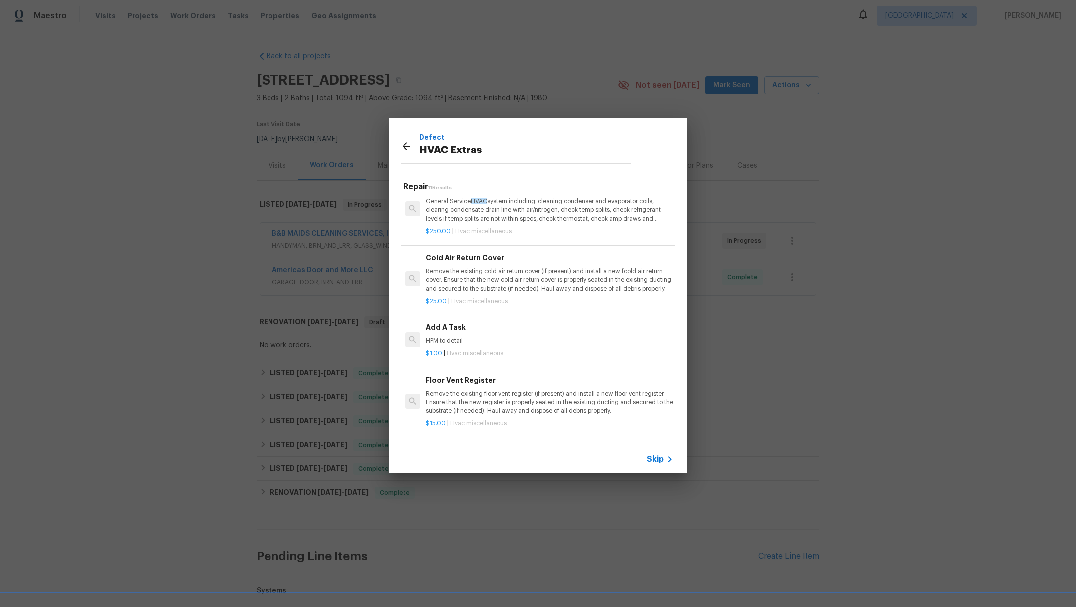
scroll to position [282, 0]
click at [538, 336] on p "HPM to detail" at bounding box center [549, 340] width 247 height 8
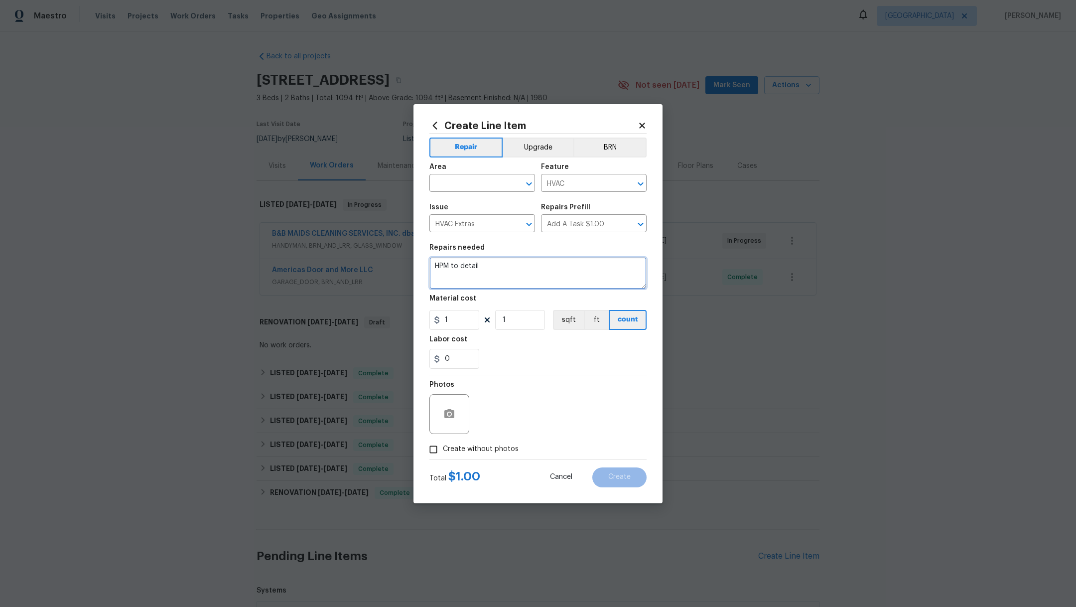
drag, startPoint x: 497, startPoint y: 273, endPoint x: 362, endPoint y: 262, distance: 135.4
click at [362, 262] on div "Create Line Item Repair Upgrade BRN Area ​ Feature HVAC ​ Issue HVAC Extras ​ R…" at bounding box center [538, 303] width 1076 height 607
paste textarea "replacement to include 2.5 ton condenser, slab , disconnect, electrical whip, a…"
type textarea "replacement to include 2.5 ton condenser, slab , disconnect, electrical whip, a…"
click at [450, 185] on input "text" at bounding box center [468, 183] width 78 height 15
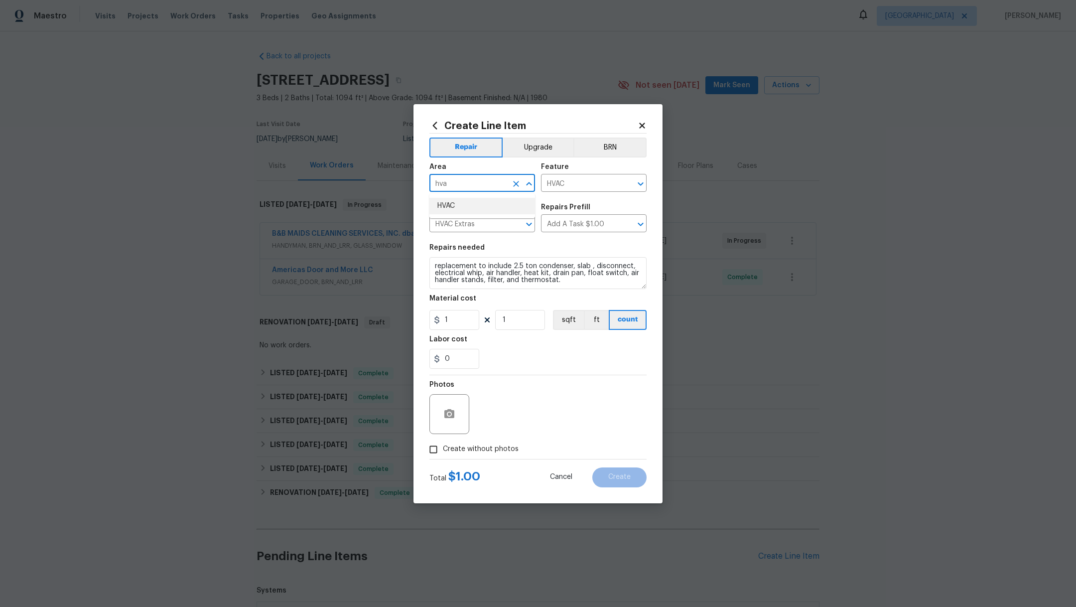
click at [460, 209] on li "HVAC" at bounding box center [482, 206] width 106 height 16
type input "HVAC"
click at [449, 311] on input "1" at bounding box center [454, 320] width 50 height 20
drag, startPoint x: 460, startPoint y: 322, endPoint x: 379, endPoint y: 323, distance: 81.2
click at [380, 323] on div "Create Line Item Repair Upgrade BRN Area HVAC ​ Feature HVAC ​ Issue HVAC Extra…" at bounding box center [538, 303] width 1076 height 607
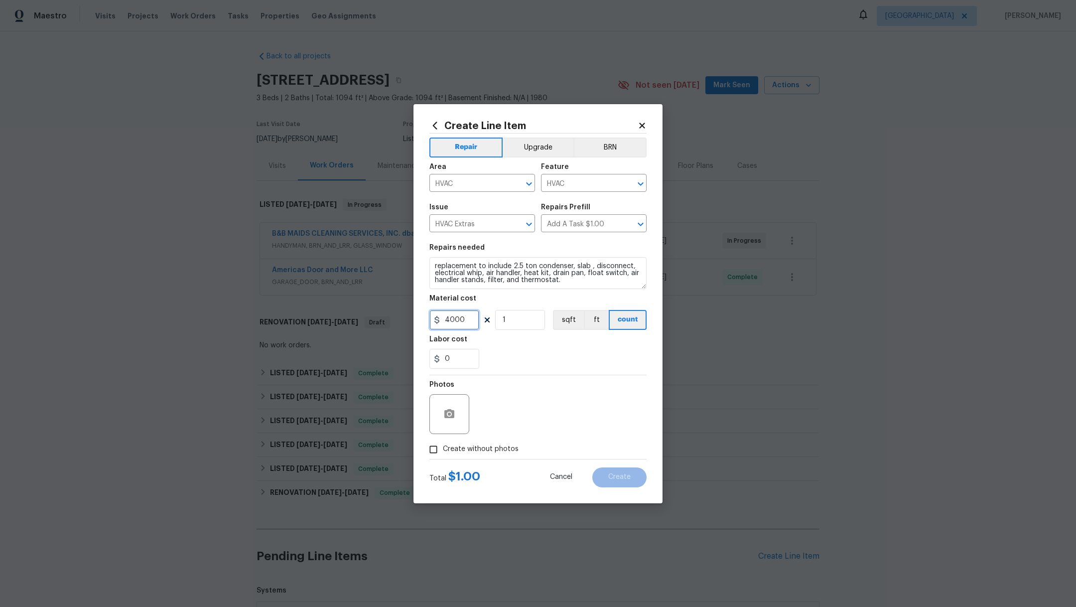
type input "4000"
click at [538, 353] on div "0" at bounding box center [537, 359] width 217 height 20
click at [459, 450] on span "Create without photos" at bounding box center [481, 449] width 76 height 10
click at [443, 450] on input "Create without photos" at bounding box center [433, 449] width 19 height 19
checkbox input "true"
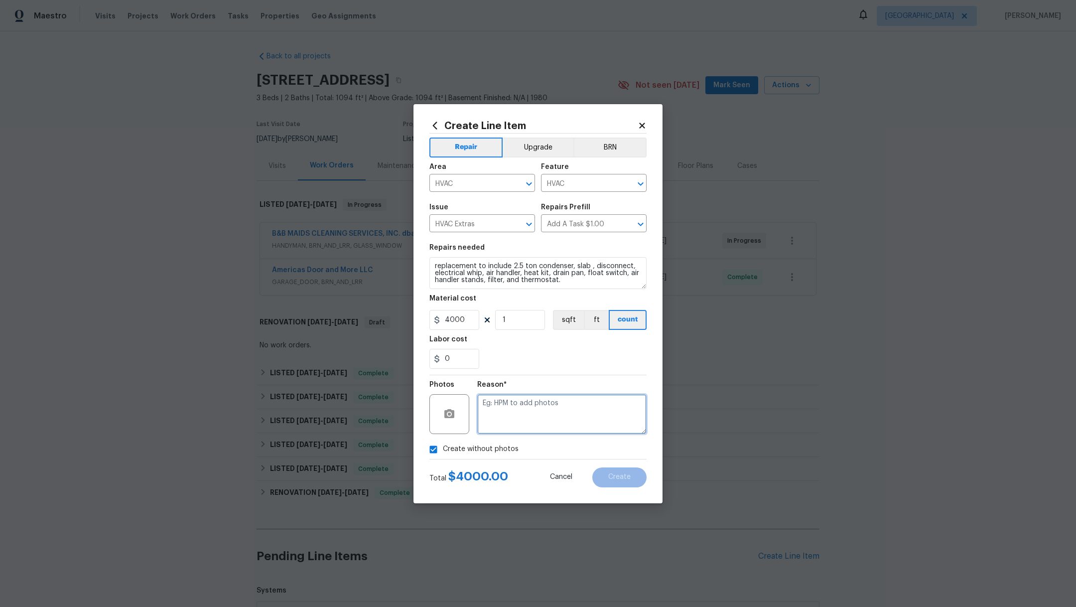
click at [567, 413] on textarea at bounding box center [561, 414] width 169 height 40
type textarea "."
click at [622, 480] on button "Create" at bounding box center [619, 477] width 54 height 20
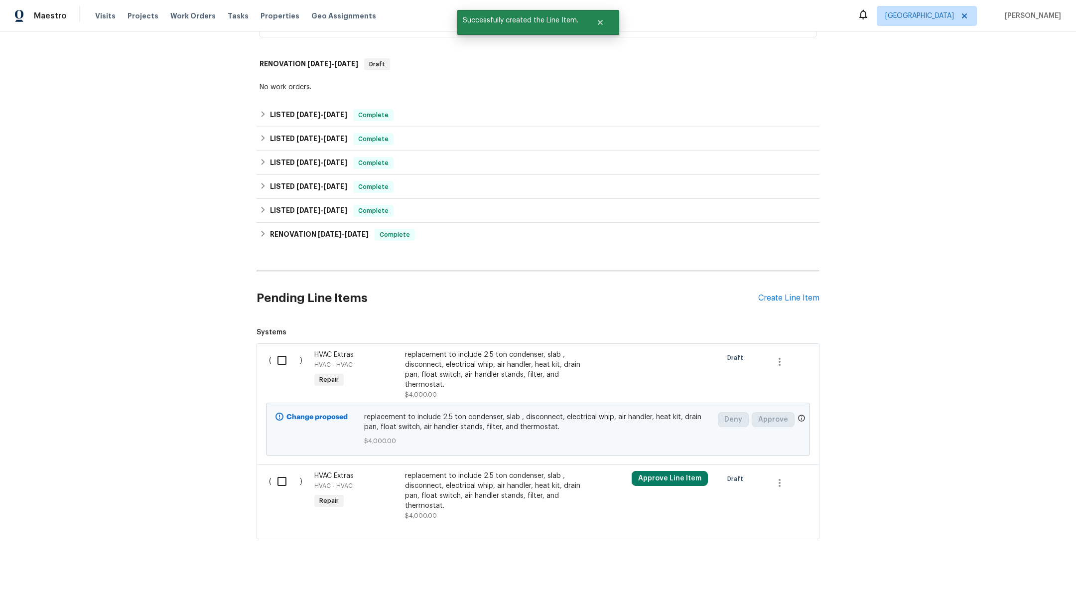
scroll to position [261, 0]
click at [274, 354] on input "checkbox" at bounding box center [286, 360] width 28 height 21
checkbox input "true"
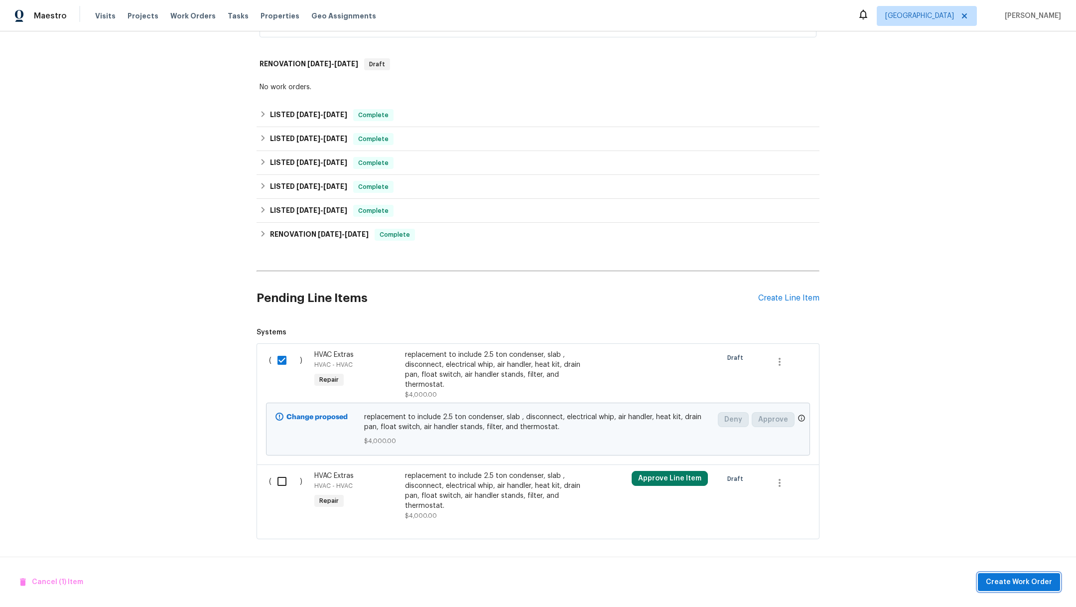
click at [1013, 580] on span "Create Work Order" at bounding box center [1019, 582] width 66 height 12
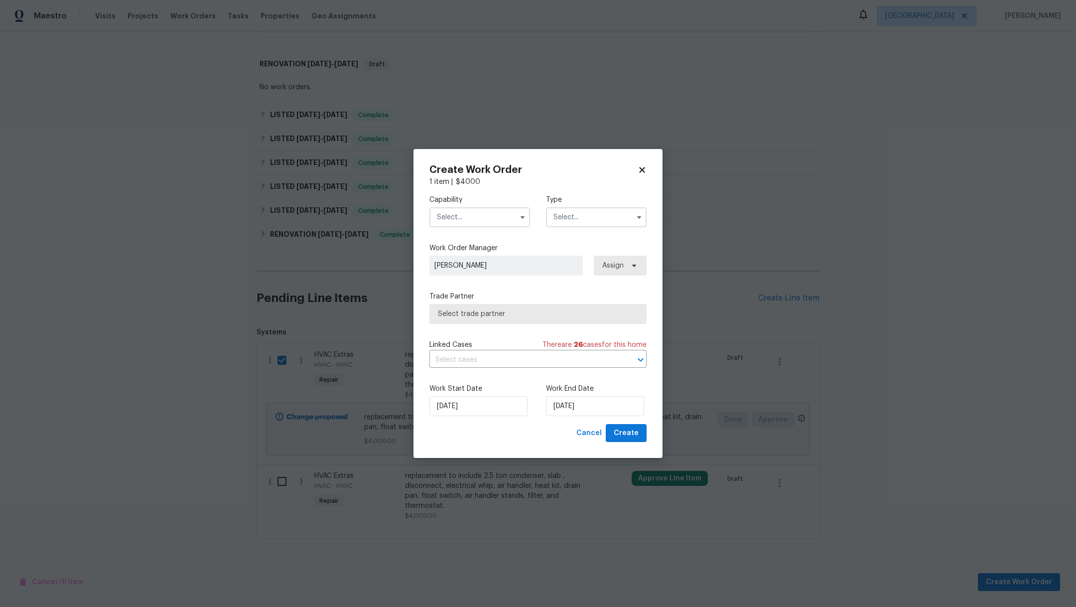
click at [563, 220] on input "text" at bounding box center [596, 217] width 101 height 20
click at [629, 326] on div "Listed" at bounding box center [596, 328] width 96 height 18
type input "Listed"
click at [469, 224] on input "text" at bounding box center [479, 217] width 101 height 20
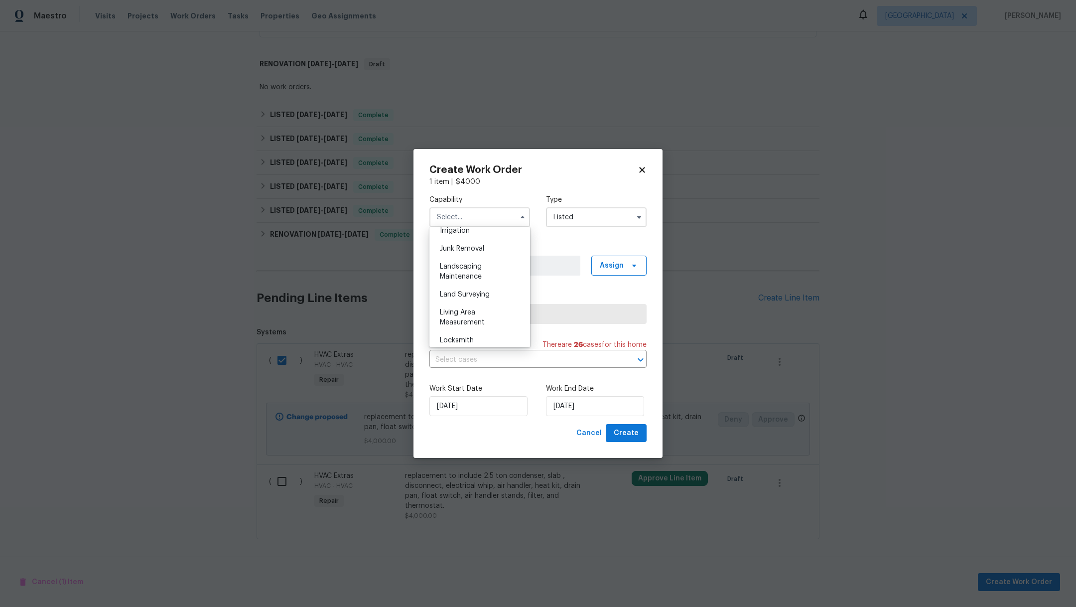
click at [467, 222] on div "HVAC" at bounding box center [480, 213] width 96 height 18
type input "HVAC"
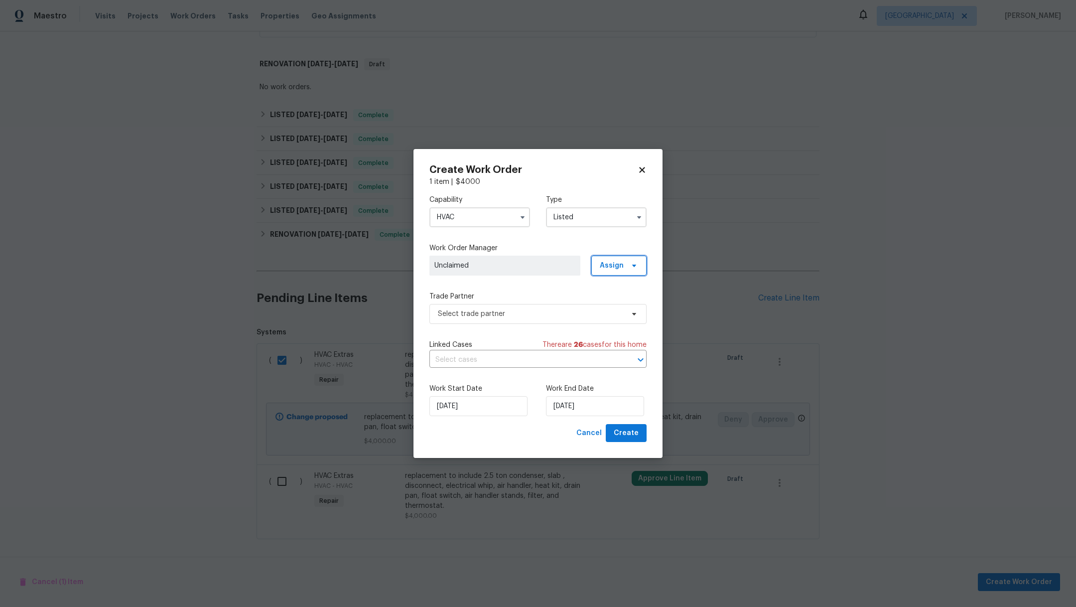
click at [613, 264] on span "Assign" at bounding box center [612, 266] width 24 height 10
click at [620, 310] on div "Assign to me" at bounding box center [620, 308] width 43 height 10
click at [595, 407] on input "[DATE]" at bounding box center [595, 406] width 98 height 20
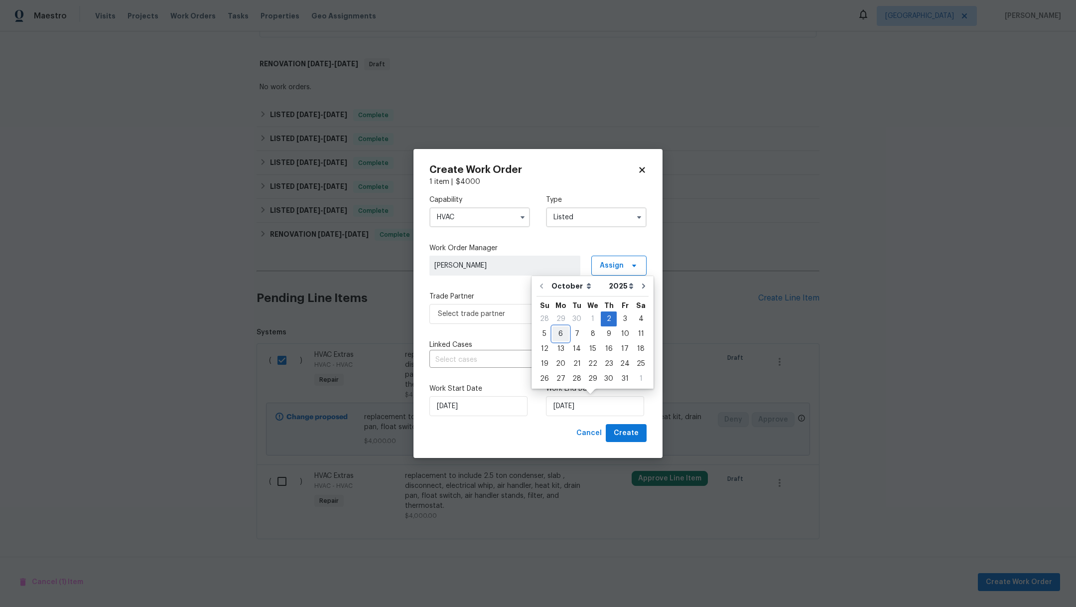
click at [562, 334] on div "6" at bounding box center [560, 334] width 16 height 14
type input "10/6/2025"
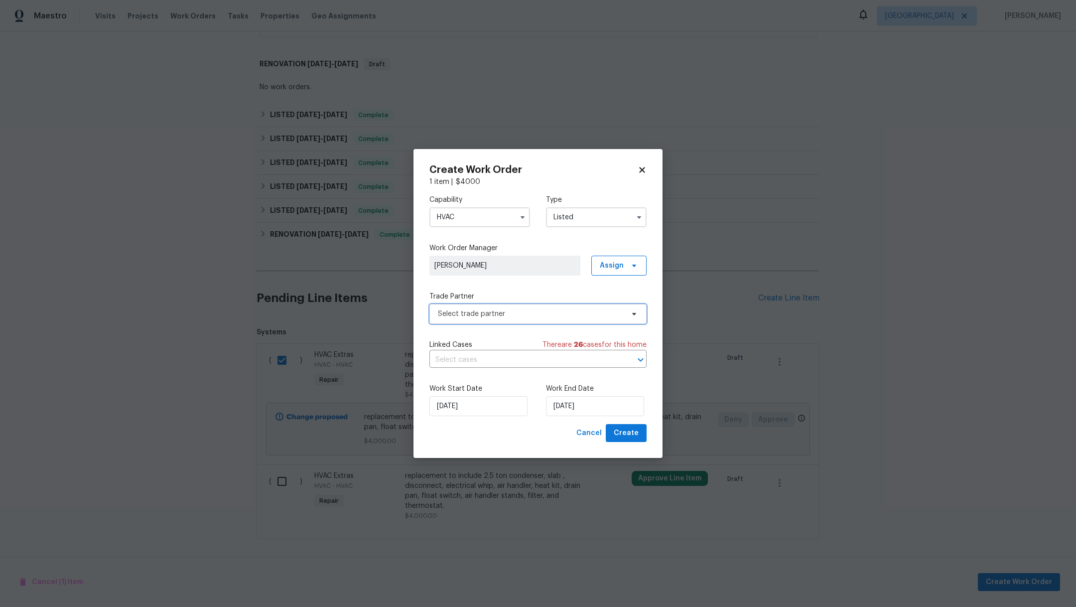
click at [472, 316] on span "Select trade partner" at bounding box center [531, 314] width 186 height 10
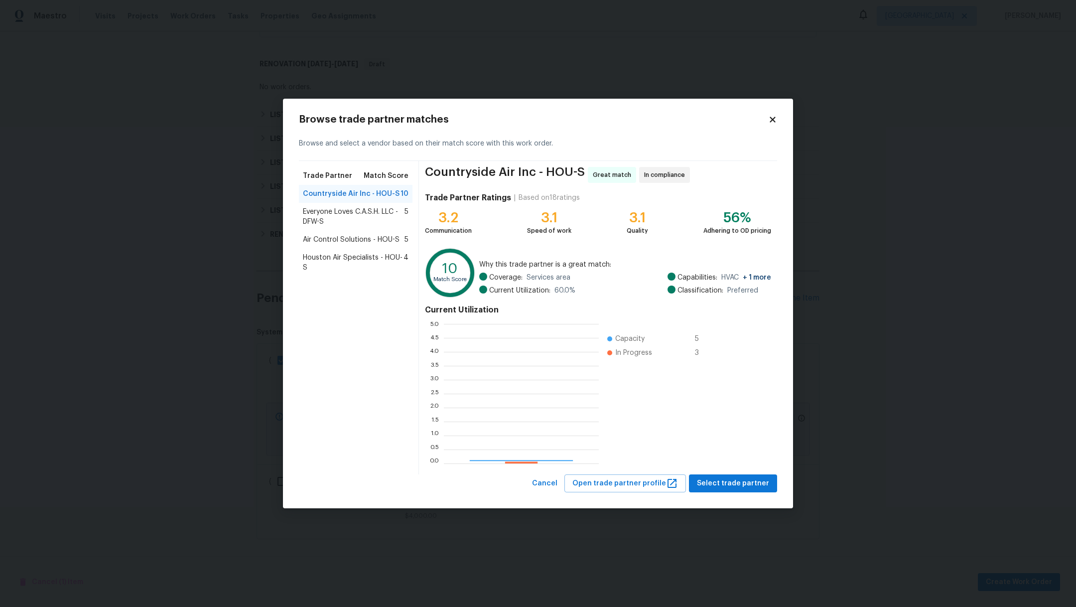
scroll to position [129, 144]
click at [724, 483] on span "Select trade partner" at bounding box center [733, 483] width 72 height 12
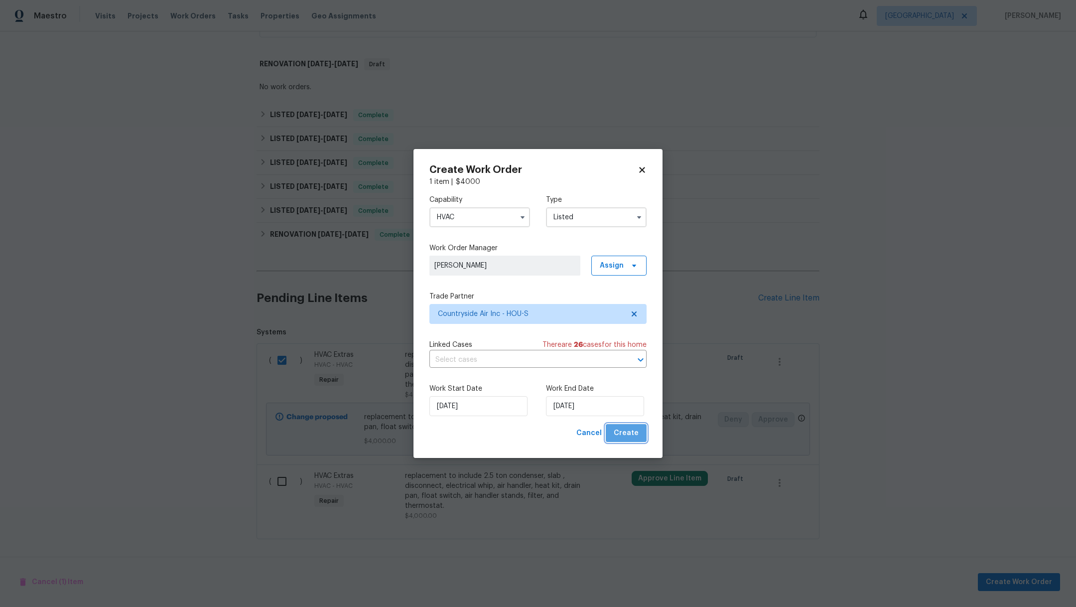
click at [634, 436] on span "Create" at bounding box center [626, 433] width 25 height 12
checkbox input "false"
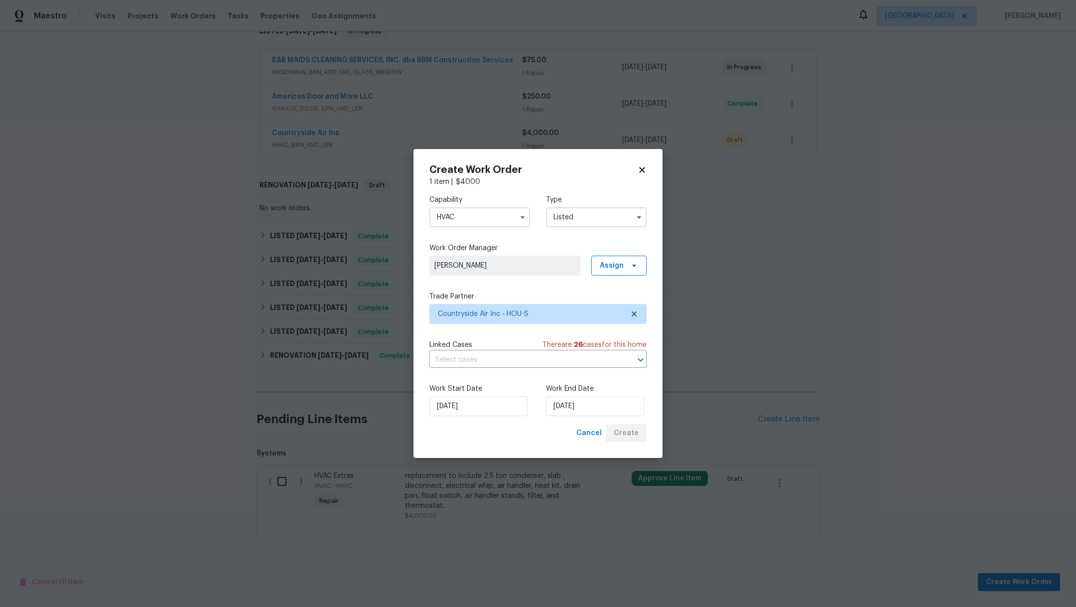
scroll to position [183, 0]
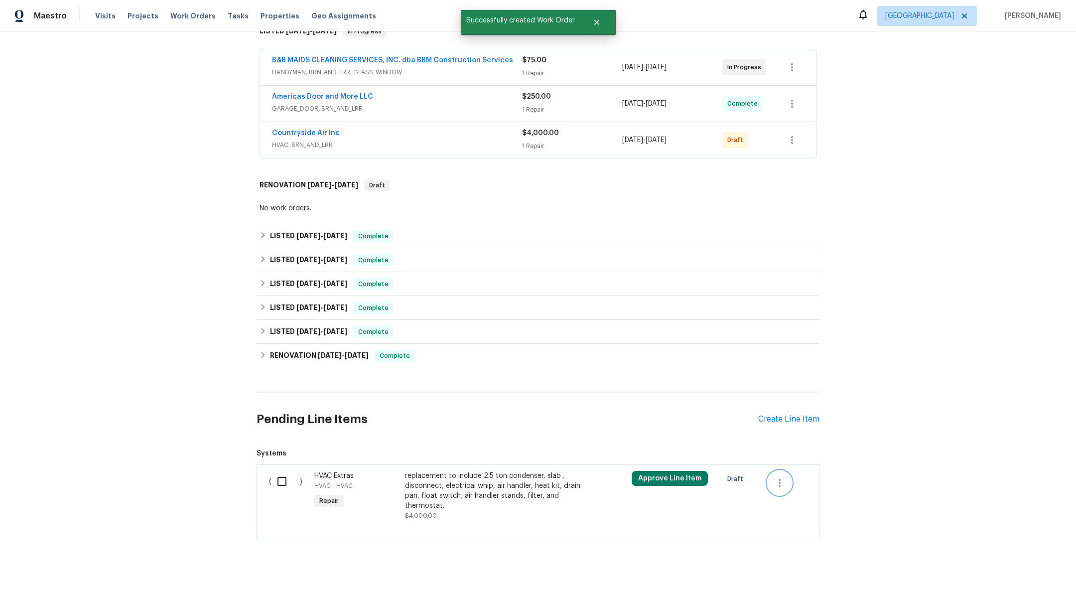
click at [779, 479] on icon "button" at bounding box center [780, 483] width 2 height 8
click at [778, 469] on li "Cancel" at bounding box center [781, 471] width 38 height 16
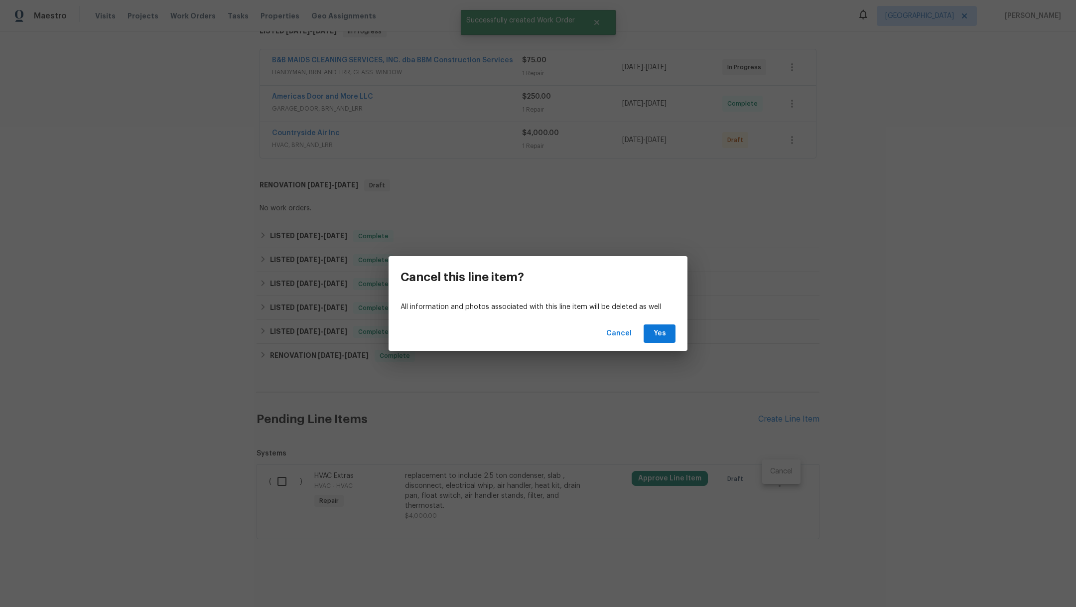
click at [658, 321] on div "Cancel Yes" at bounding box center [538, 333] width 299 height 34
click at [658, 332] on span "Yes" at bounding box center [660, 333] width 16 height 12
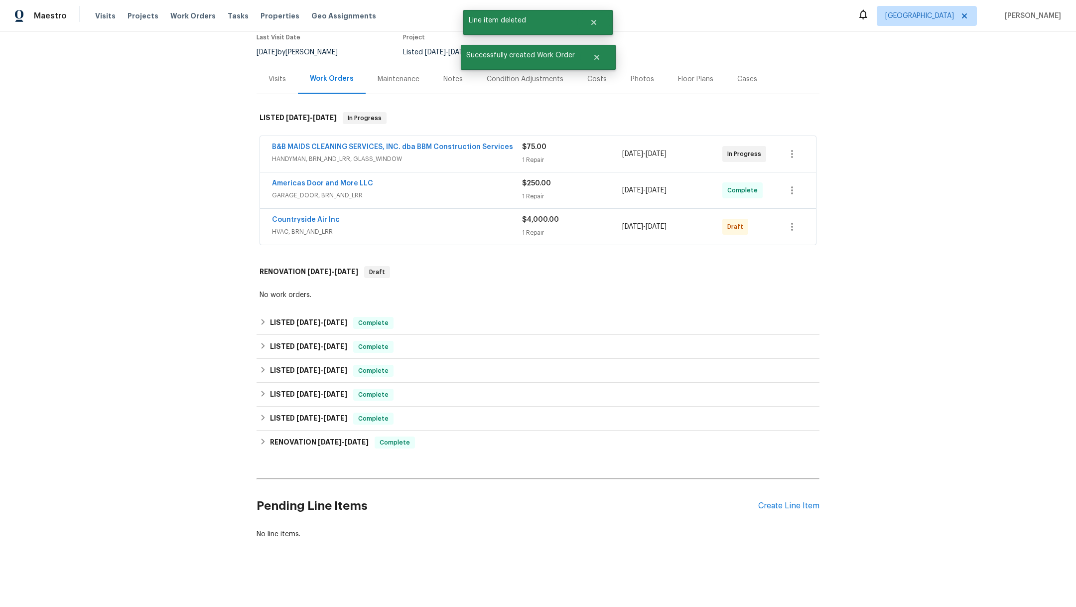
scroll to position [97, 0]
click at [787, 221] on icon "button" at bounding box center [792, 227] width 12 height 12
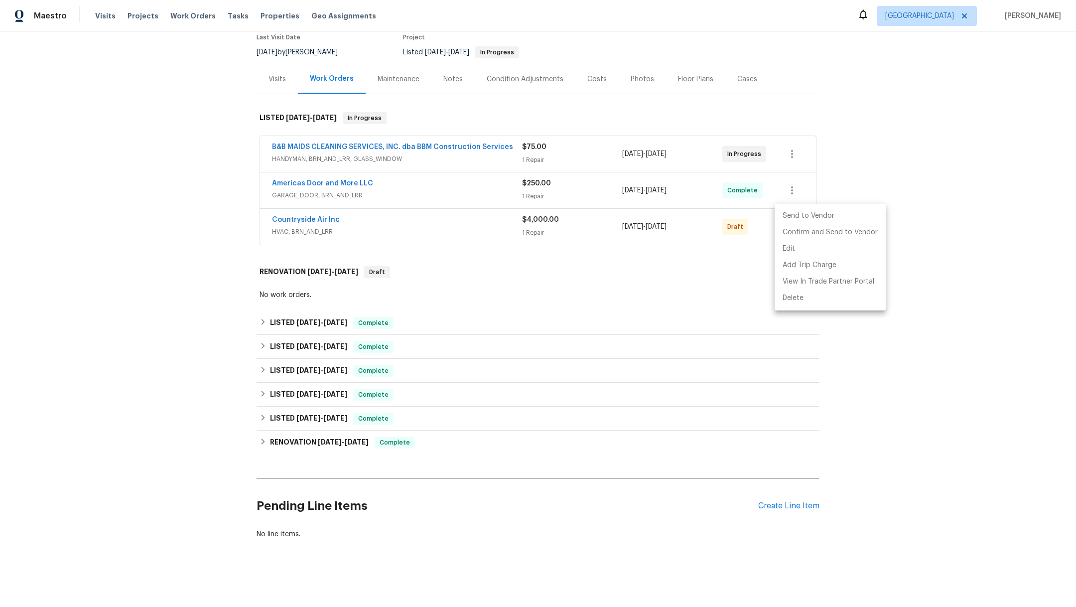
click at [791, 217] on li "Send to Vendor" at bounding box center [830, 216] width 111 height 16
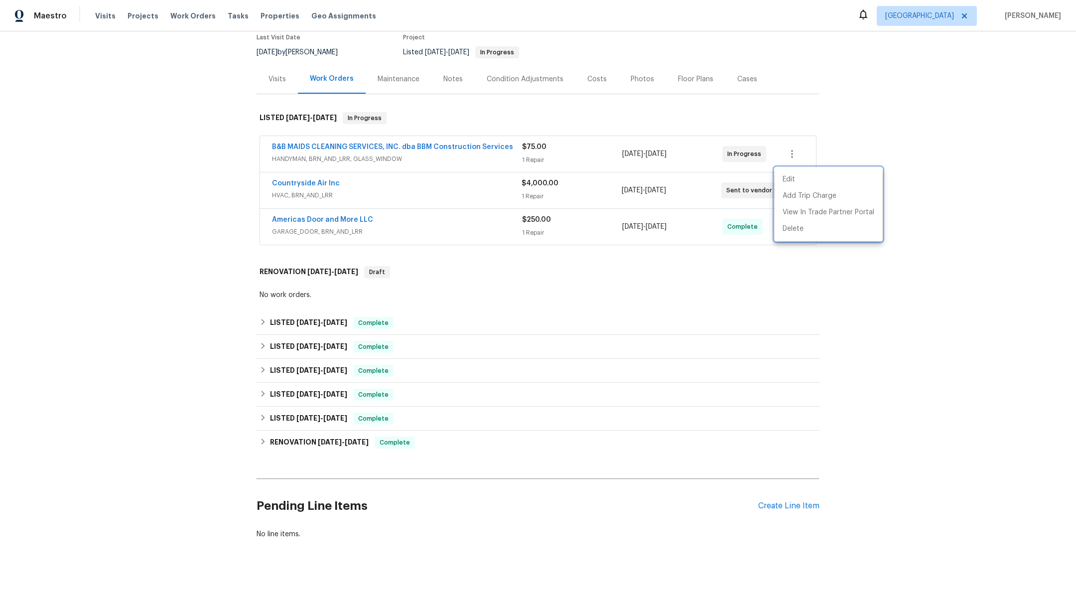
click at [379, 262] on div at bounding box center [538, 303] width 1076 height 607
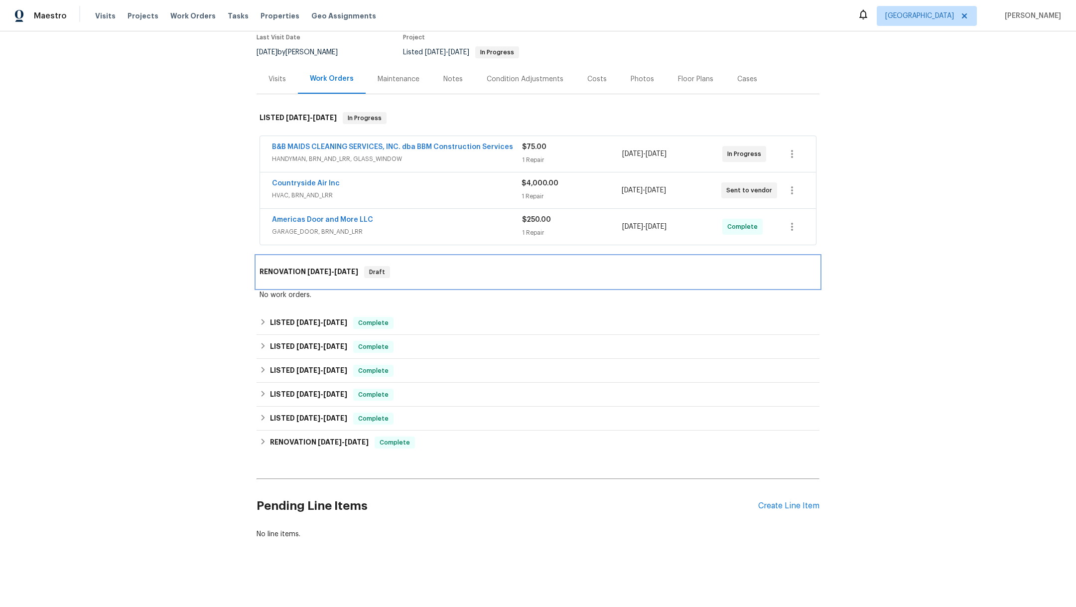
click at [319, 268] on span "10/2/25" at bounding box center [319, 271] width 24 height 7
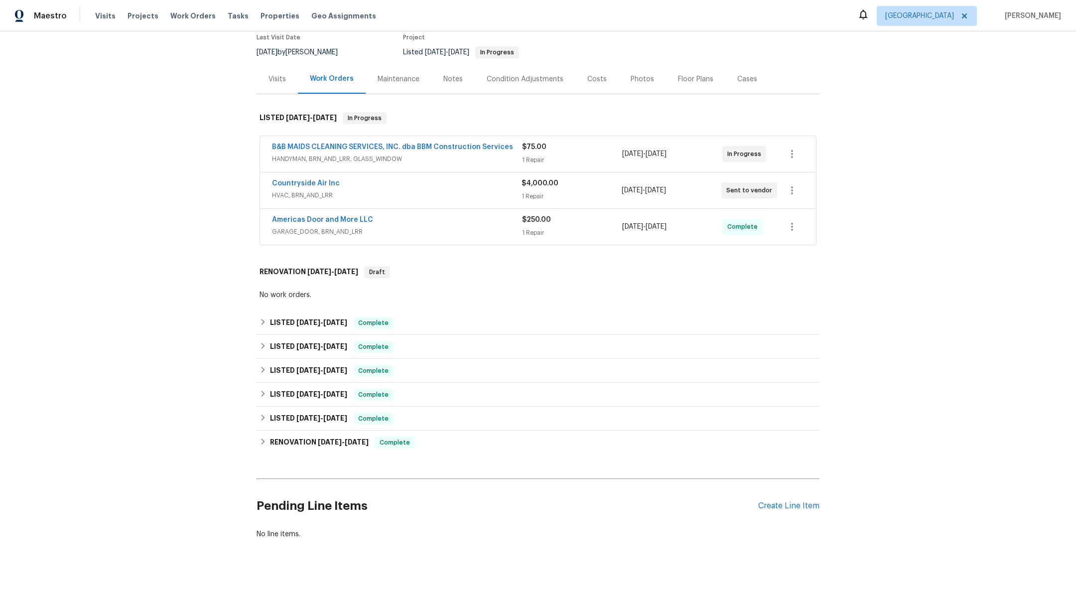
click at [197, 219] on div "Back to all projects 8611 Deep Valley Dr, Houston, TX 77044 3 Beds | 2 Baths | …" at bounding box center [538, 318] width 1076 height 575
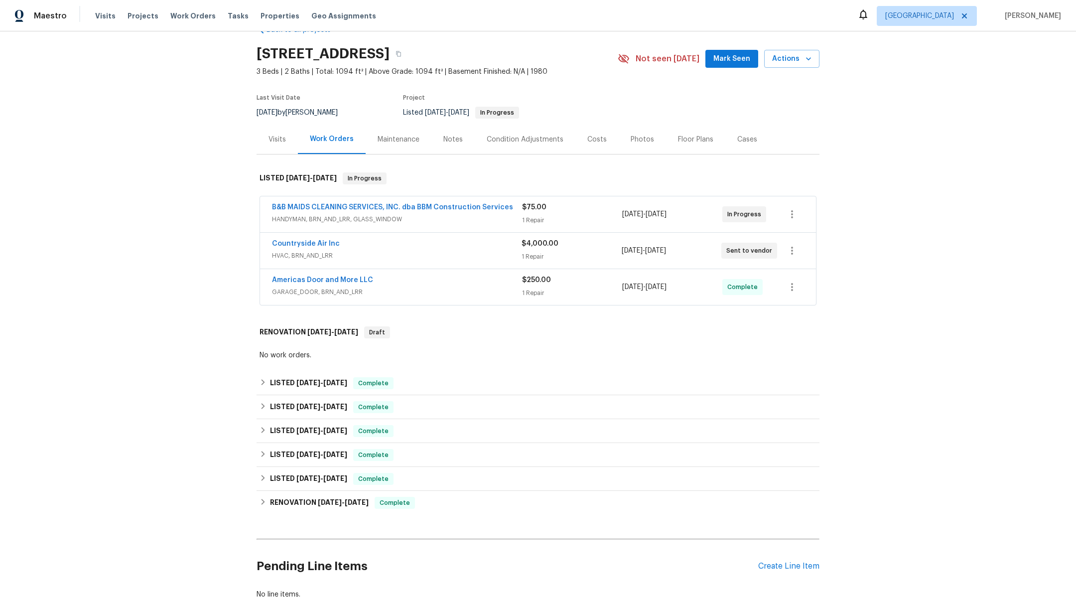
scroll to position [0, 0]
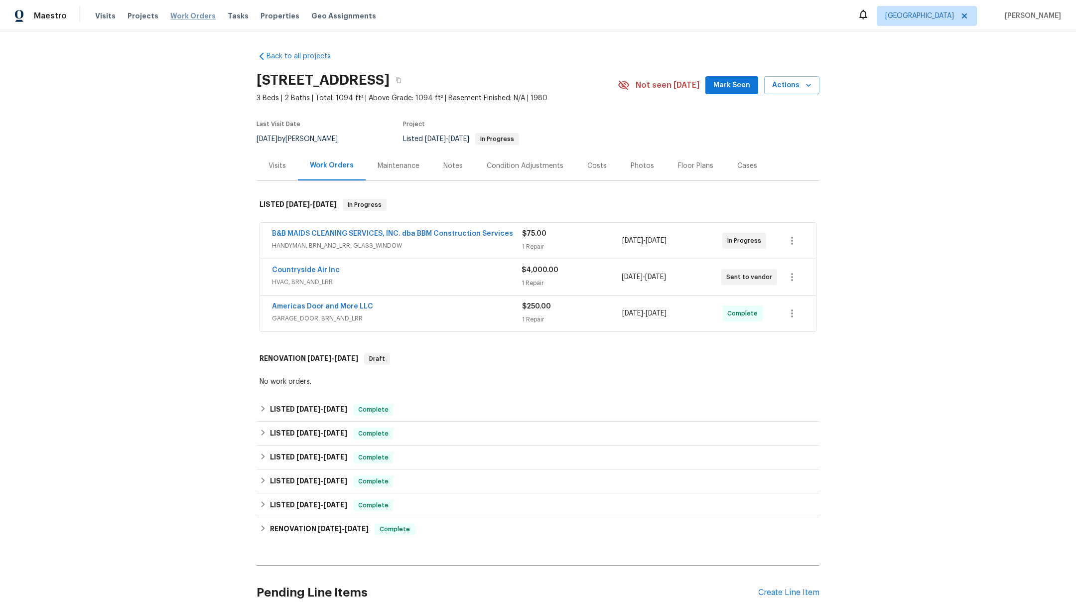
click at [184, 17] on span "Work Orders" at bounding box center [192, 16] width 45 height 10
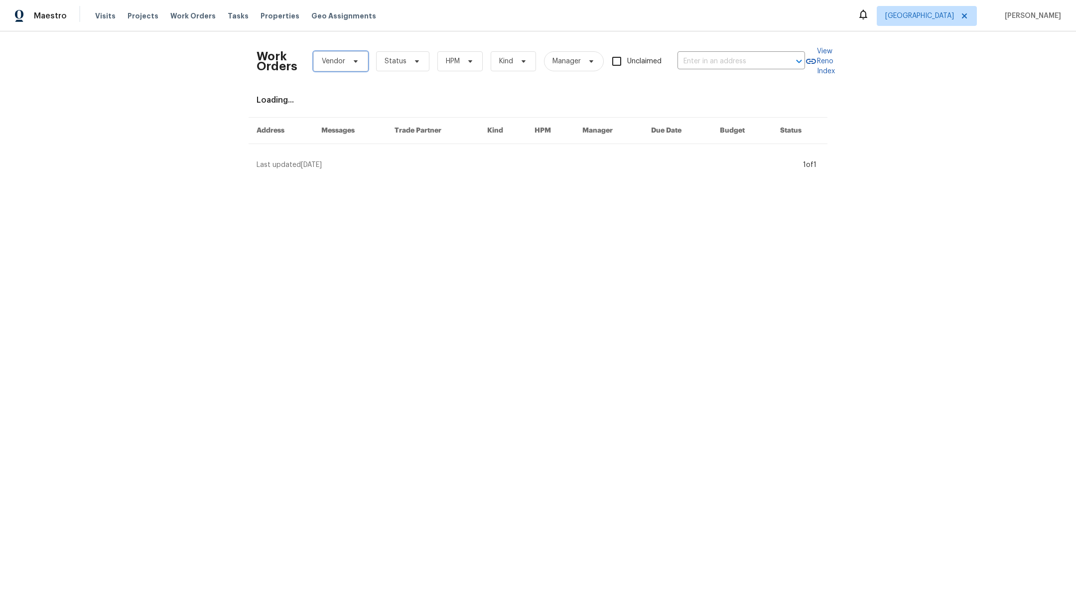
click at [326, 65] on span "Vendor" at bounding box center [333, 61] width 23 height 10
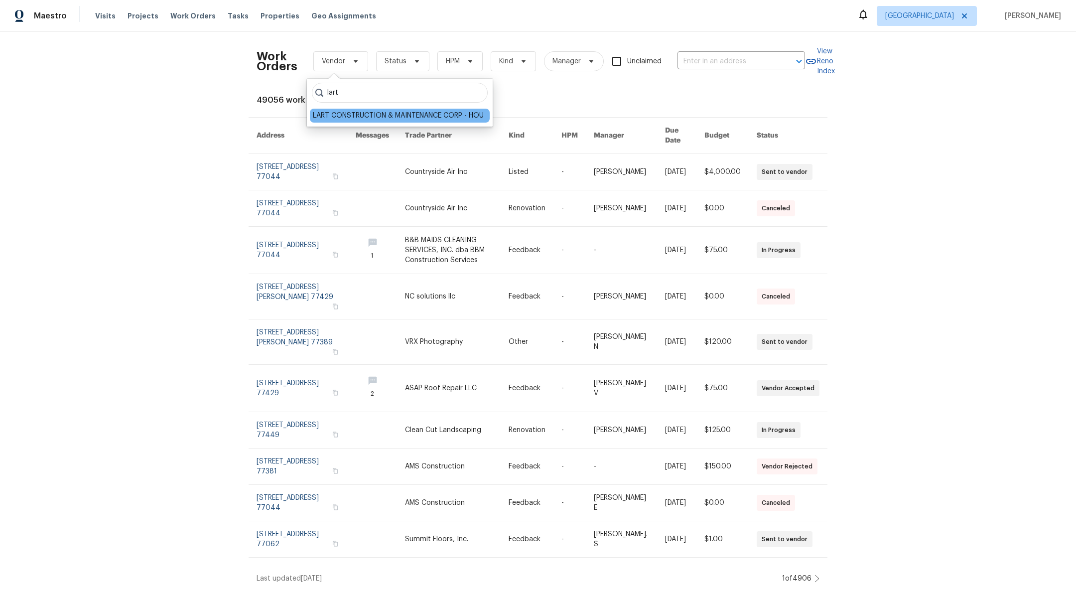
type input "lart"
click at [339, 120] on div "LART CONSTRUCTION & MAINTENANCE CORP - HOU" at bounding box center [398, 116] width 171 height 10
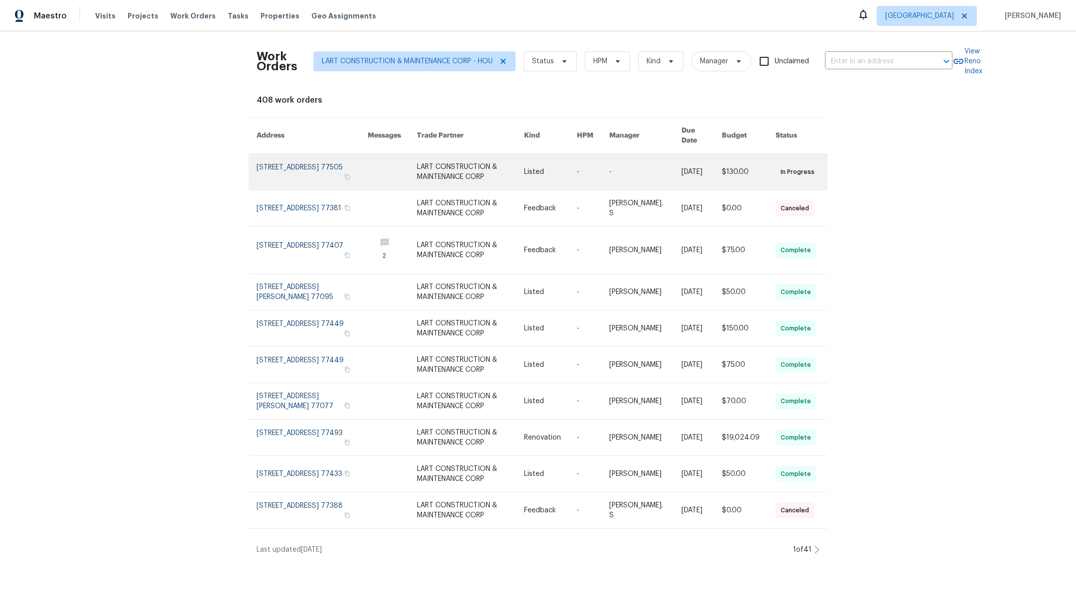
click at [274, 168] on link at bounding box center [312, 172] width 111 height 36
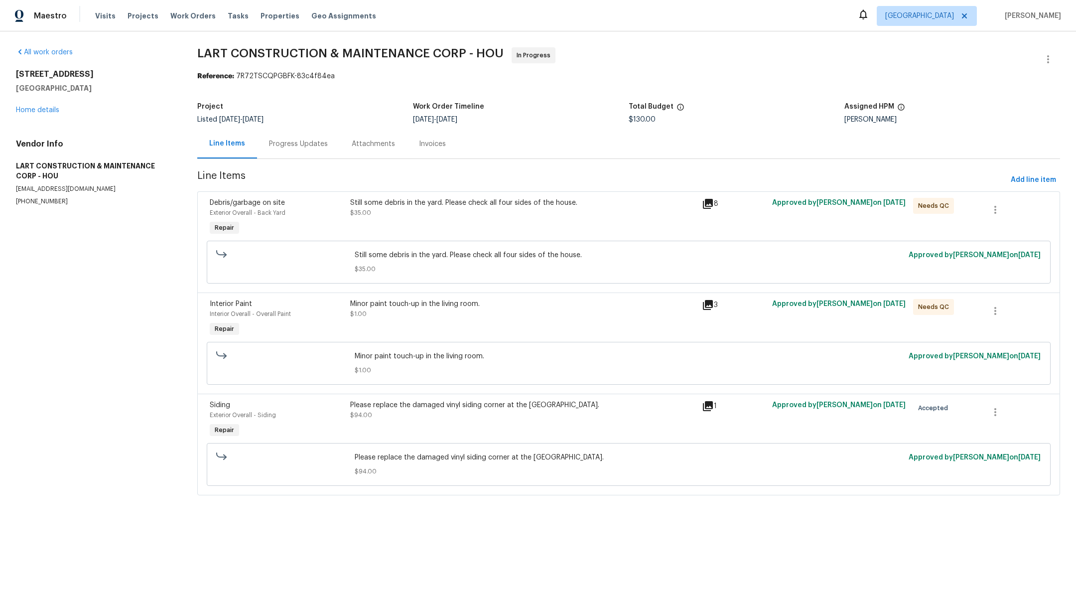
click at [703, 404] on icon at bounding box center [708, 406] width 10 height 10
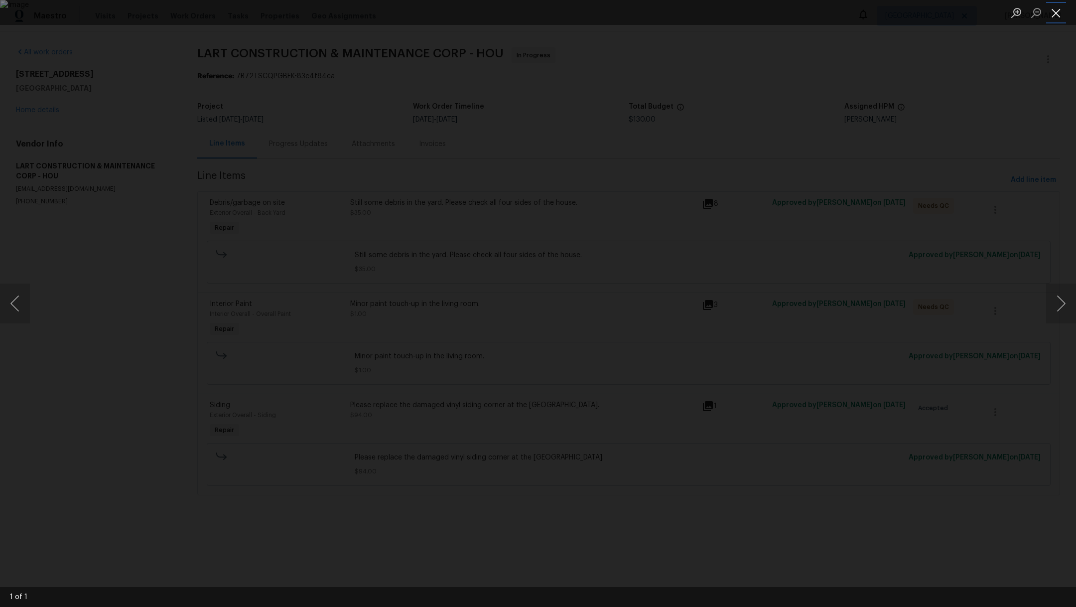
click at [1054, 11] on button "Close lightbox" at bounding box center [1056, 12] width 20 height 17
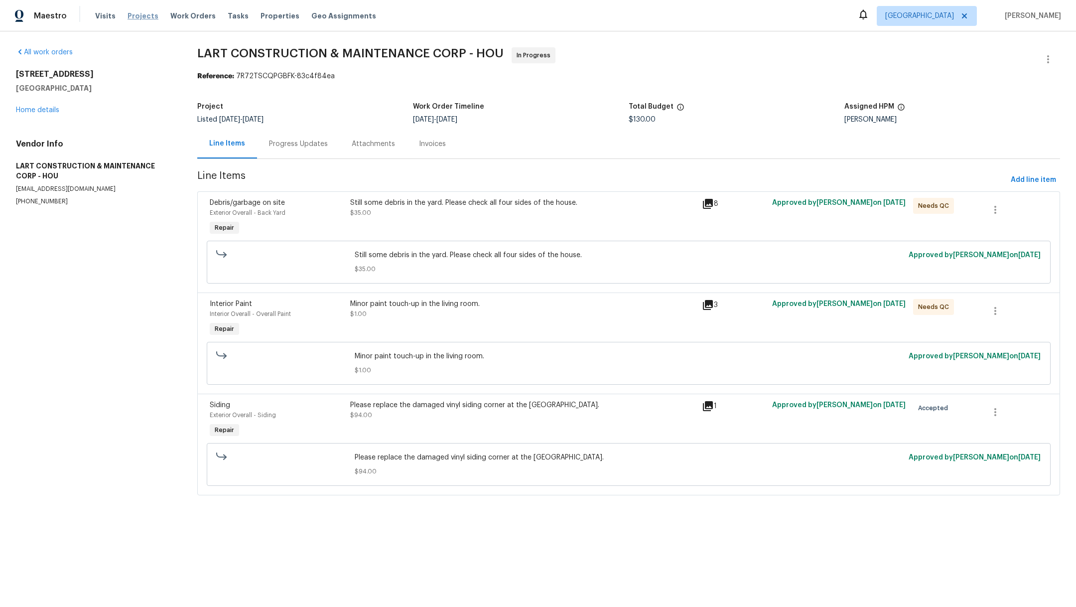
click at [137, 18] on span "Projects" at bounding box center [143, 16] width 31 height 10
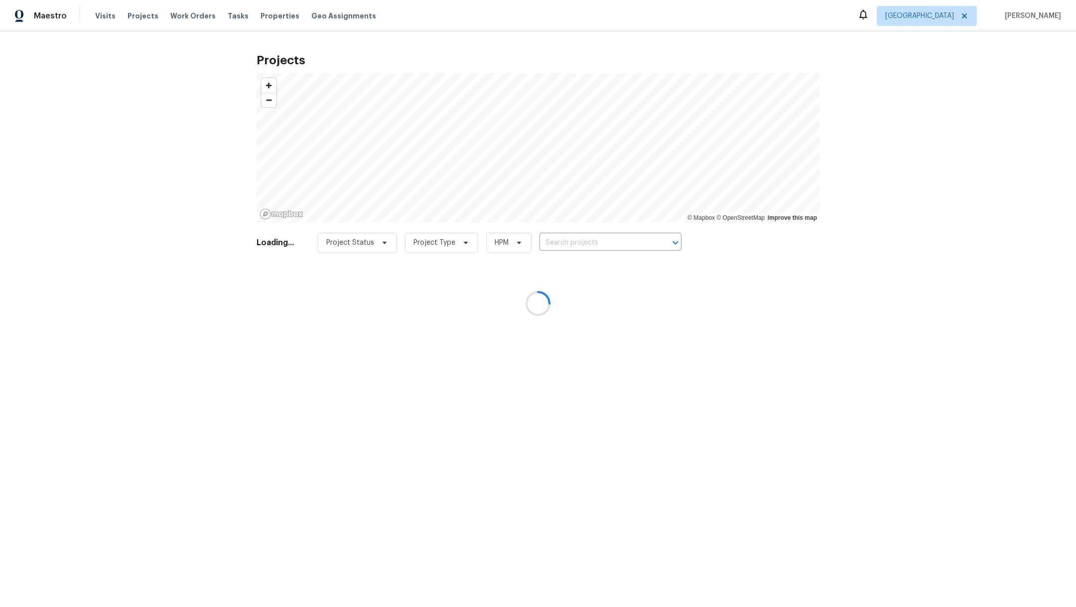
click at [576, 236] on div at bounding box center [538, 303] width 1076 height 607
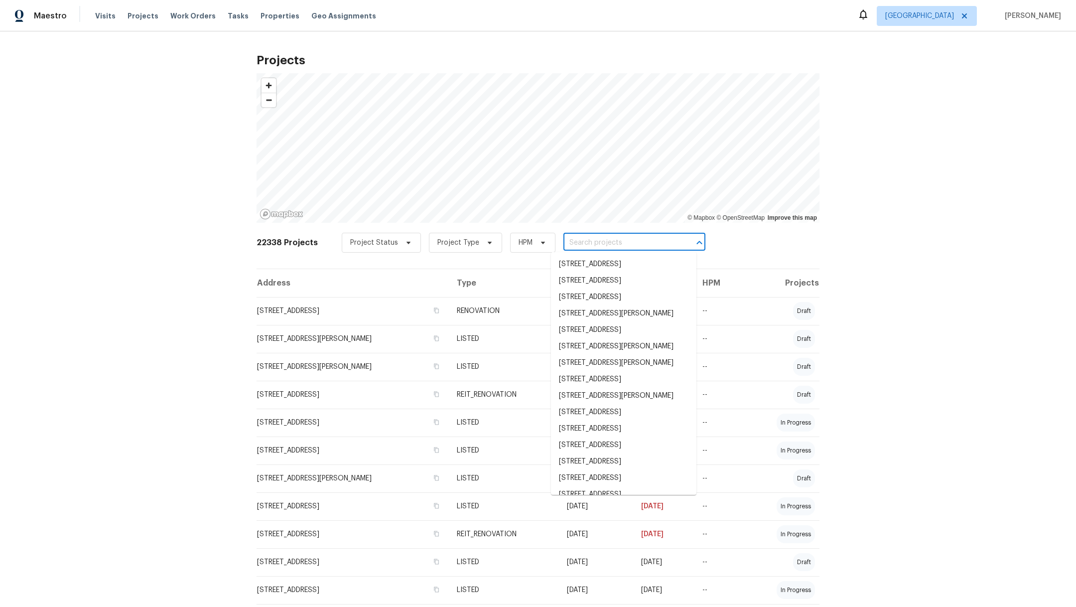
click at [577, 245] on input "text" at bounding box center [620, 242] width 114 height 15
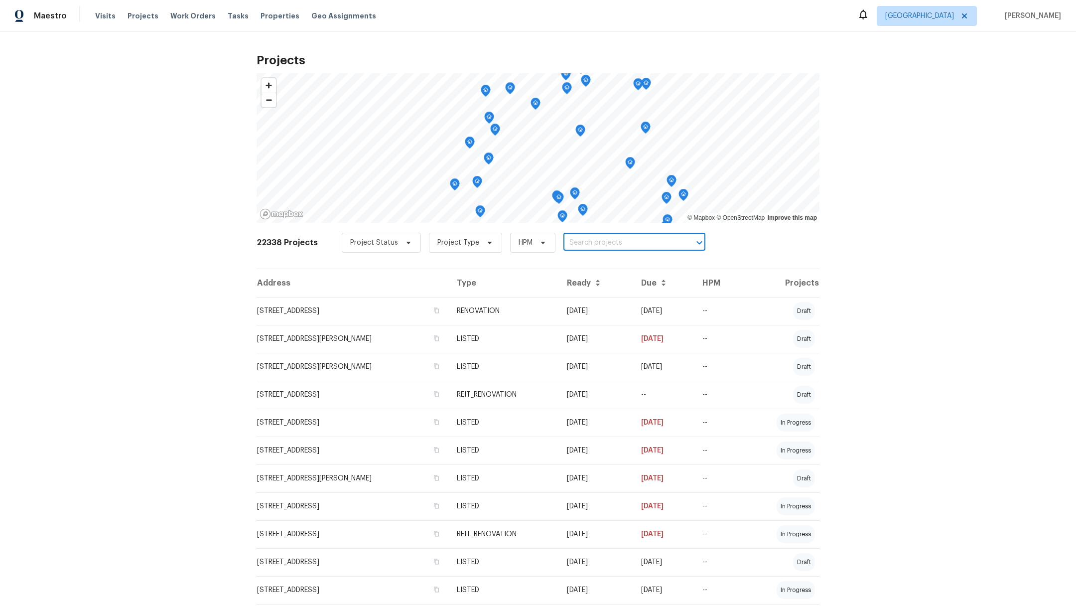
click at [577, 245] on input "text" at bounding box center [620, 242] width 114 height 15
type input "8611"
click at [565, 305] on li "[STREET_ADDRESS]" at bounding box center [623, 297] width 145 height 16
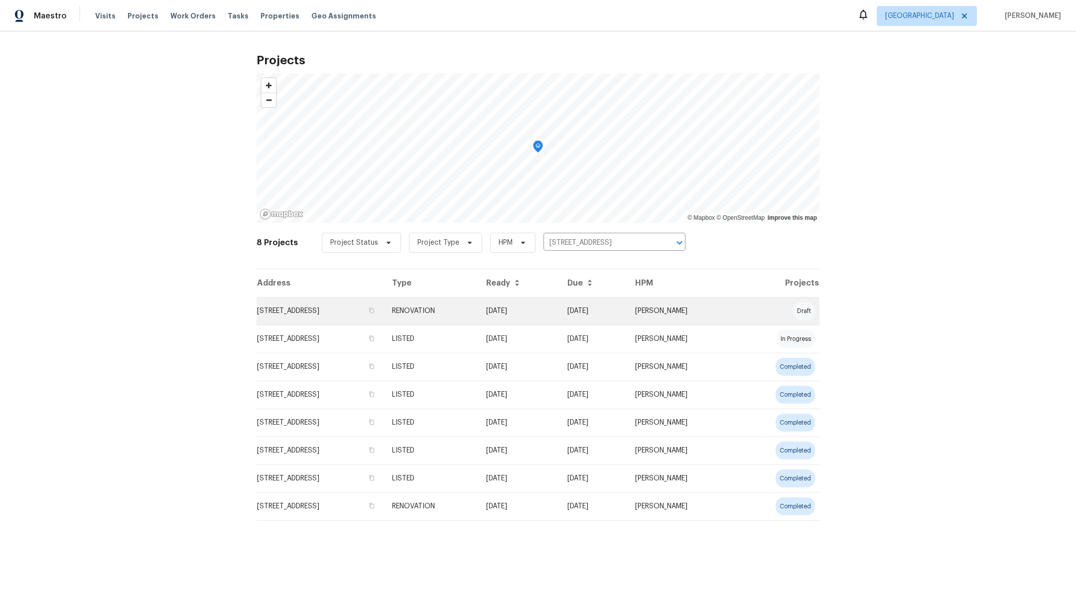
click at [308, 312] on td "[STREET_ADDRESS]" at bounding box center [321, 311] width 128 height 28
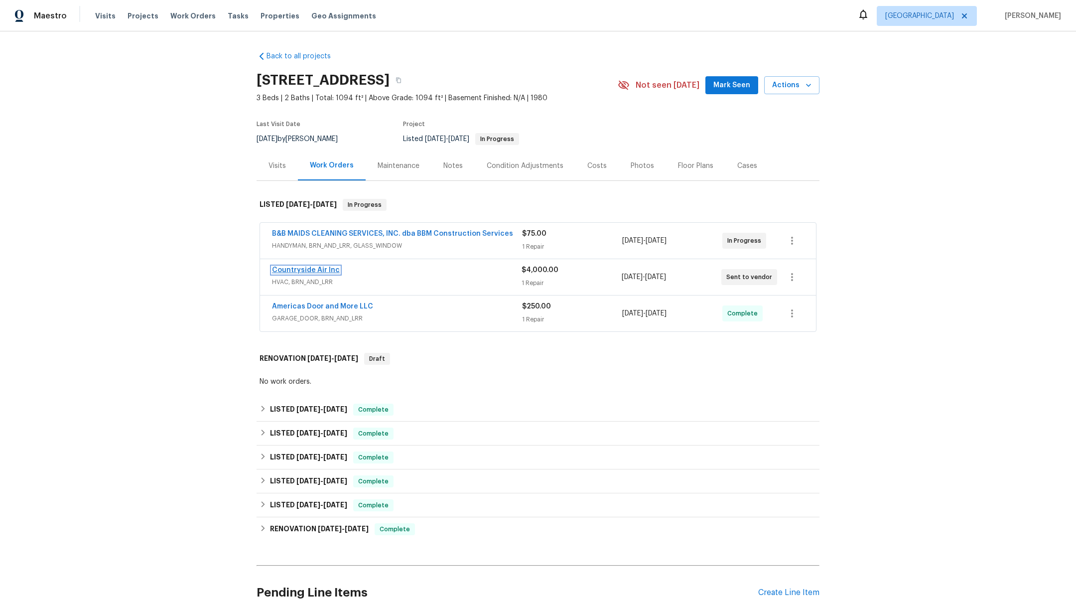
click at [315, 269] on link "Countryside Air Inc" at bounding box center [306, 270] width 68 height 7
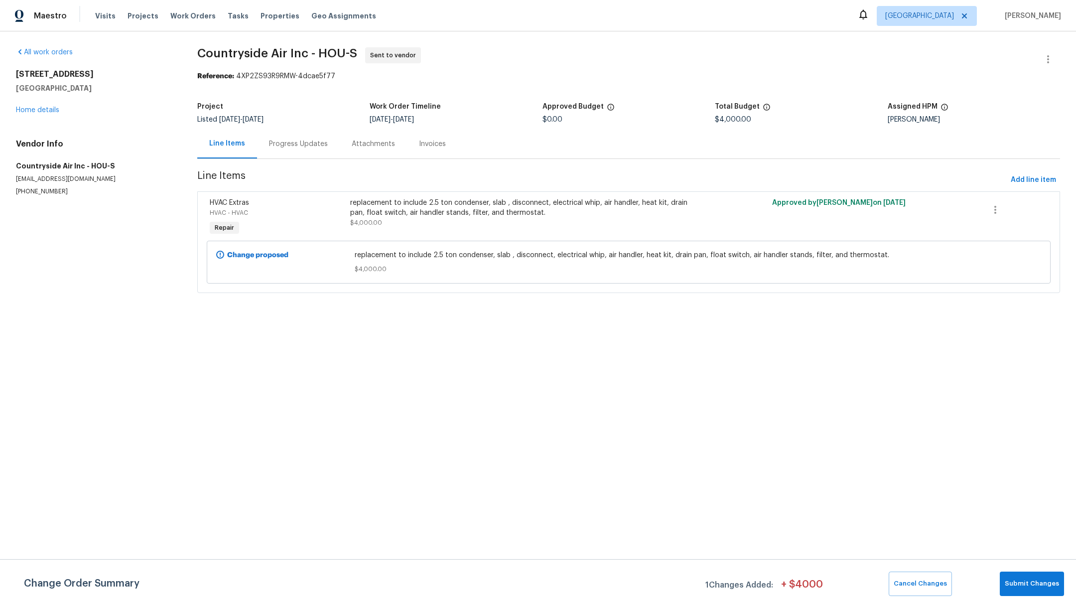
click at [288, 142] on div "Progress Updates" at bounding box center [298, 144] width 59 height 10
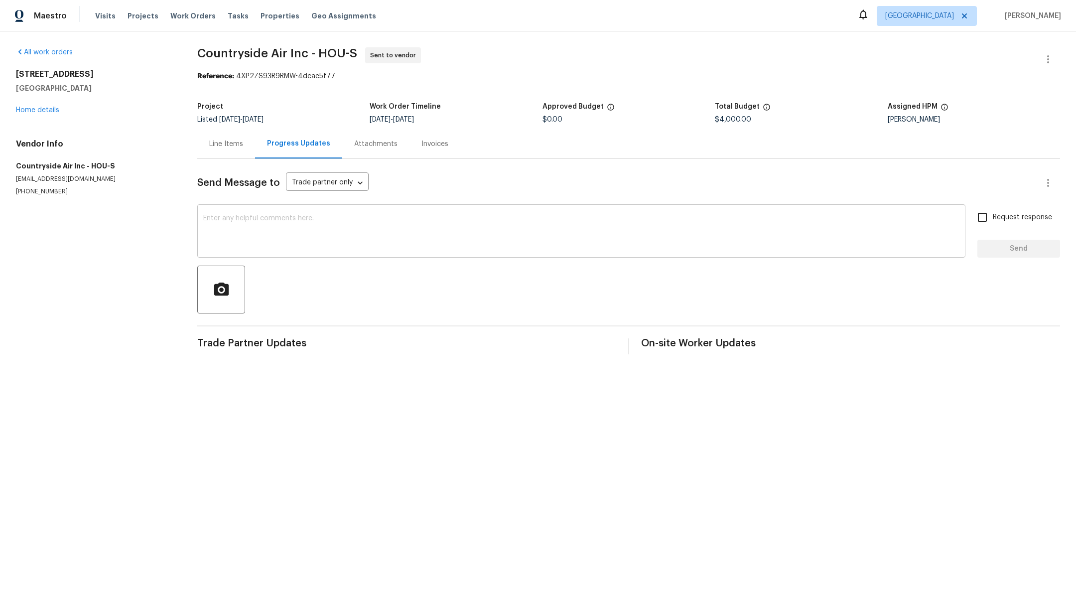
click at [292, 229] on textarea at bounding box center [581, 232] width 756 height 35
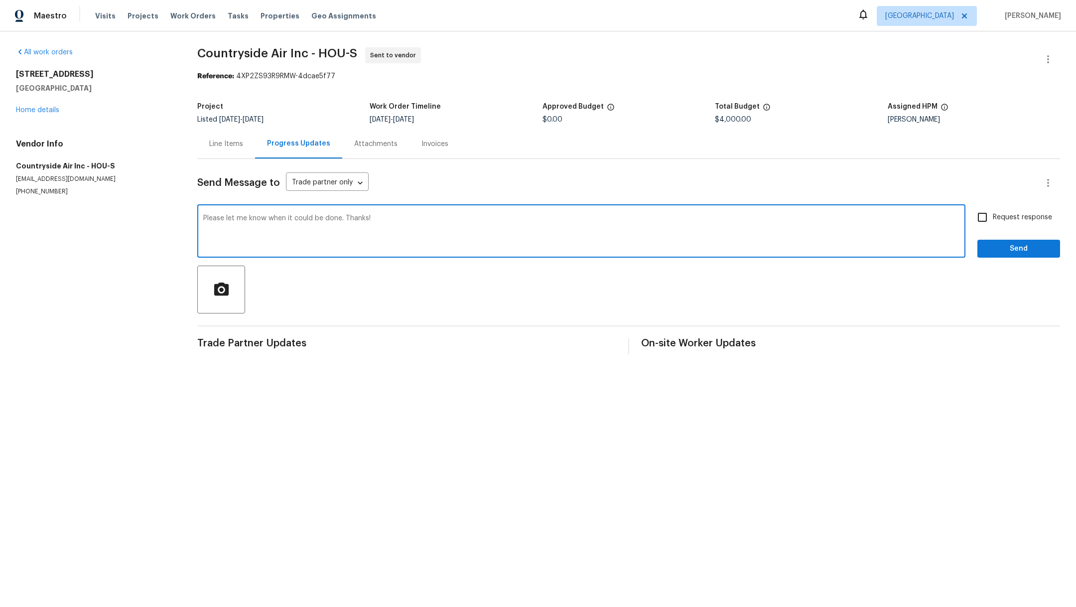
type textarea "Please let me know when it could be done. Thanks!"
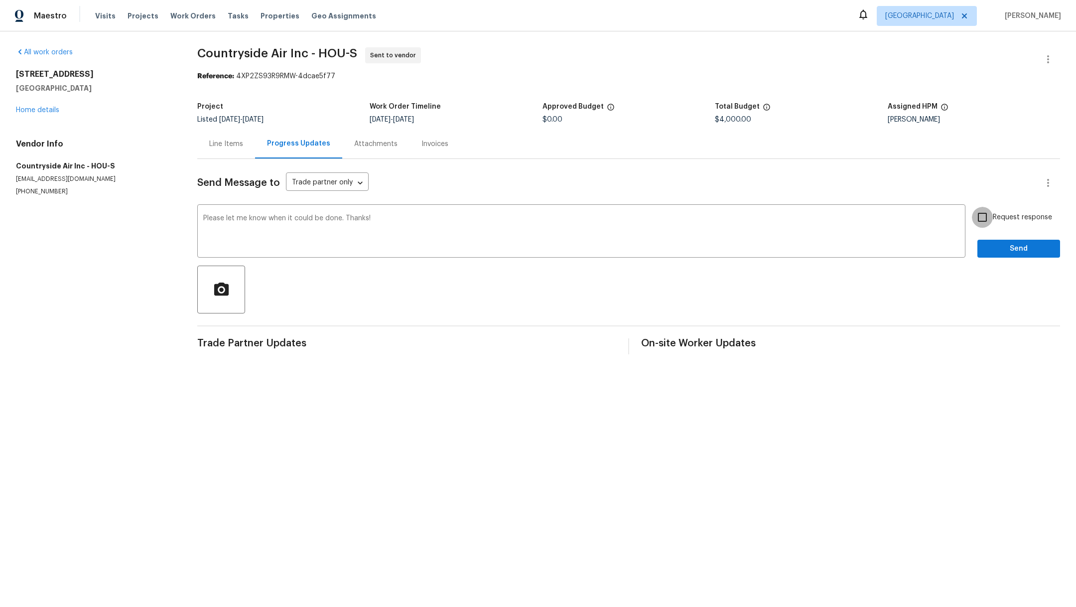
click at [981, 212] on input "Request response" at bounding box center [982, 217] width 21 height 21
checkbox input "true"
click at [985, 250] on span "Send" at bounding box center [1018, 249] width 67 height 12
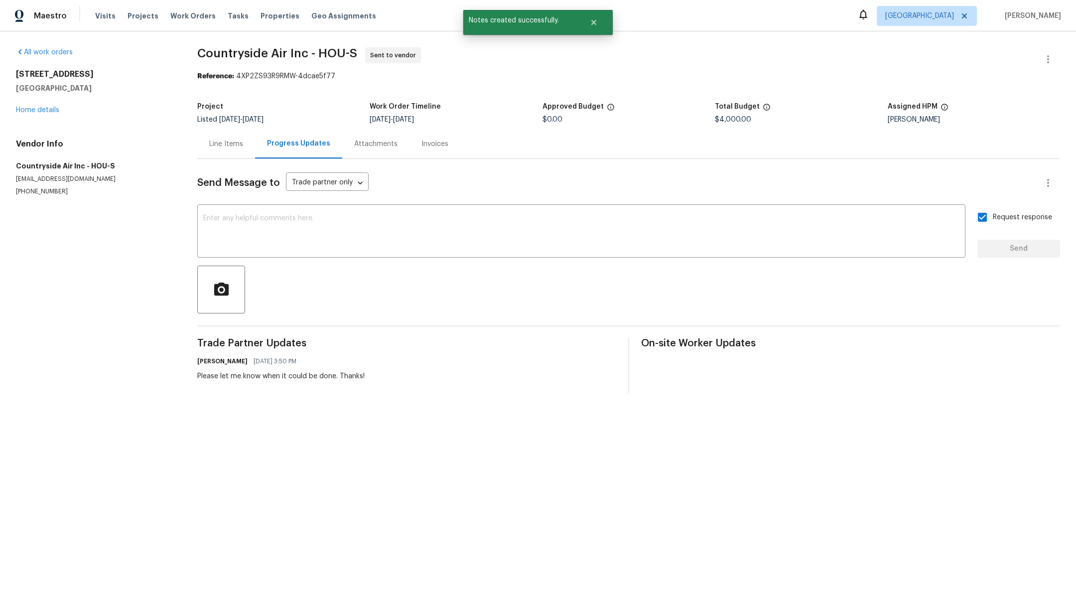
click at [218, 148] on div "Line Items" at bounding box center [226, 144] width 34 height 10
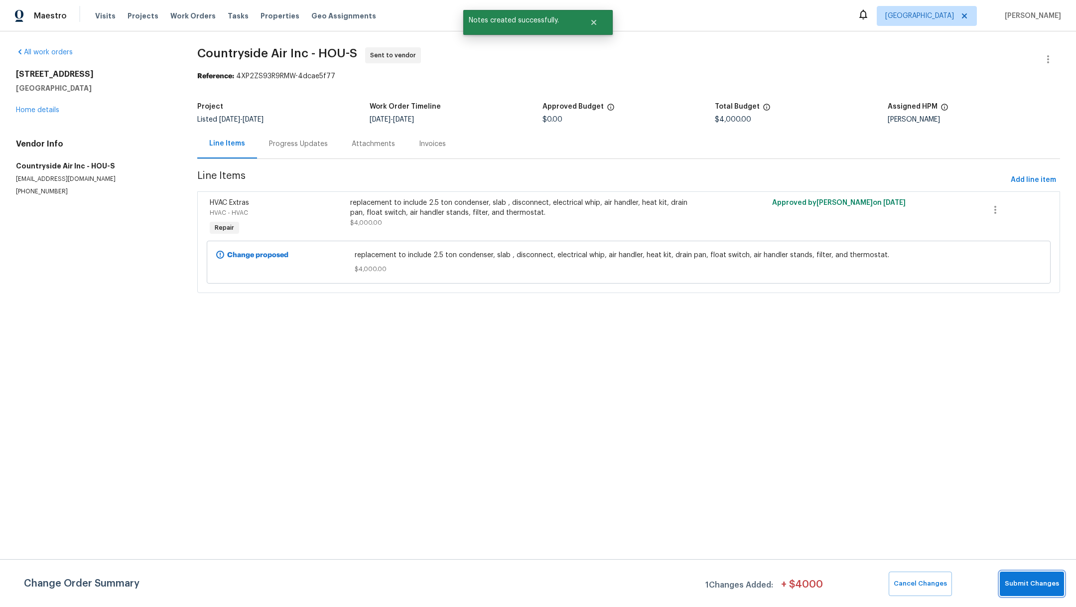
drag, startPoint x: 1027, startPoint y: 583, endPoint x: 1017, endPoint y: 583, distance: 9.5
click at [1027, 583] on span "Submit Changes" at bounding box center [1032, 583] width 54 height 11
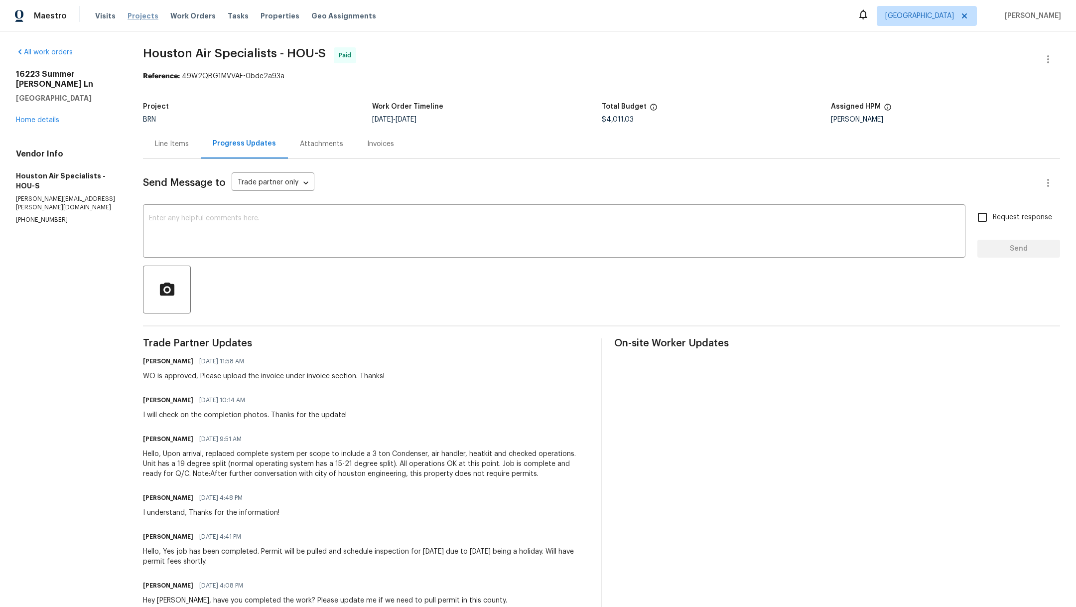
click at [128, 15] on span "Projects" at bounding box center [143, 16] width 31 height 10
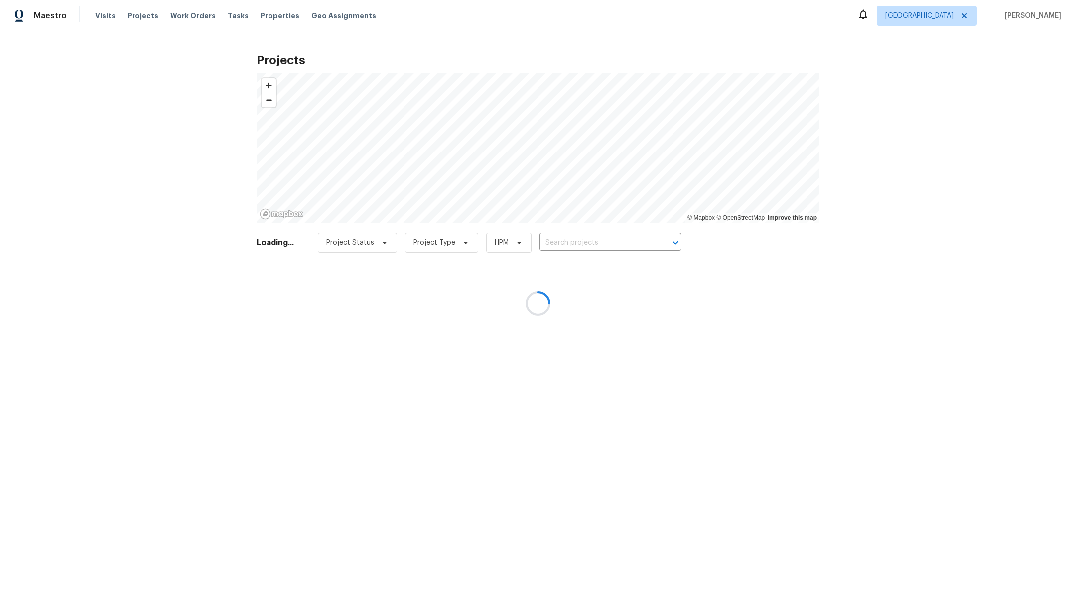
click at [579, 242] on div at bounding box center [538, 303] width 1076 height 607
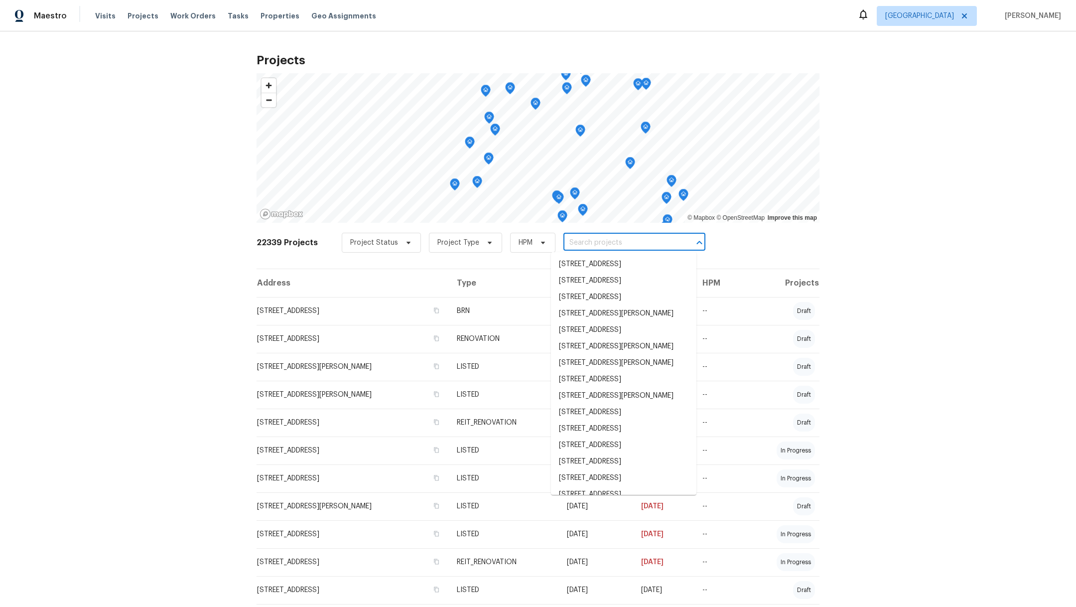
click at [578, 244] on input "text" at bounding box center [620, 242] width 114 height 15
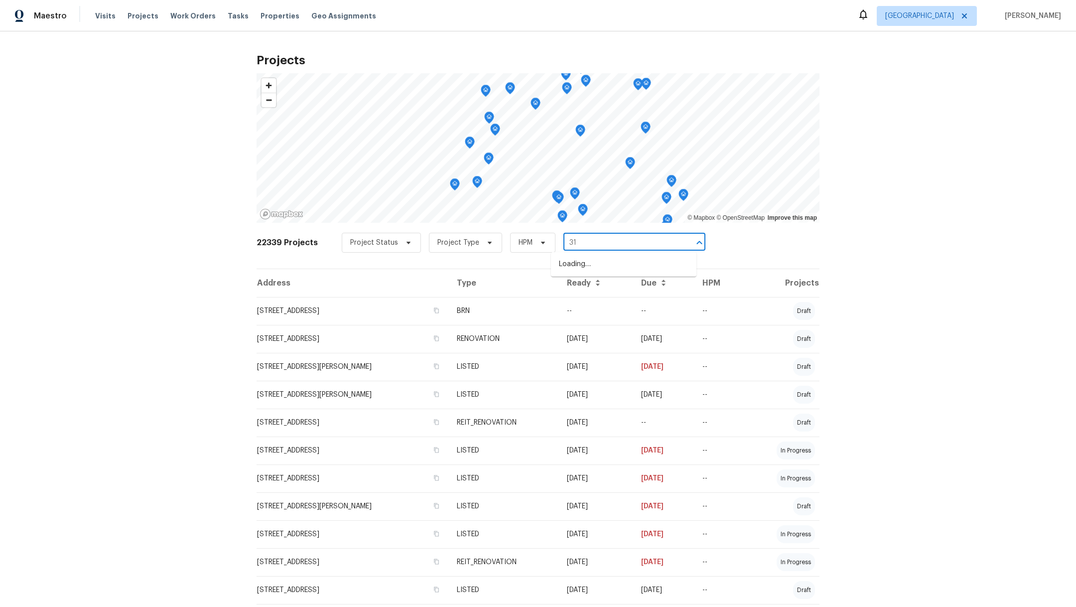
type input "3"
type input "3231"
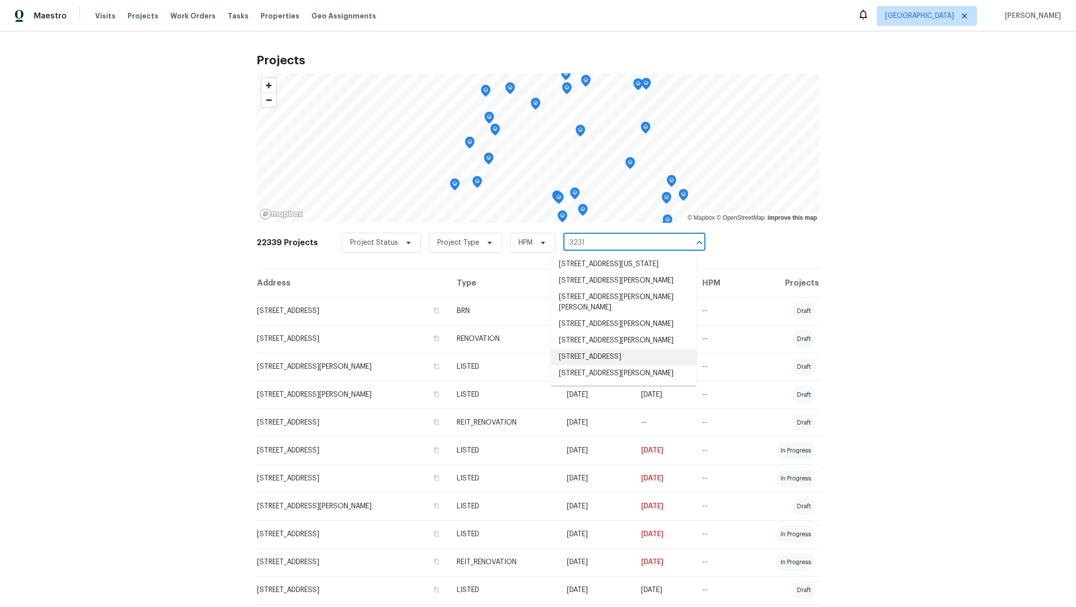
click at [574, 365] on li "[STREET_ADDRESS]" at bounding box center [623, 357] width 145 height 16
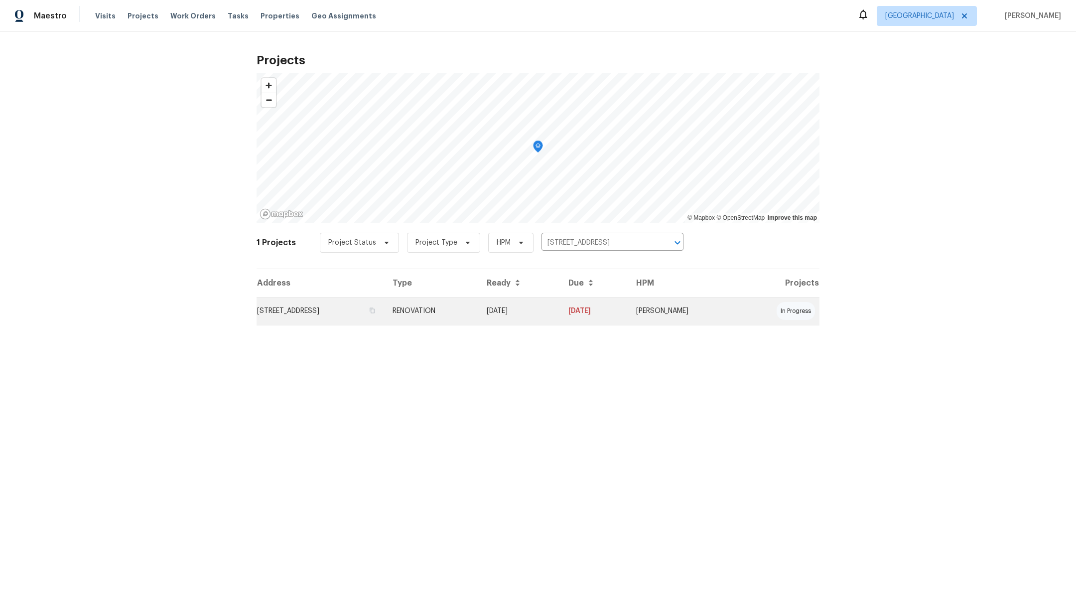
click at [331, 315] on td "[STREET_ADDRESS]" at bounding box center [321, 311] width 128 height 28
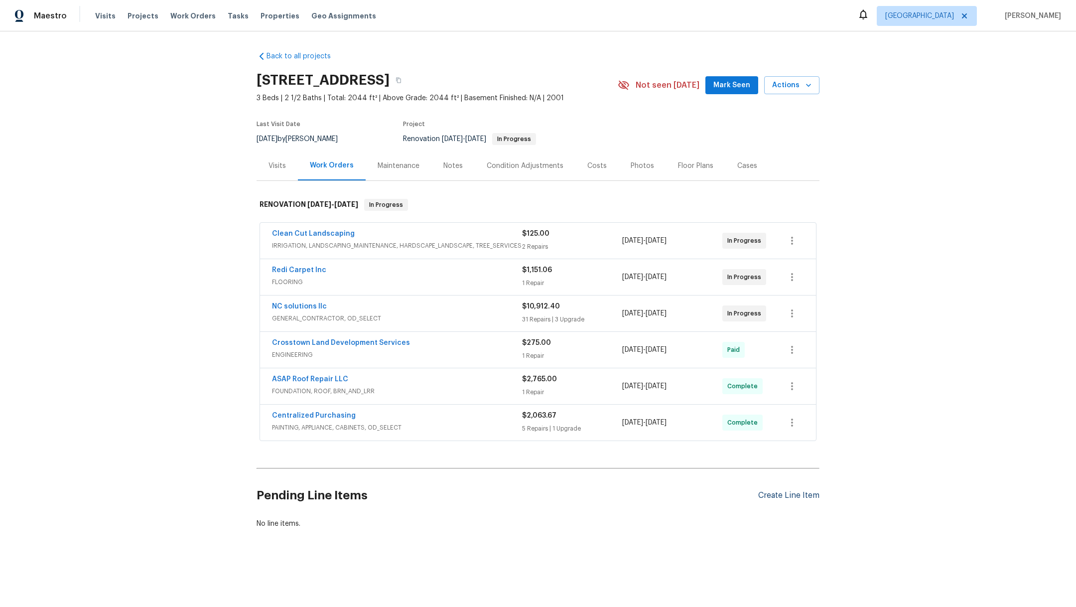
click at [762, 496] on div "Create Line Item" at bounding box center [788, 495] width 61 height 9
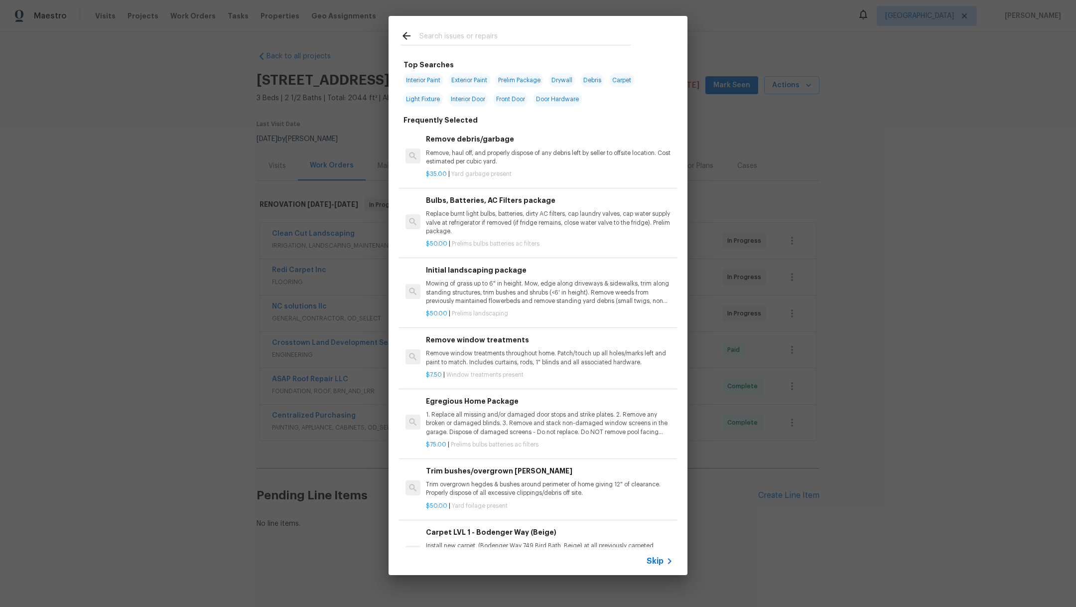
click at [444, 37] on input "text" at bounding box center [524, 37] width 211 height 15
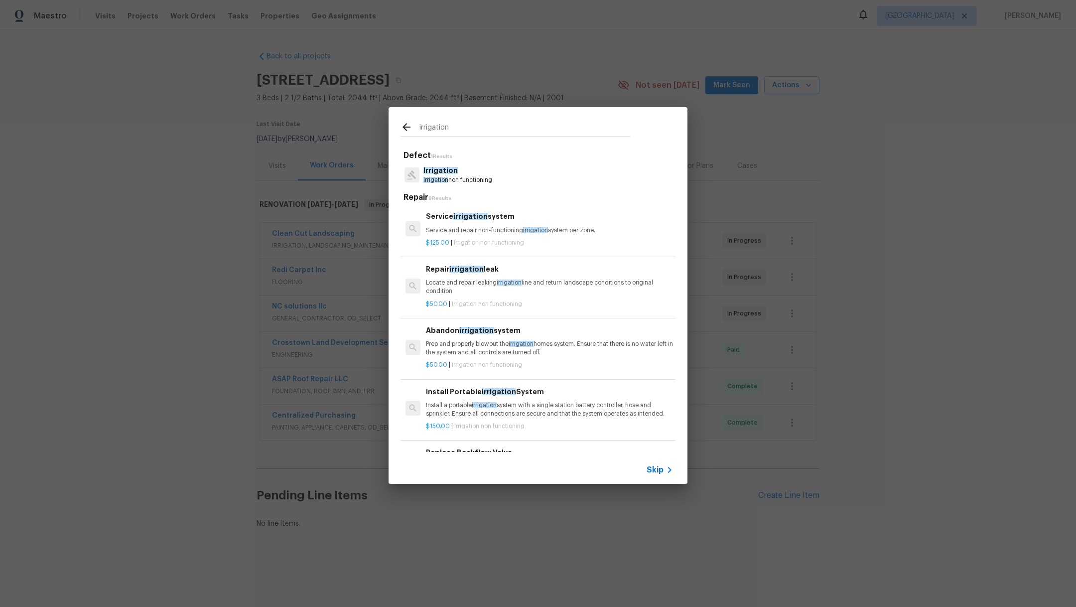
type input "irrigation"
click at [466, 180] on p "Irrigation non functioning" at bounding box center [457, 180] width 69 height 8
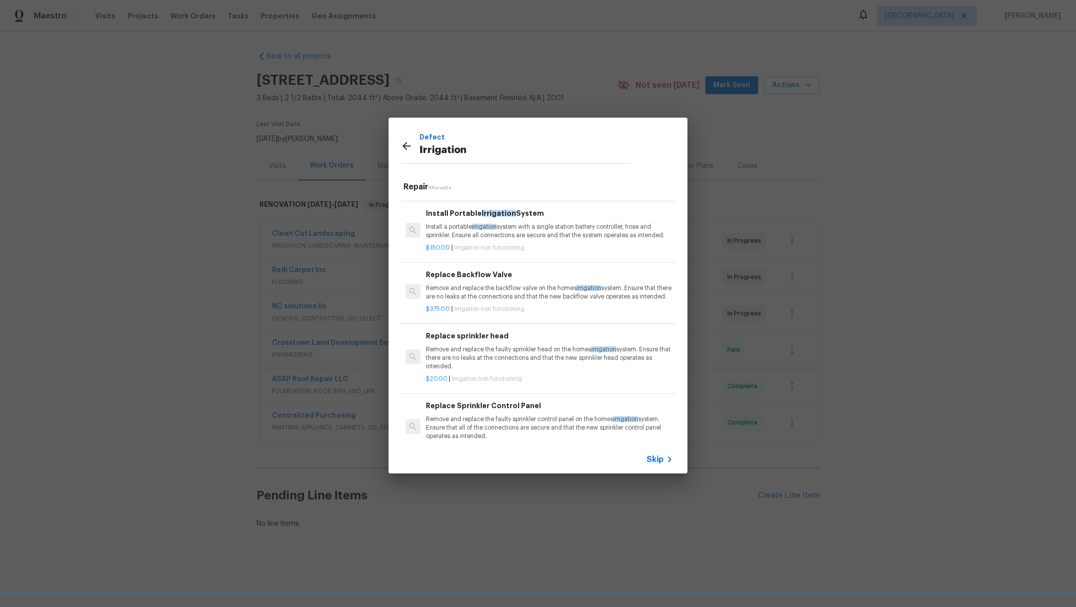
scroll to position [166, 0]
click at [145, 345] on div "Defect Irrigation Repair 8 Results Service irrigation system Service and repair…" at bounding box center [538, 295] width 1076 height 591
